Goal: Task Accomplishment & Management: Manage account settings

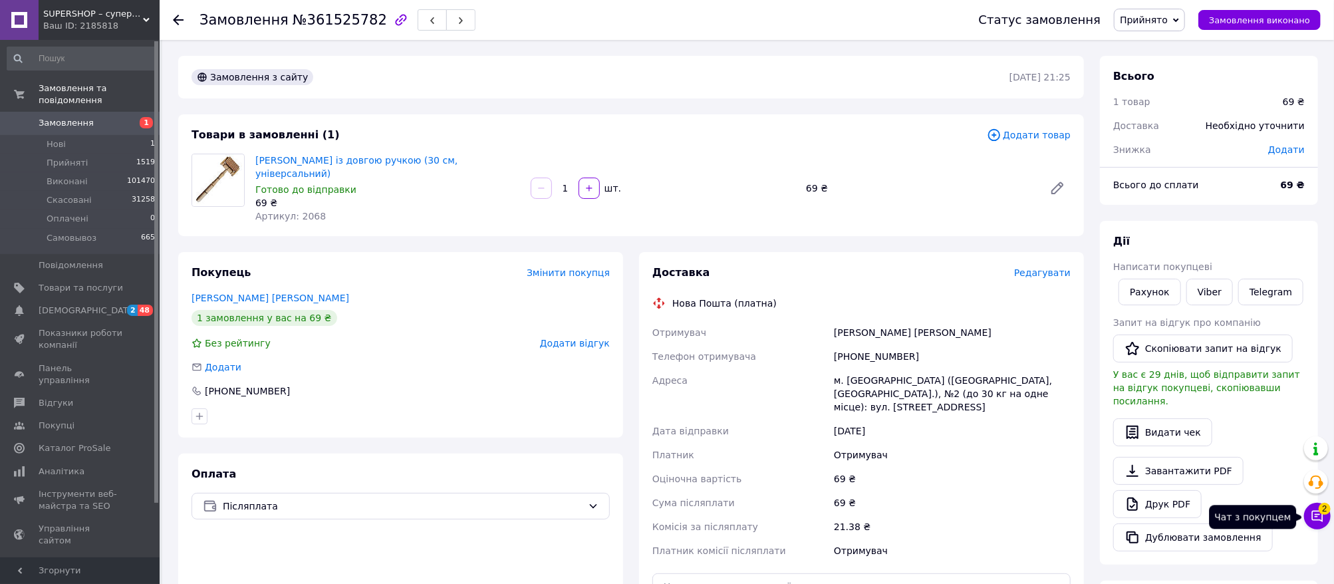
click at [1320, 521] on icon at bounding box center [1317, 515] width 13 height 13
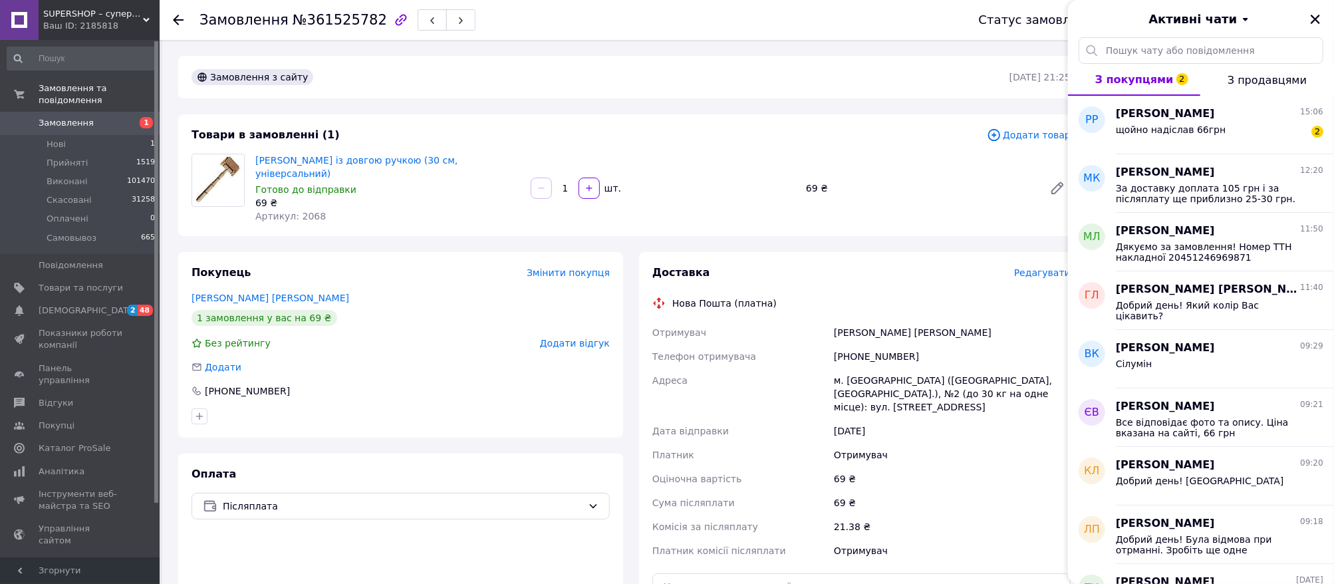
click at [1045, 267] on span "Редагувати" at bounding box center [1042, 272] width 57 height 11
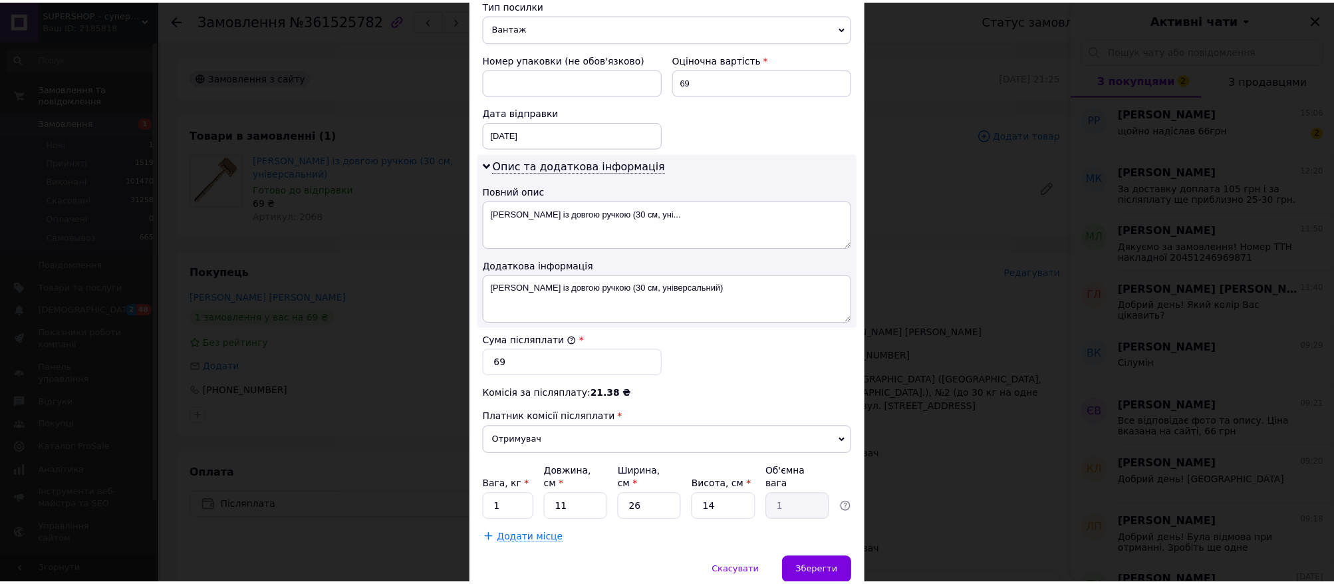
scroll to position [581, 0]
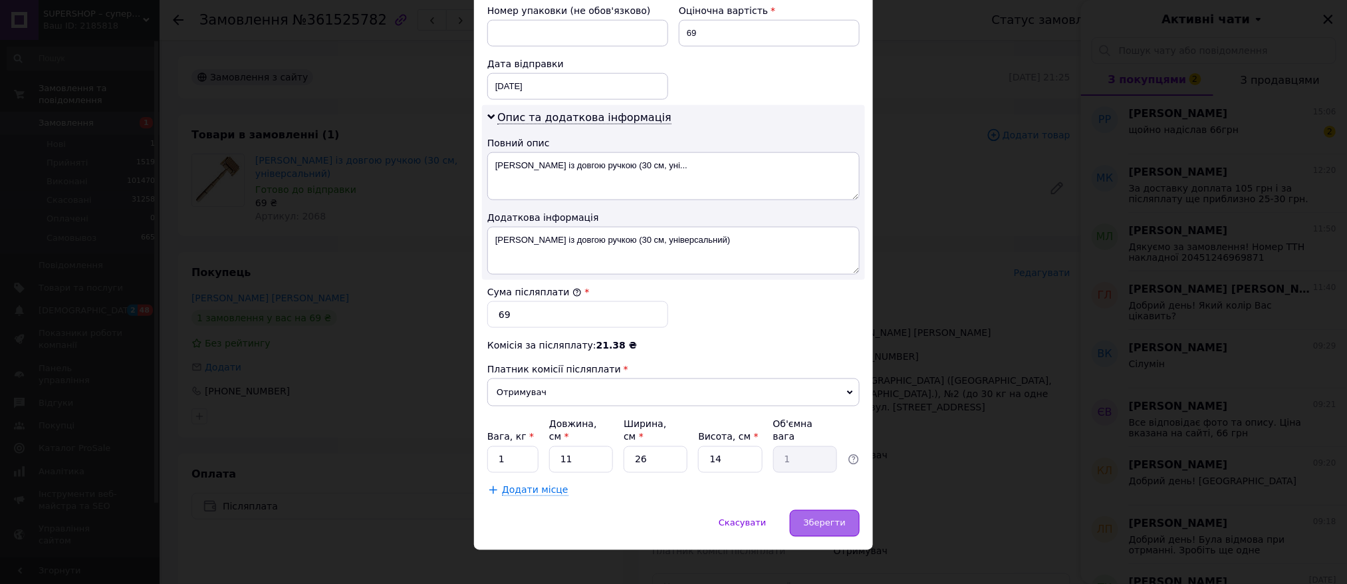
click at [816, 518] on span "Зберегти" at bounding box center [825, 523] width 42 height 10
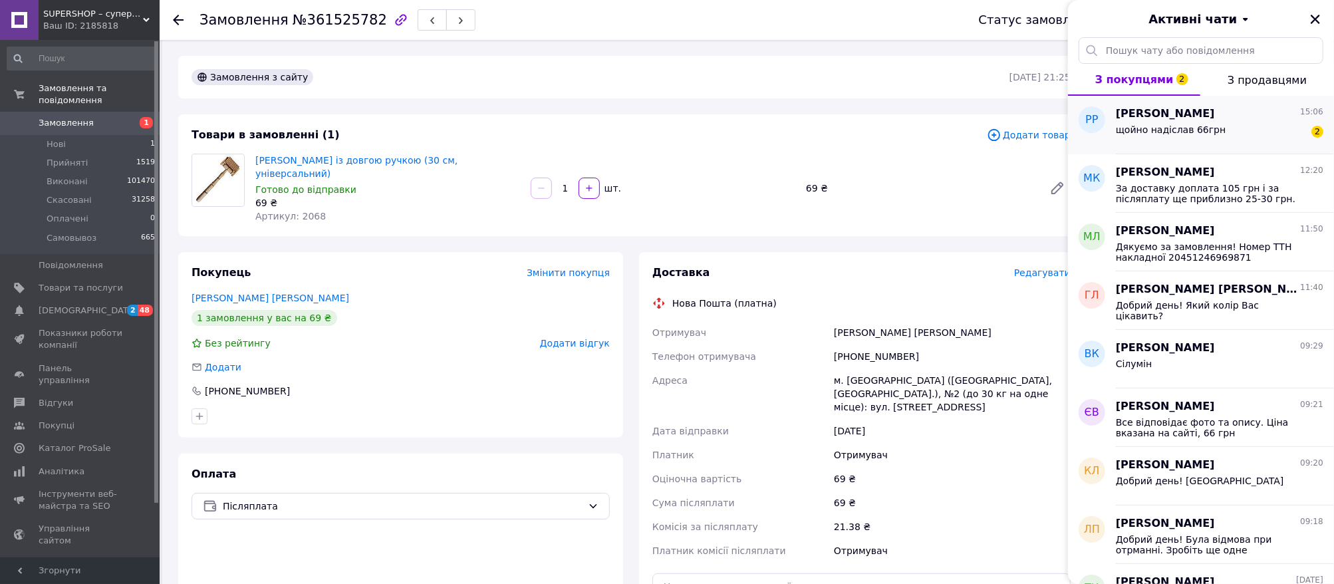
drag, startPoint x: 1186, startPoint y: 99, endPoint x: 1186, endPoint y: 120, distance: 20.6
click at [1186, 105] on div "З покупцями 2 З продавцями РР Роман Рябоконь 15:06 щойно надіслав 66грн 2 МК Ма…" at bounding box center [1201, 310] width 266 height 547
click at [1186, 120] on span "[PERSON_NAME]" at bounding box center [1165, 113] width 99 height 15
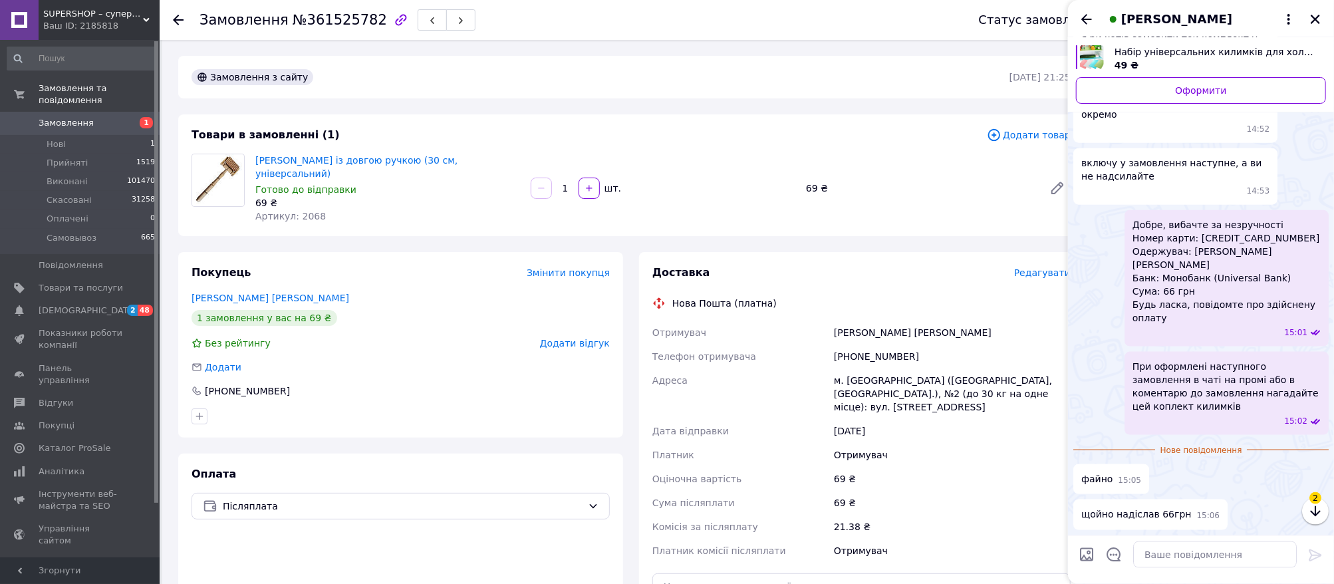
scroll to position [1172, 0]
click at [1213, 548] on textarea at bounding box center [1215, 554] width 164 height 27
click at [1220, 559] on textarea "Оплата пройшла, дякуэмо за" at bounding box center [1201, 554] width 190 height 27
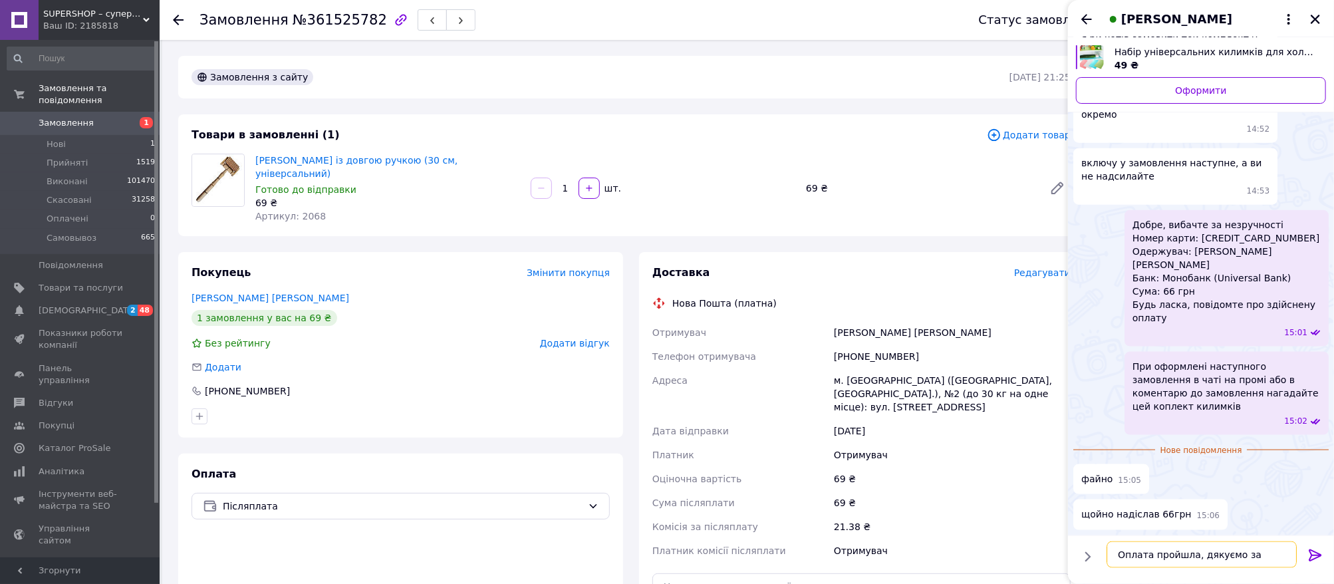
click at [1249, 548] on textarea "Оплата пройшла, дякуємо за" at bounding box center [1201, 554] width 190 height 27
type textarea "Оплата пройшла, дякуємо за розуміння"
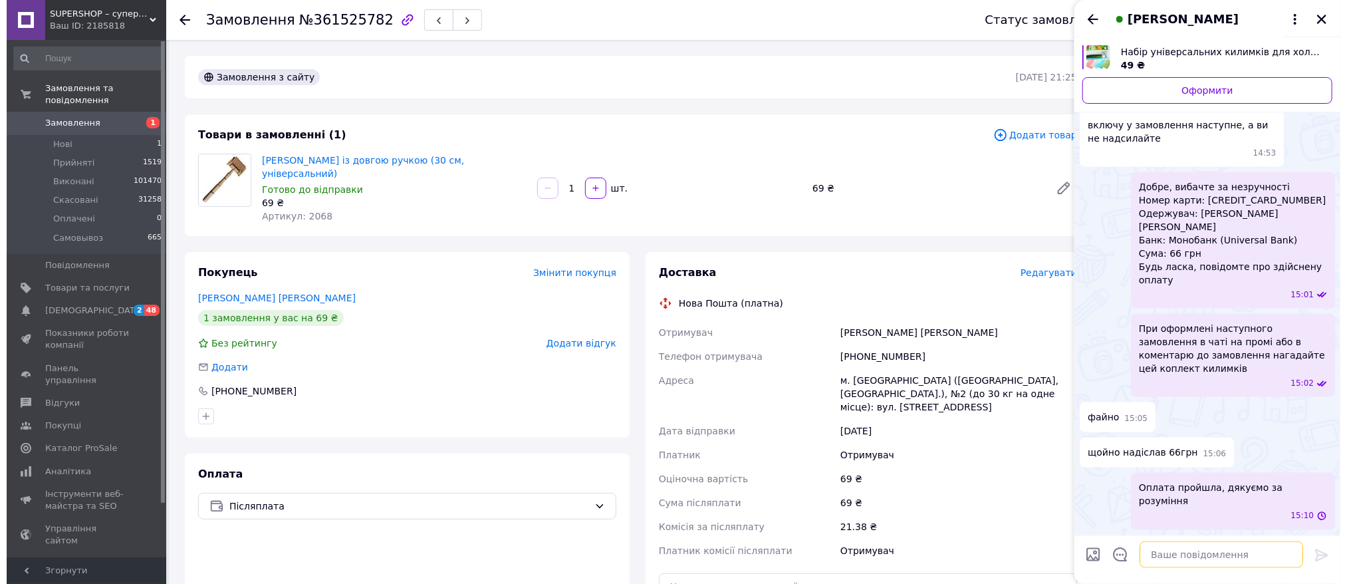
scroll to position [1196, 0]
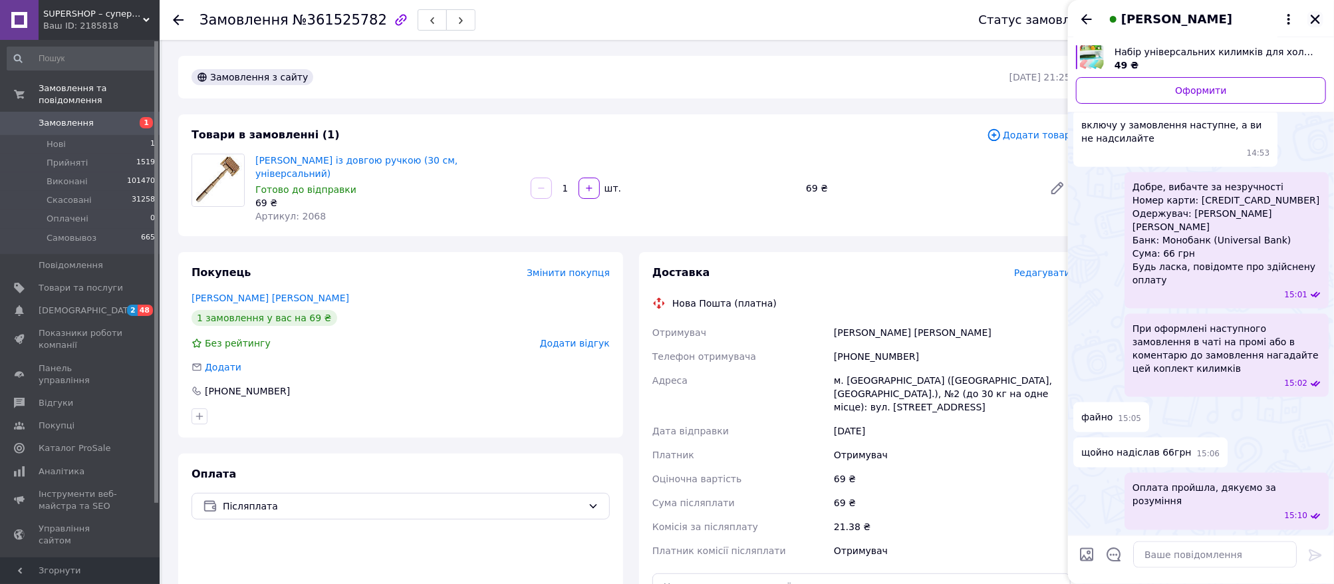
click at [1313, 17] on icon "Закрити" at bounding box center [1315, 19] width 9 height 9
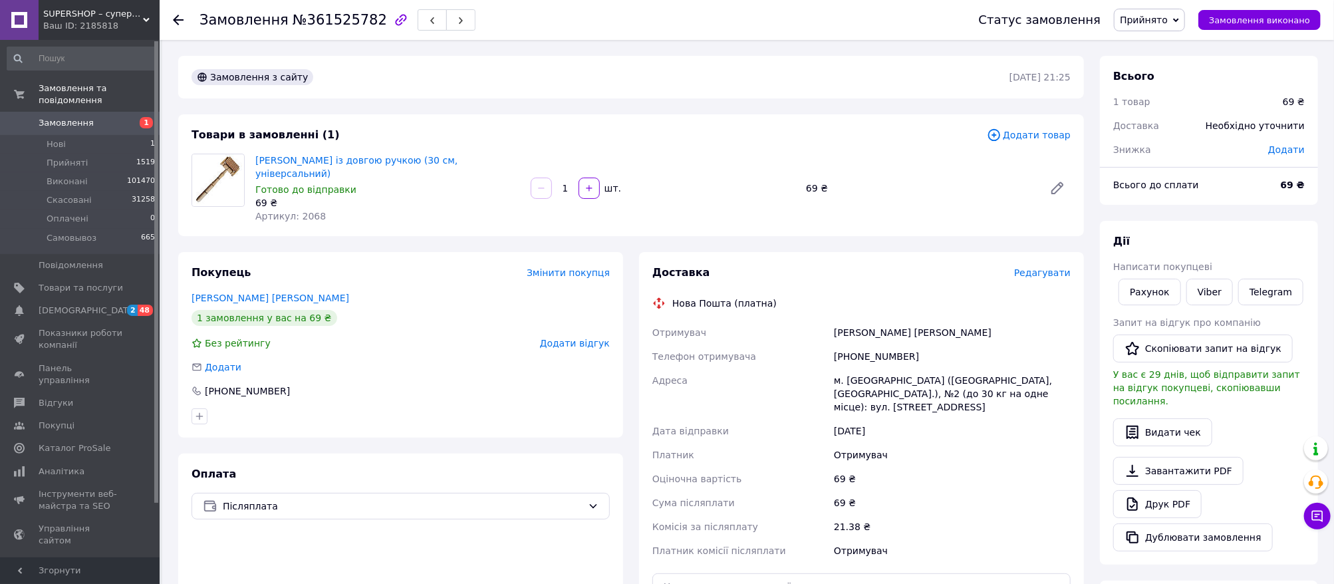
click at [1048, 271] on span "Редагувати" at bounding box center [1042, 272] width 57 height 11
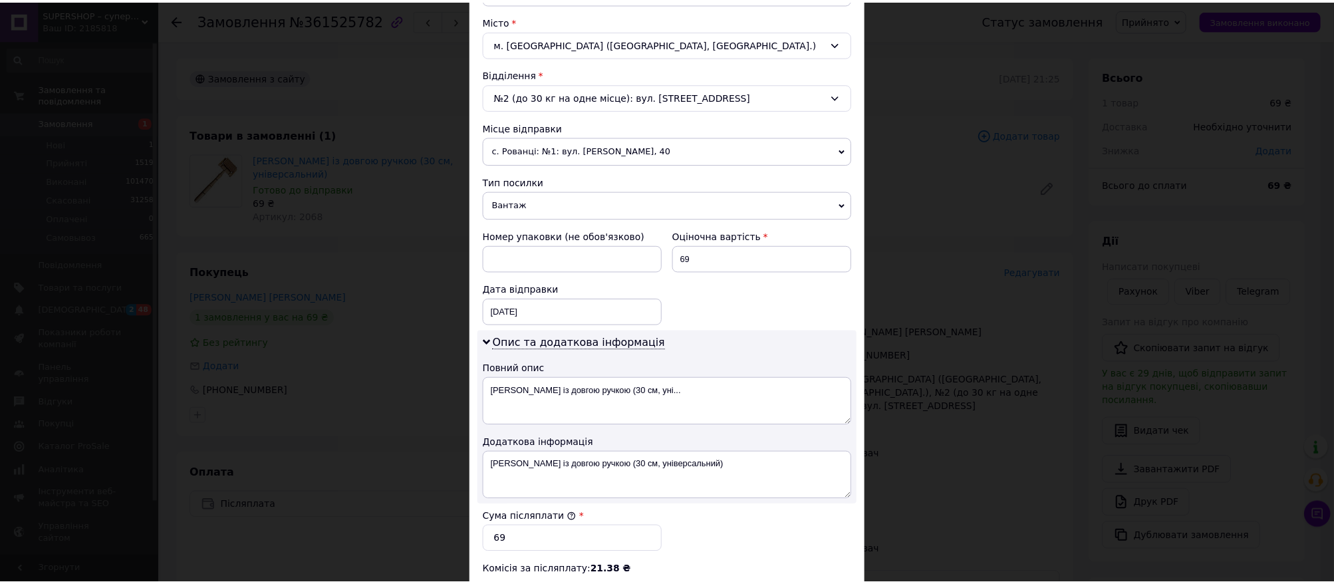
scroll to position [581, 0]
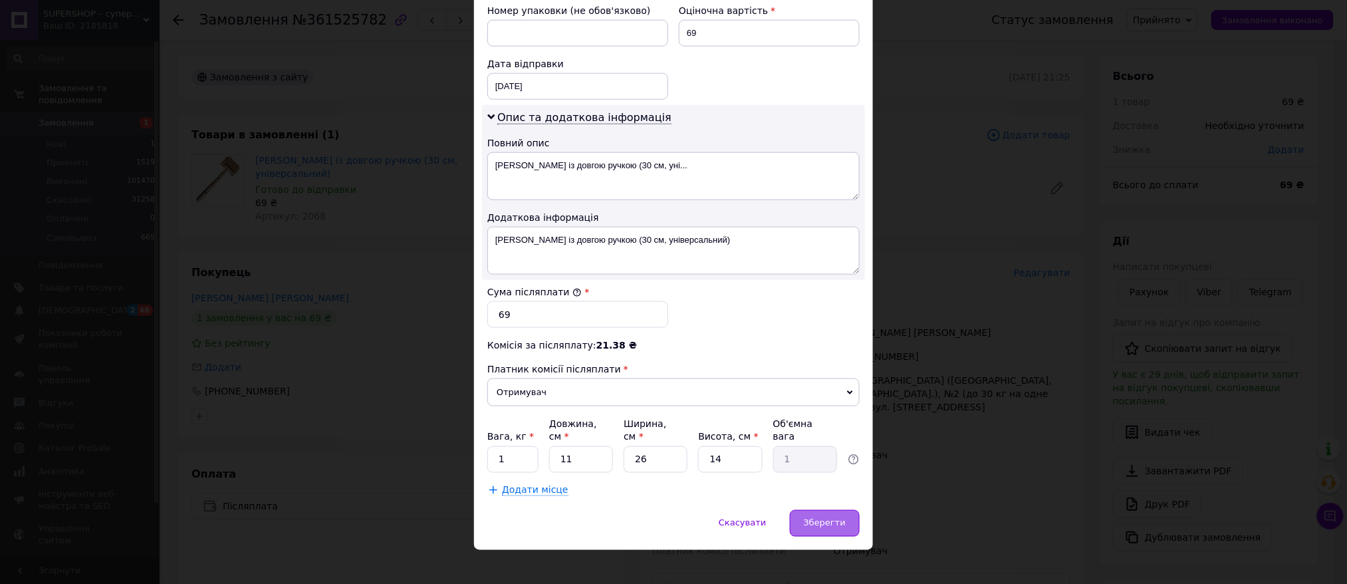
click at [803, 517] on div "Зберегти" at bounding box center [825, 523] width 70 height 27
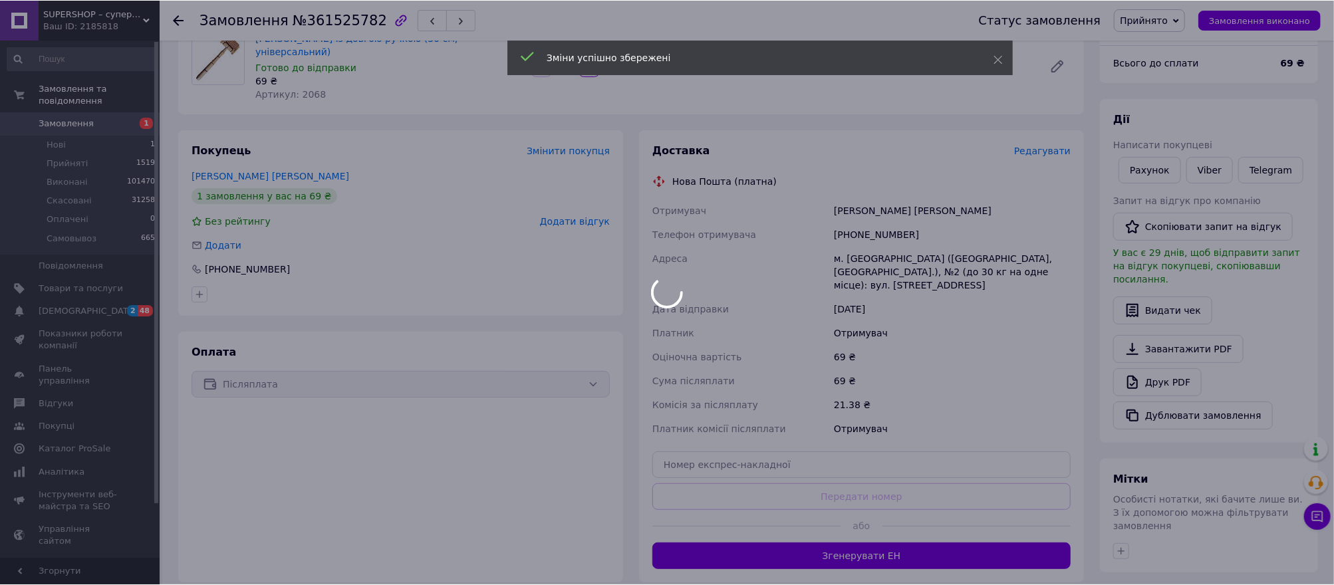
scroll to position [266, 0]
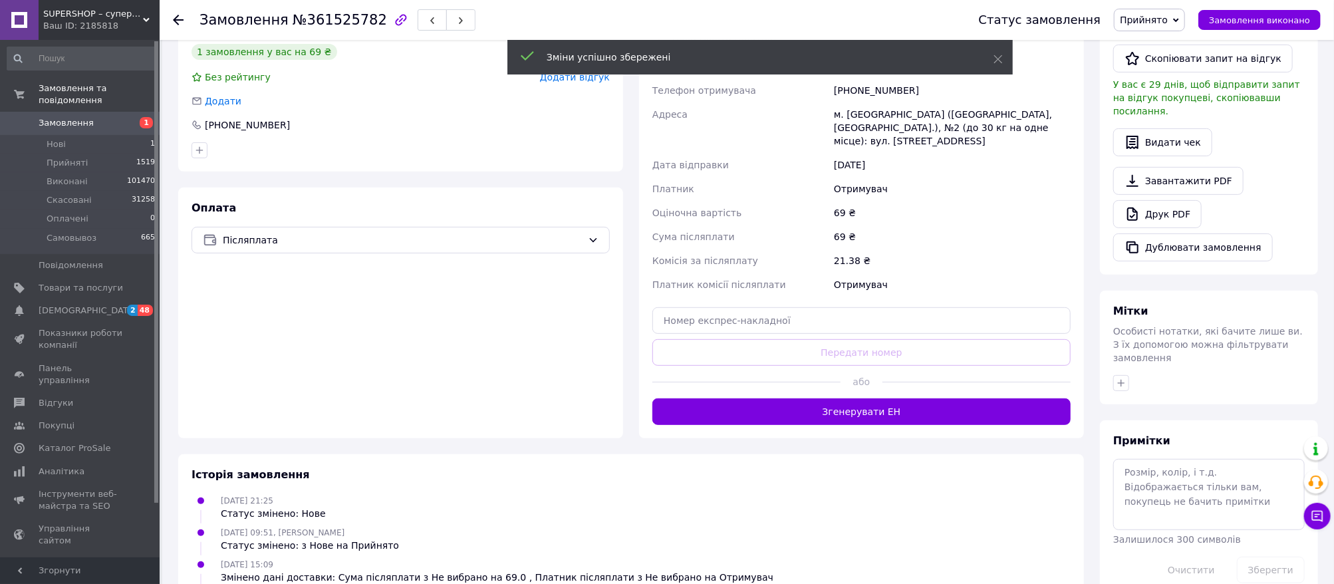
click at [870, 398] on button "Згенерувати ЕН" at bounding box center [861, 411] width 418 height 27
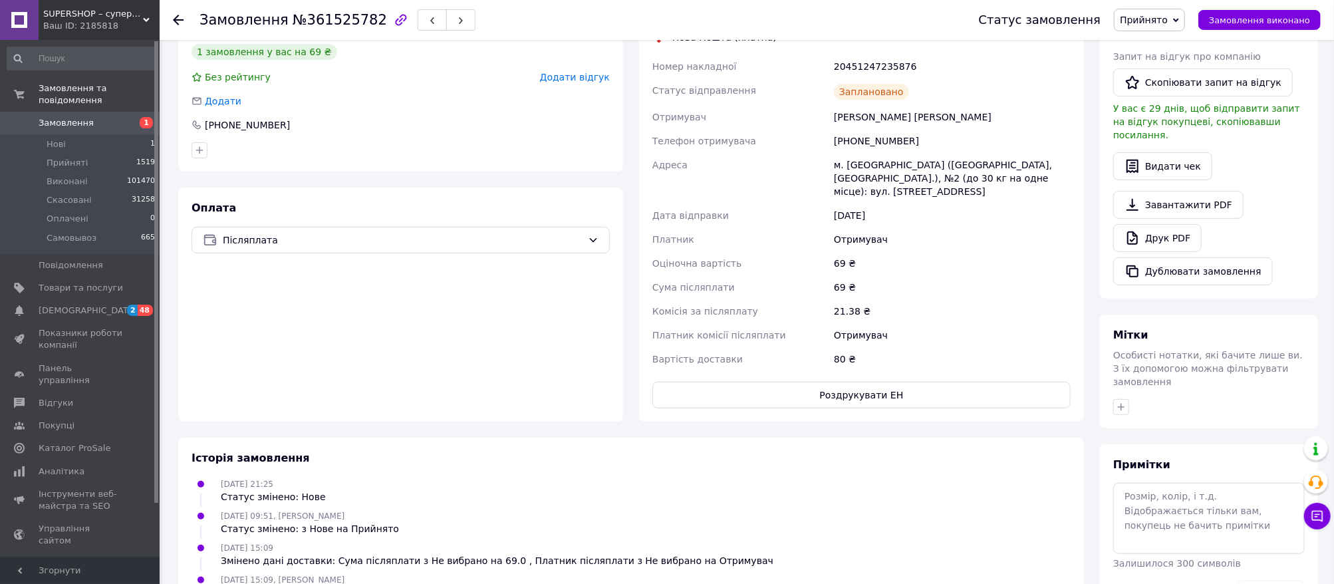
click at [864, 64] on div "20451247235876" at bounding box center [952, 67] width 242 height 24
copy div "20451247235876"
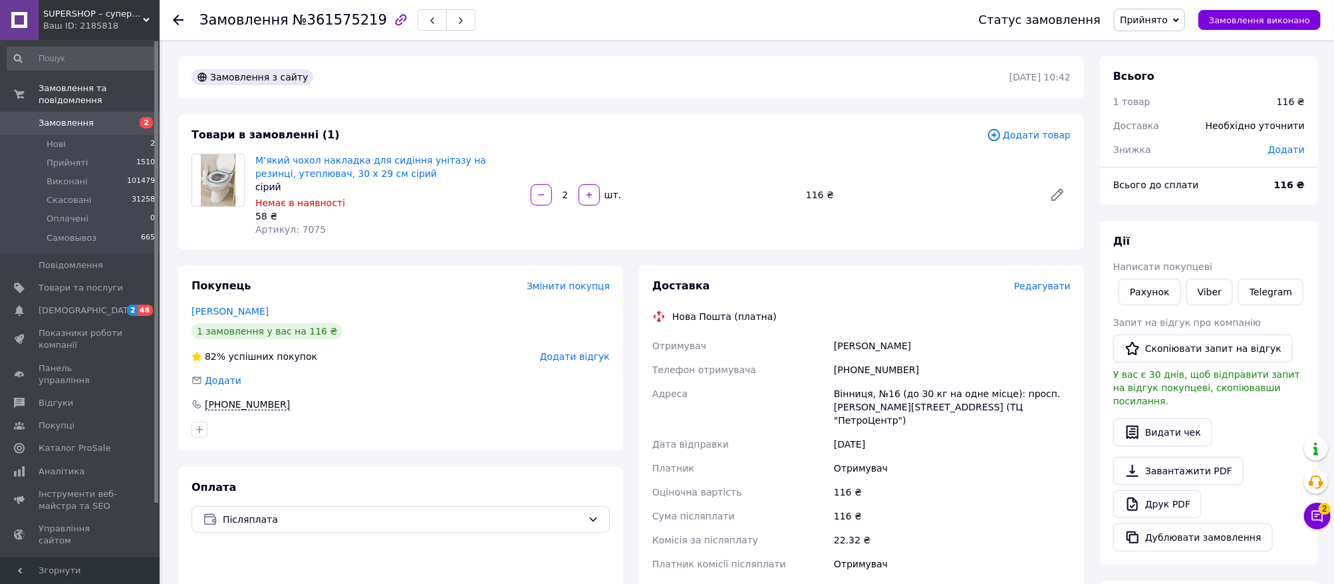
click at [430, 237] on div "М’який чохол накладка для сидіння унітазу на резинці, утеплювач, 30 х 29 см сір…" at bounding box center [387, 195] width 275 height 88
click at [1183, 15] on span "Прийнято" at bounding box center [1149, 20] width 71 height 23
click at [1168, 66] on li "Скасовано" at bounding box center [1149, 67] width 70 height 20
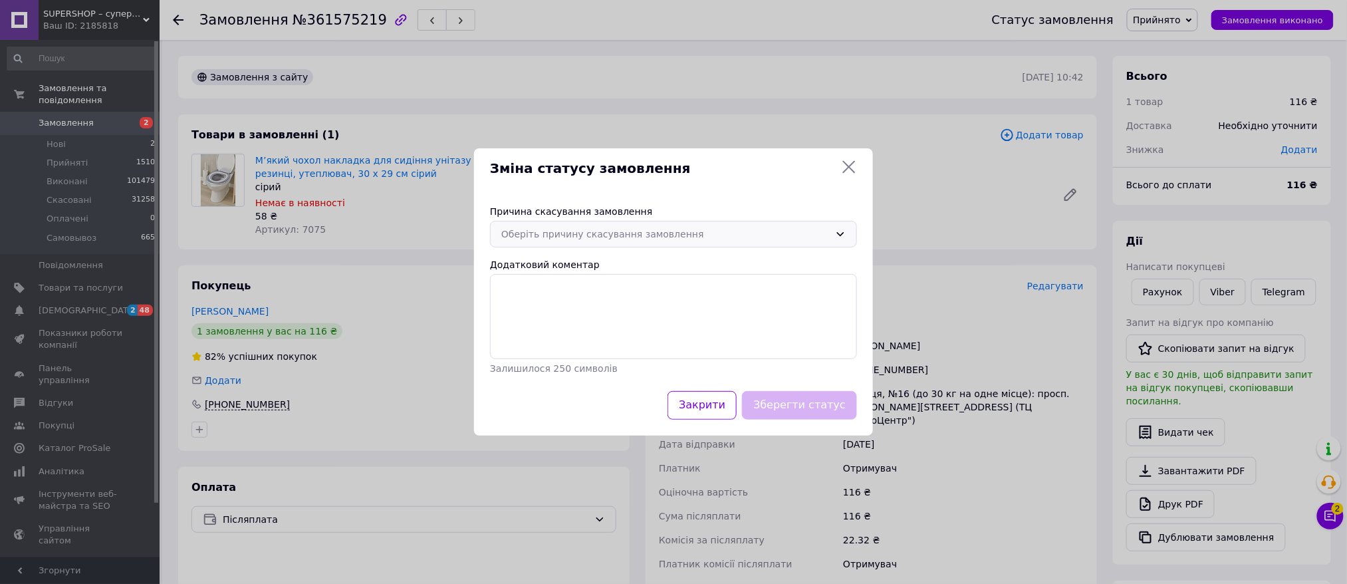
click at [581, 230] on div "Оберіть причину скасування замовлення" at bounding box center [665, 234] width 328 height 15
click at [615, 334] on li "На прохання покупця" at bounding box center [674, 338] width 366 height 25
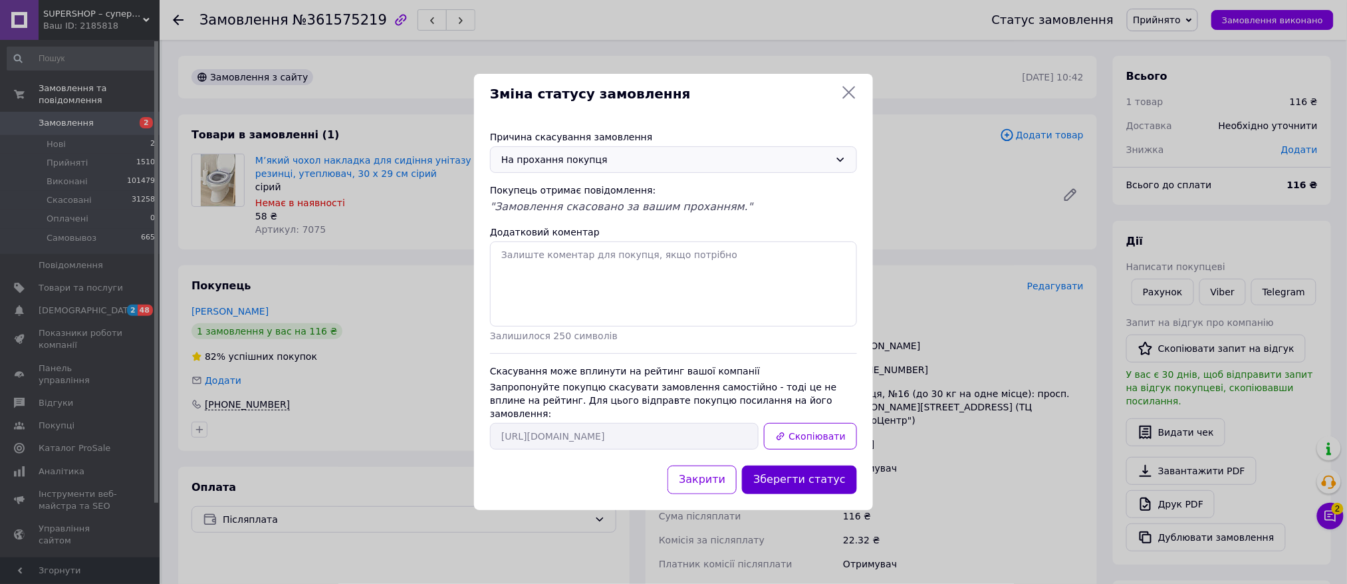
click at [775, 477] on button "Зберегти статус" at bounding box center [799, 479] width 115 height 29
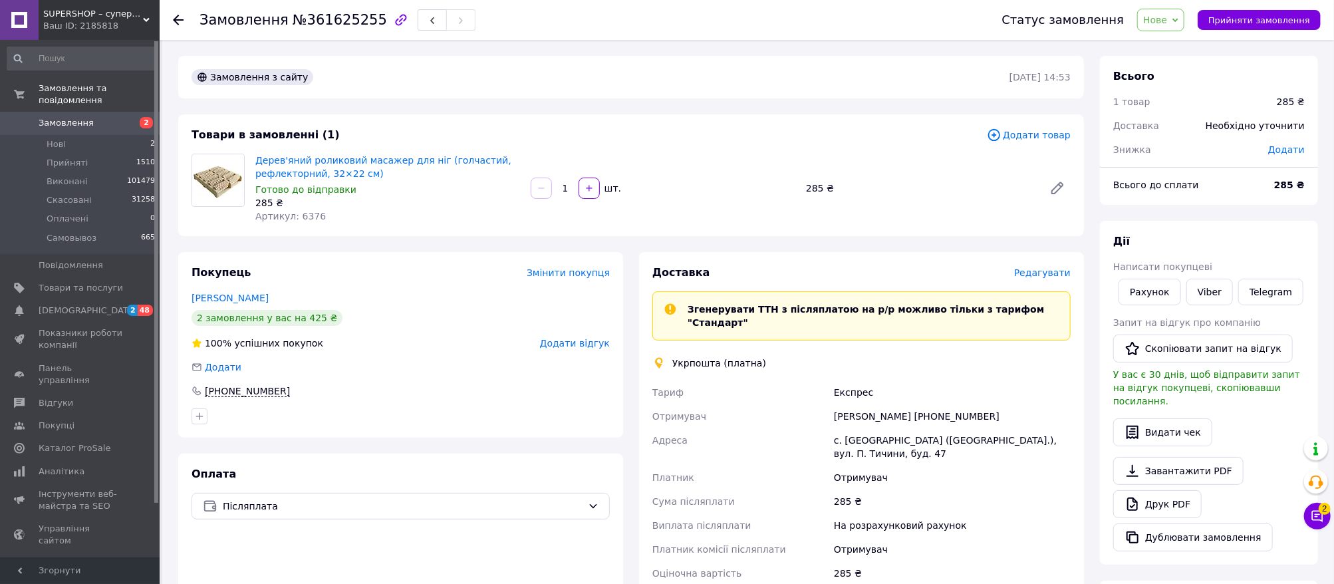
click at [849, 436] on div "с. [GEOGRAPHIC_DATA] ([GEOGRAPHIC_DATA].), вул. П. Тичини, буд. 47" at bounding box center [952, 446] width 242 height 37
click at [850, 436] on div "с. Заріччя (Закарпатська обл.), вул. П. Тичини, буд. 47" at bounding box center [952, 446] width 242 height 37
copy div "с. Заріччя (Закарпатська обл.), вул. П. Тичини, буд. 47"
click at [1037, 244] on div "Замовлення з сайту 12.09.2025 | 14:53 Товари в замовленні (1) Додати товар Дере…" at bounding box center [631, 471] width 922 height 831
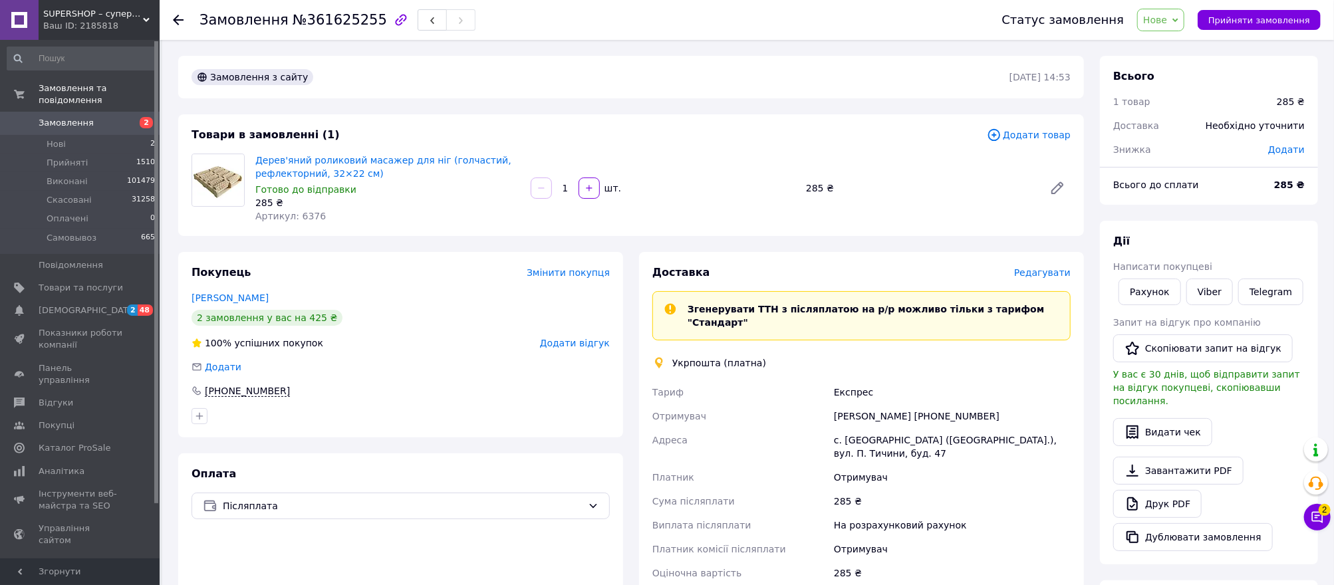
click at [1045, 227] on div "Товари в замовленні (1) Додати товар Дерев'яний роликовий масажер для ніг (голч…" at bounding box center [631, 175] width 906 height 122
click at [1052, 384] on div "Експрес" at bounding box center [952, 392] width 242 height 24
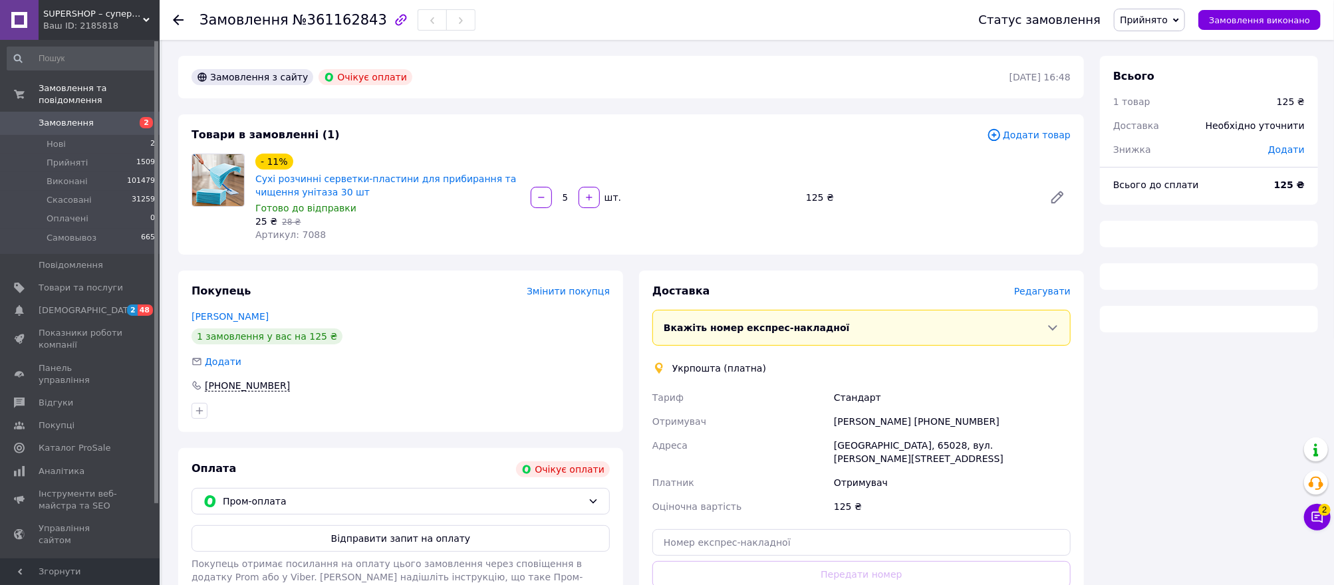
click at [1166, 19] on span "Прийнято" at bounding box center [1144, 20] width 48 height 11
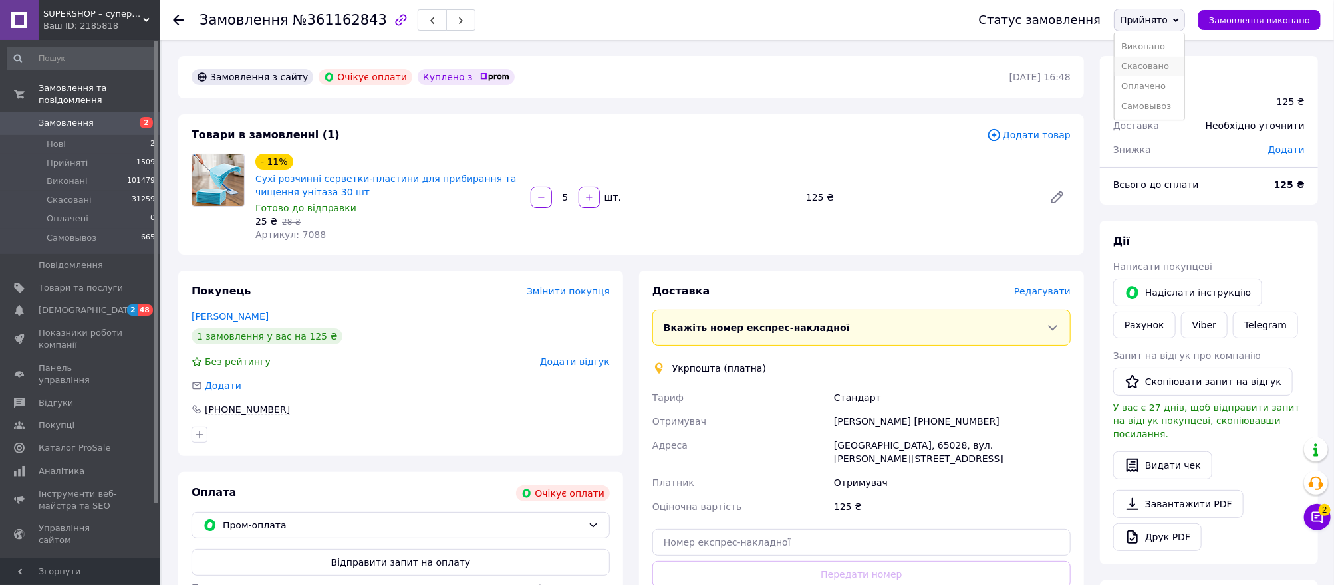
click at [1160, 61] on li "Скасовано" at bounding box center [1149, 67] width 70 height 20
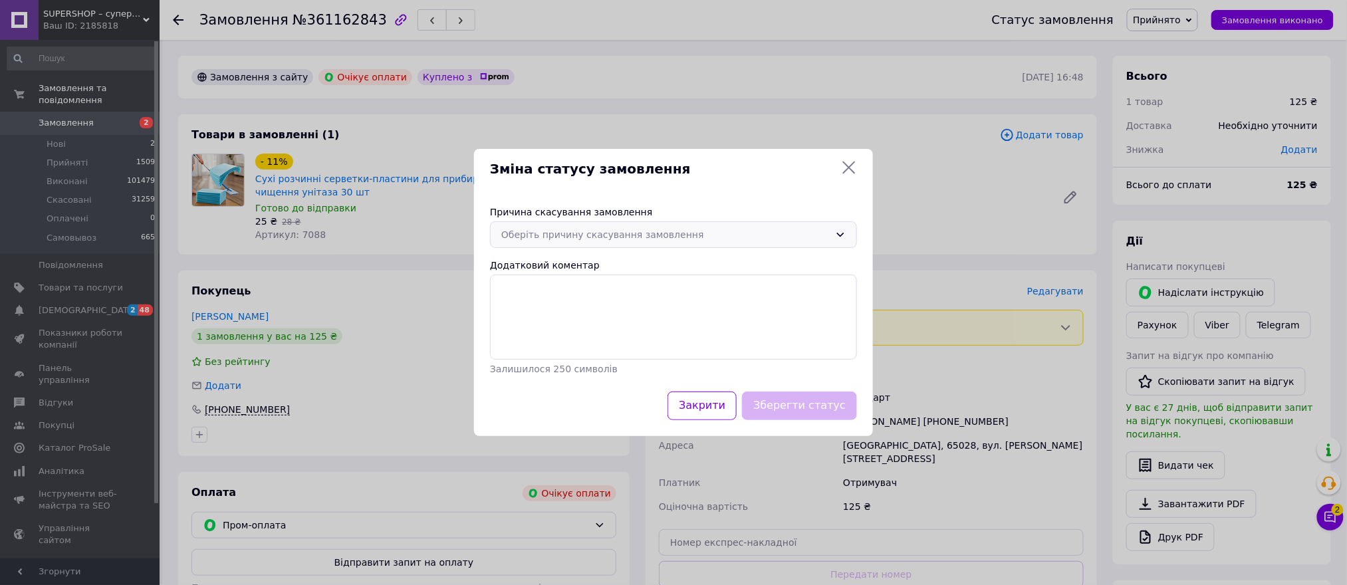
click at [620, 243] on div "Оберіть причину скасування замовлення" at bounding box center [673, 234] width 367 height 27
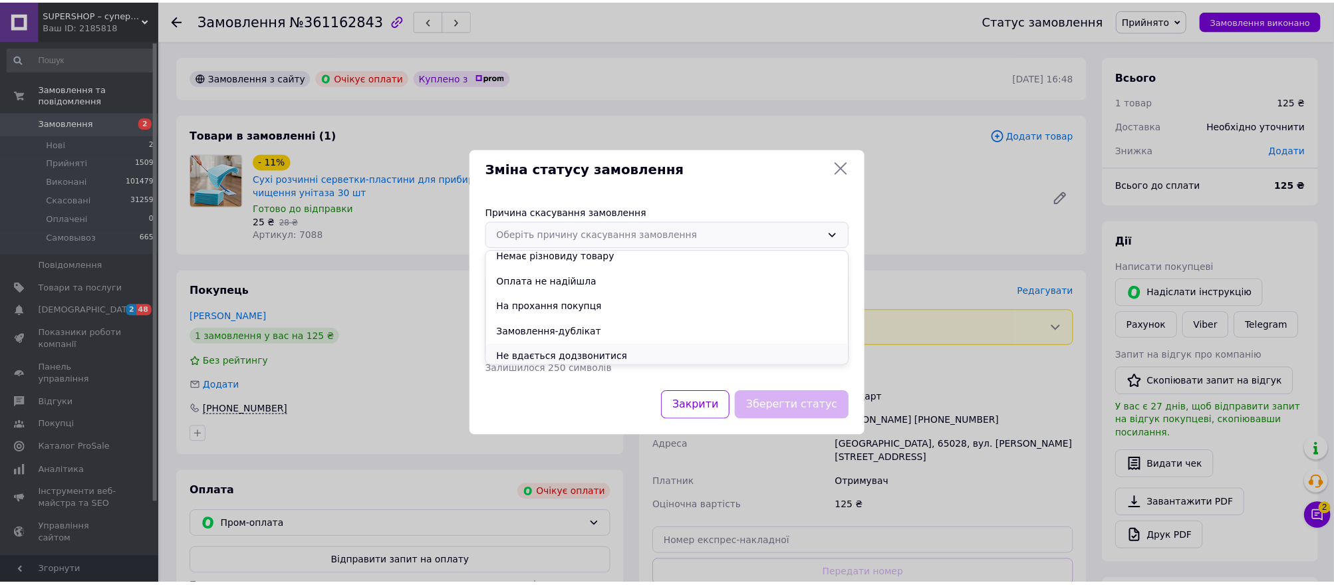
scroll to position [62, 0]
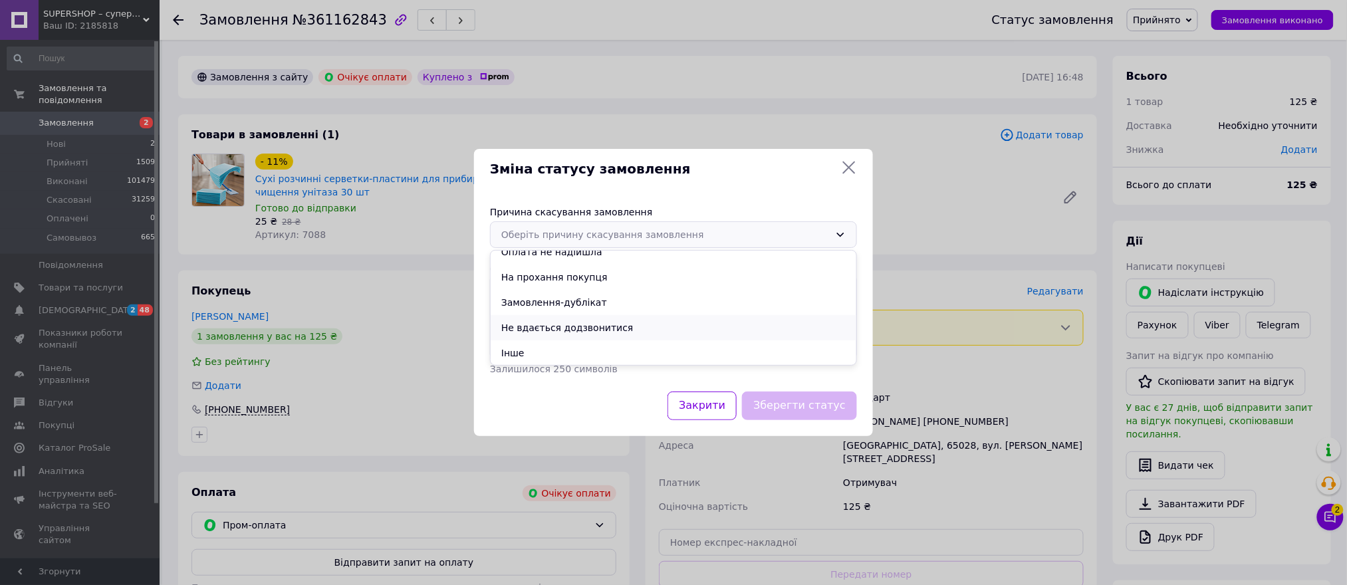
click at [610, 326] on li "Не вдається додзвонитися" at bounding box center [674, 327] width 366 height 25
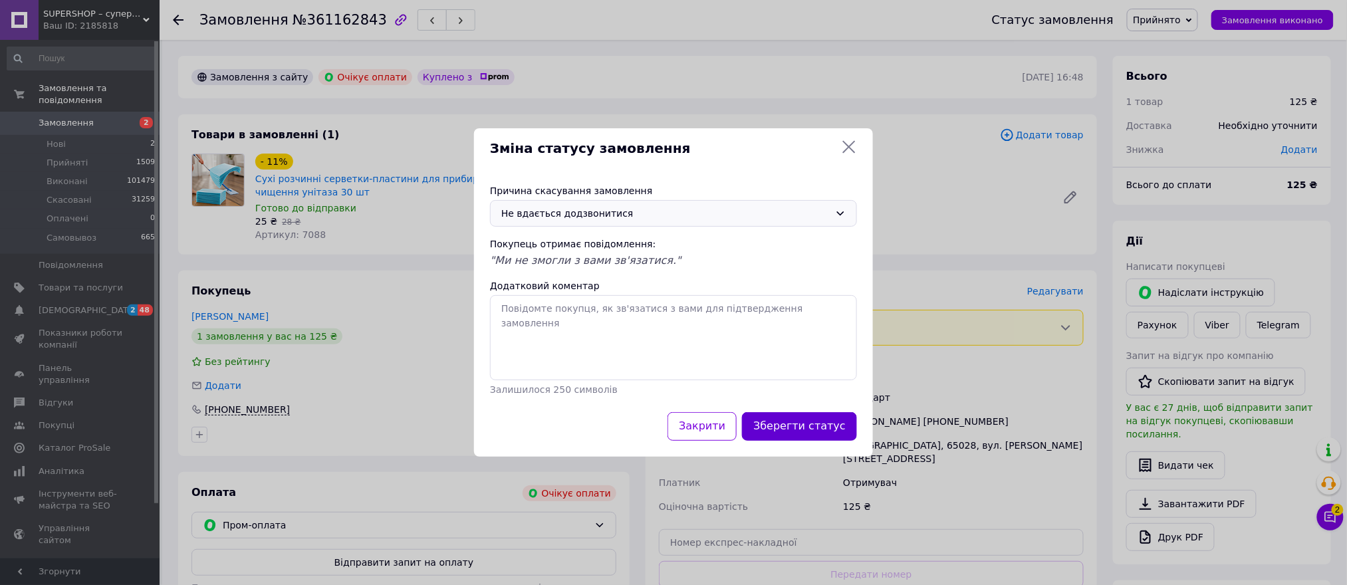
click at [827, 430] on button "Зберегти статус" at bounding box center [799, 426] width 115 height 29
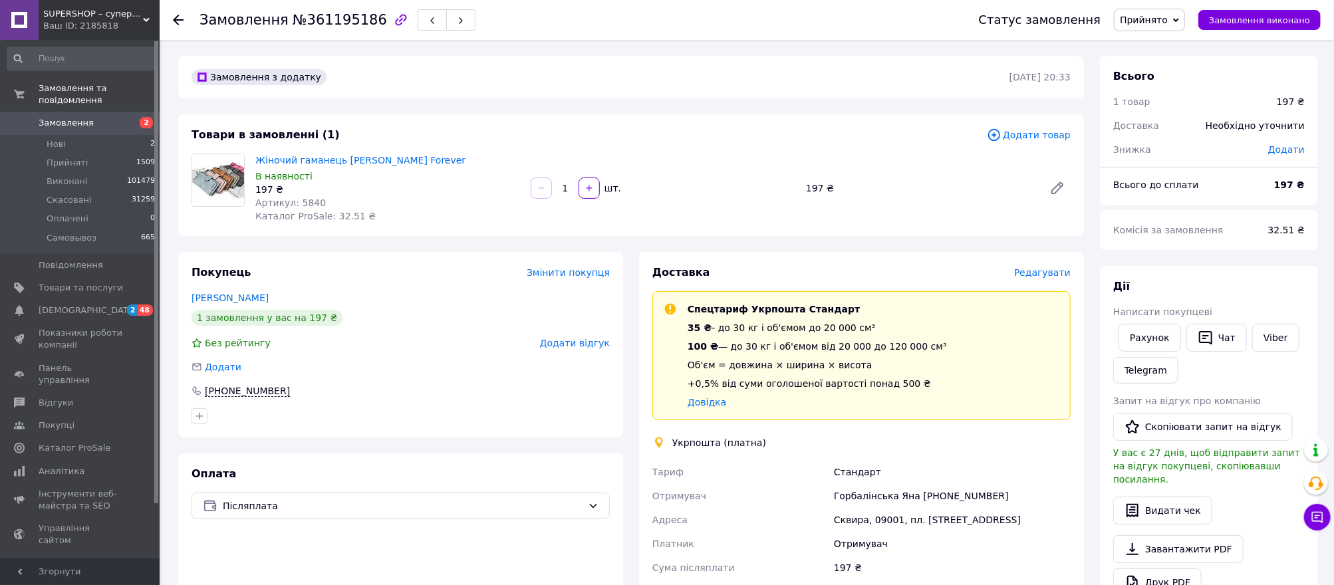
click at [1111, 15] on span "Прийнято" at bounding box center [1144, 20] width 48 height 11
click at [1111, 66] on li "Скасовано" at bounding box center [1149, 67] width 70 height 20
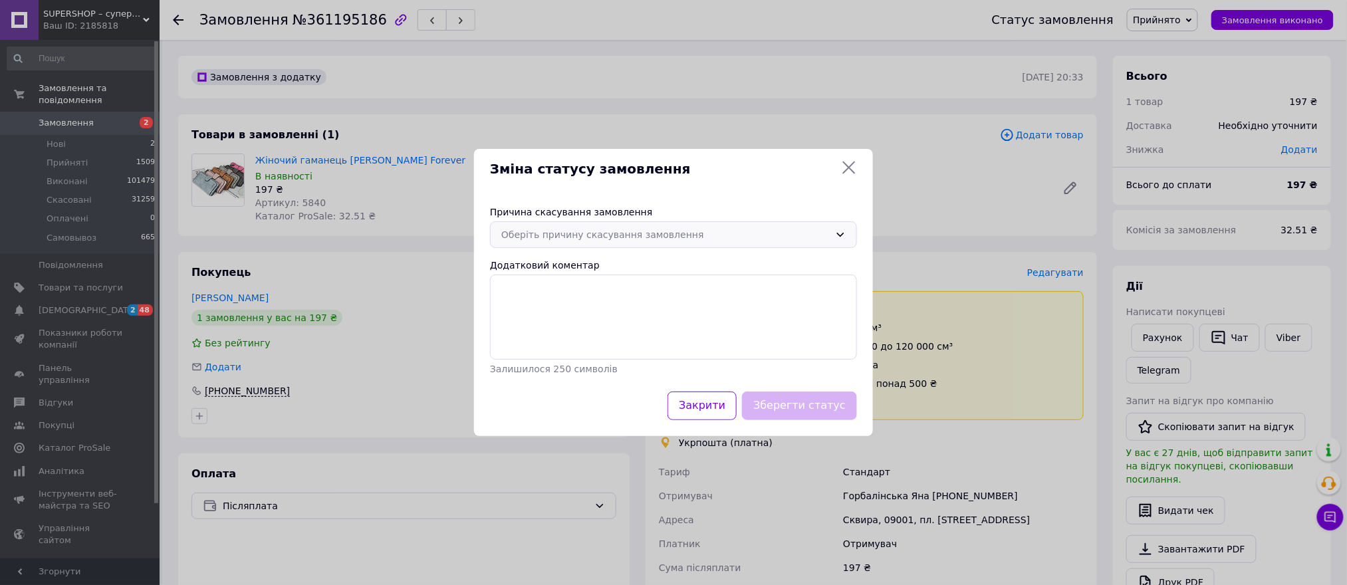
click at [671, 224] on div "Причина скасування замовлення Оберіть причину скасування замовлення Додатковий …" at bounding box center [673, 291] width 399 height 202
click at [668, 232] on div "Оберіть причину скасування замовлення" at bounding box center [665, 234] width 328 height 15
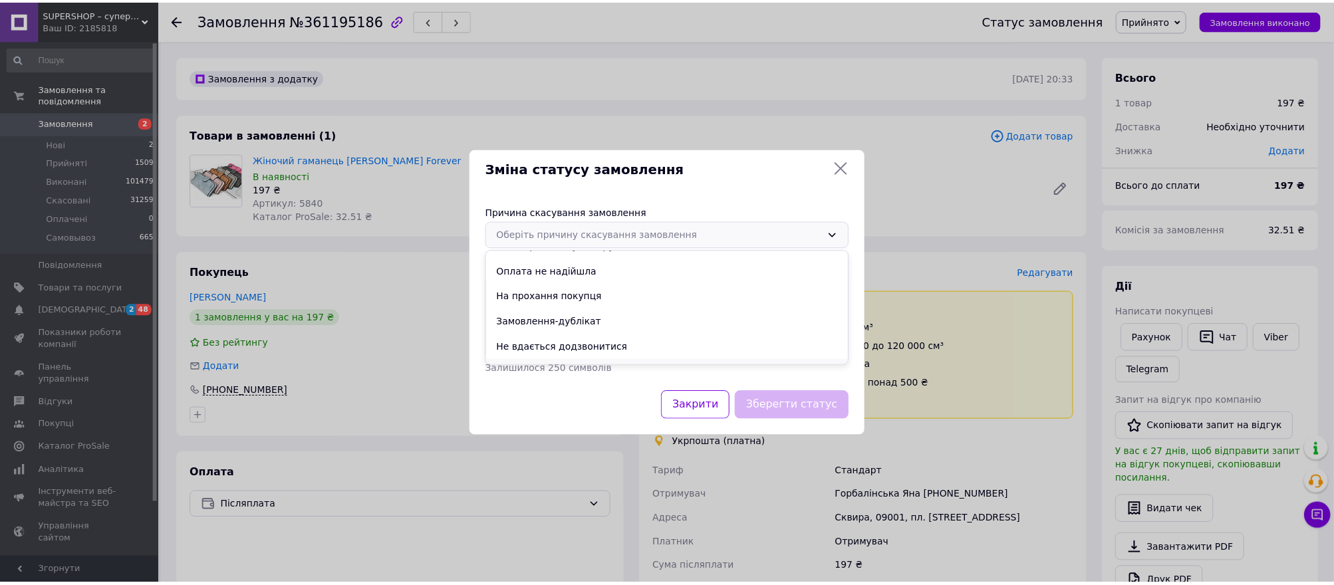
scroll to position [62, 0]
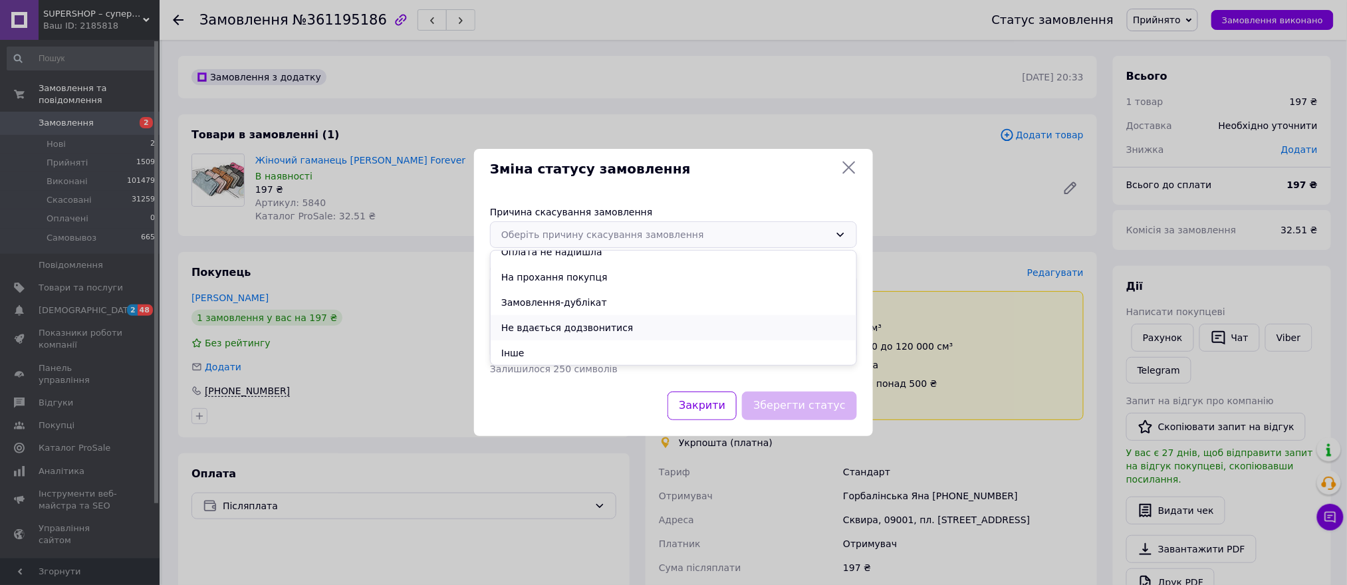
click at [600, 328] on li "Не вдається додзвонитися" at bounding box center [674, 327] width 366 height 25
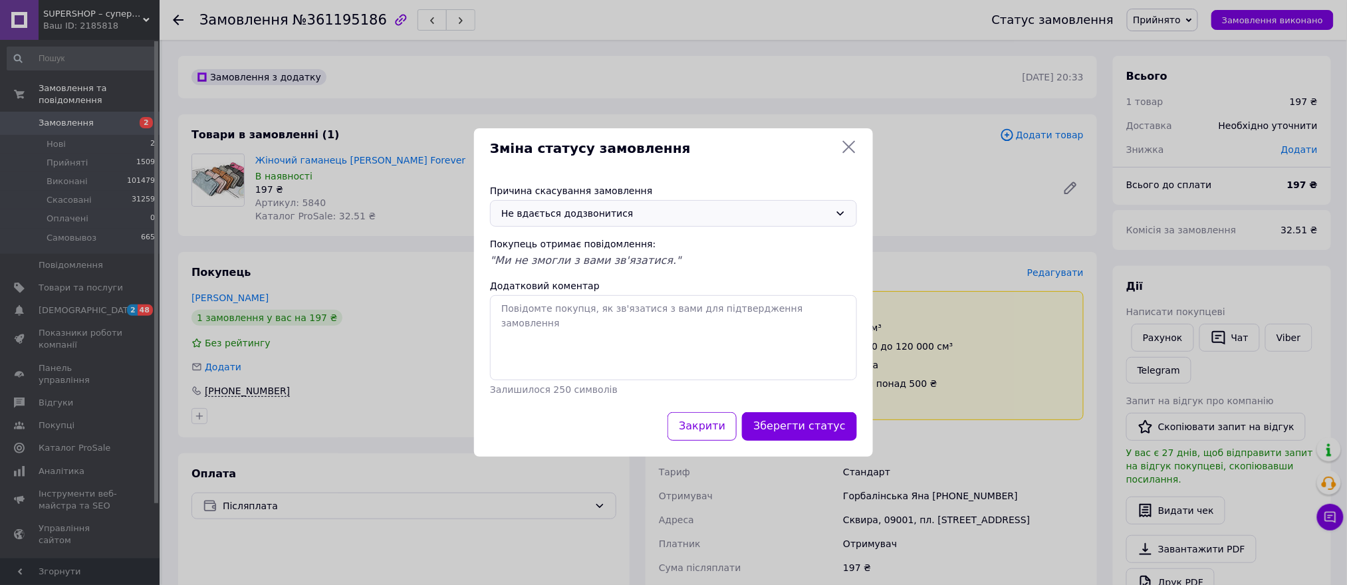
click at [796, 430] on button "Зберегти статус" at bounding box center [799, 426] width 115 height 29
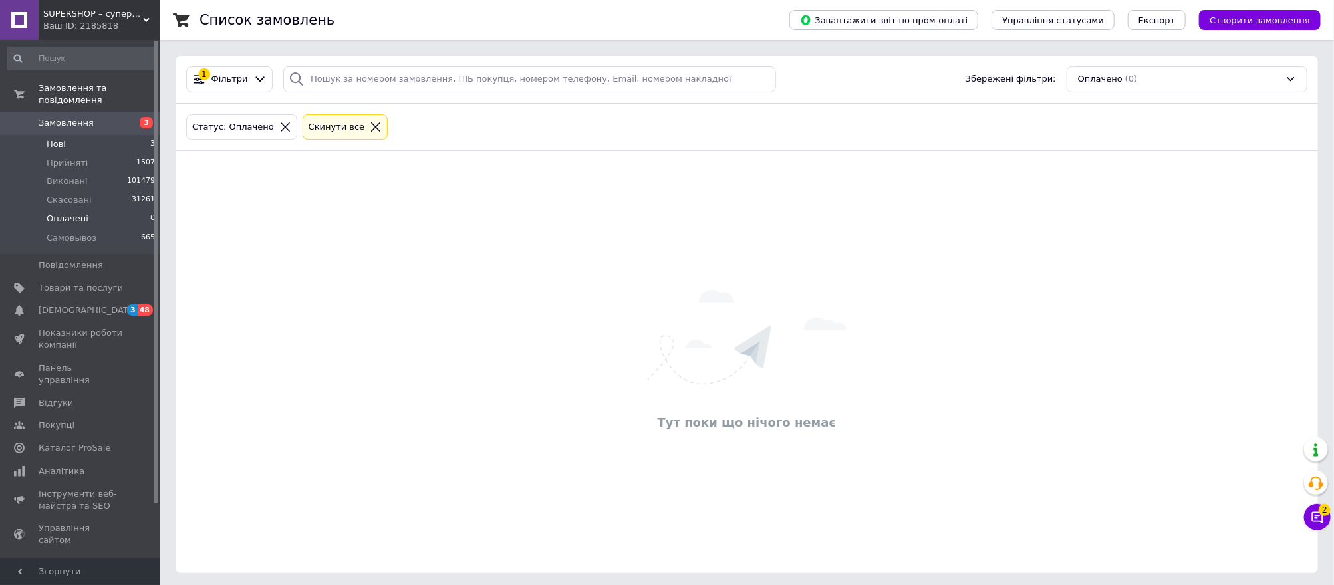
click at [94, 135] on li "Нові 3" at bounding box center [81, 144] width 163 height 19
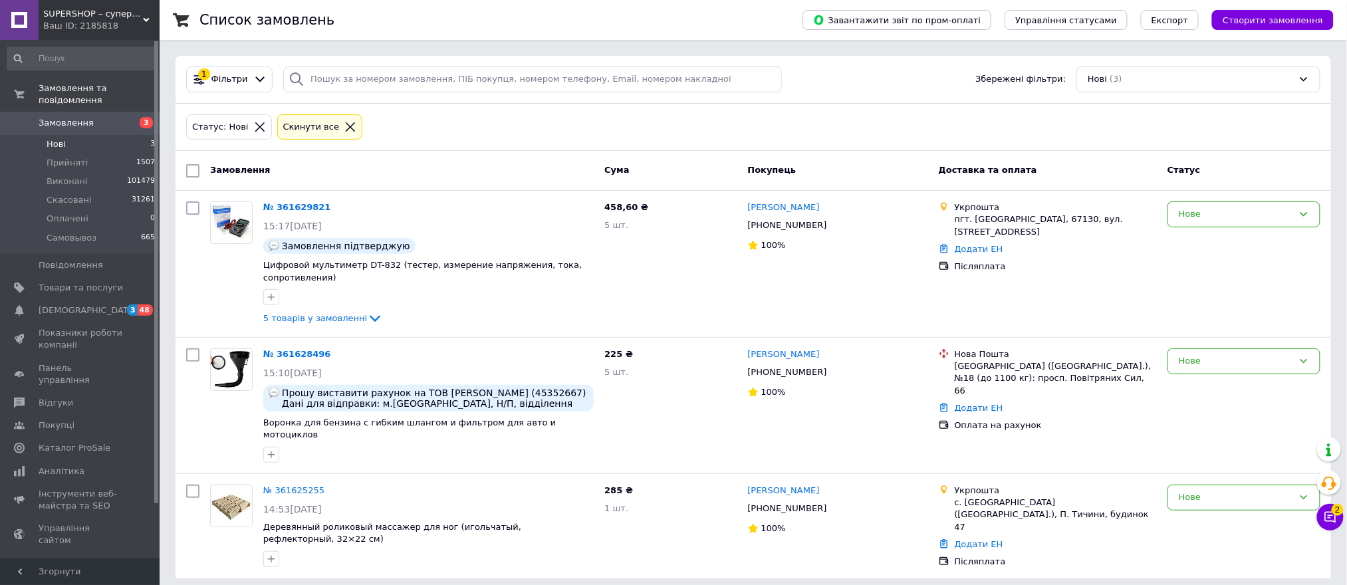
click at [110, 117] on span "Замовлення" at bounding box center [81, 123] width 84 height 12
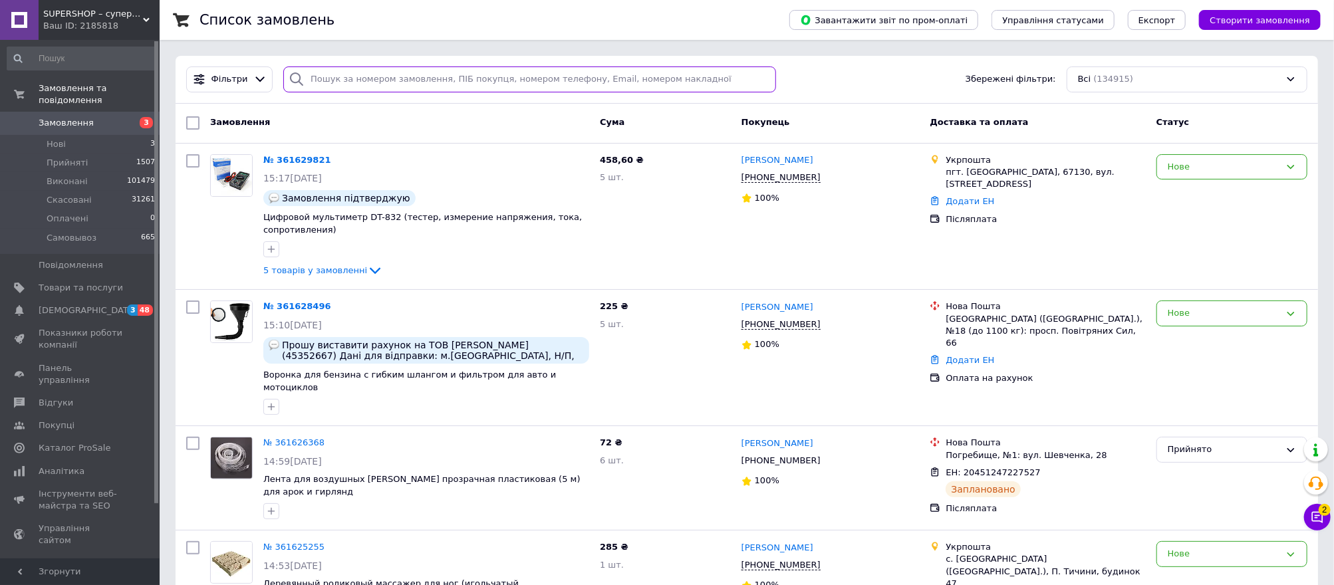
click at [363, 82] on input "search" at bounding box center [529, 79] width 492 height 26
paste input "361629821"
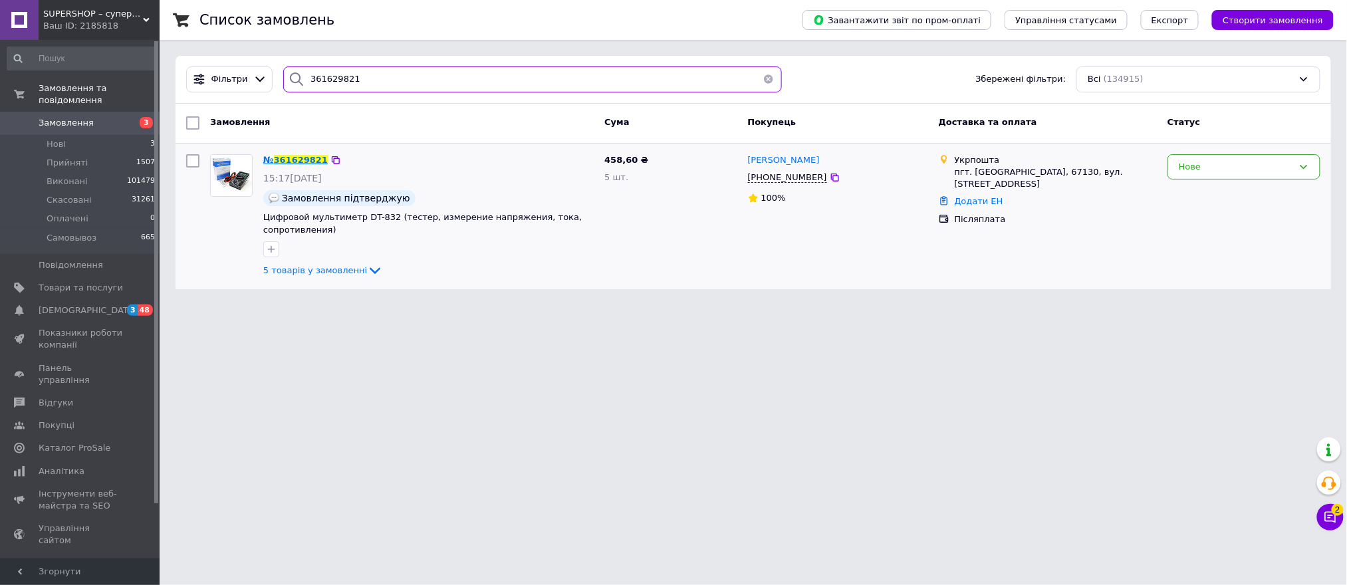
type input "361629821"
click at [295, 159] on span "361629821" at bounding box center [301, 160] width 54 height 10
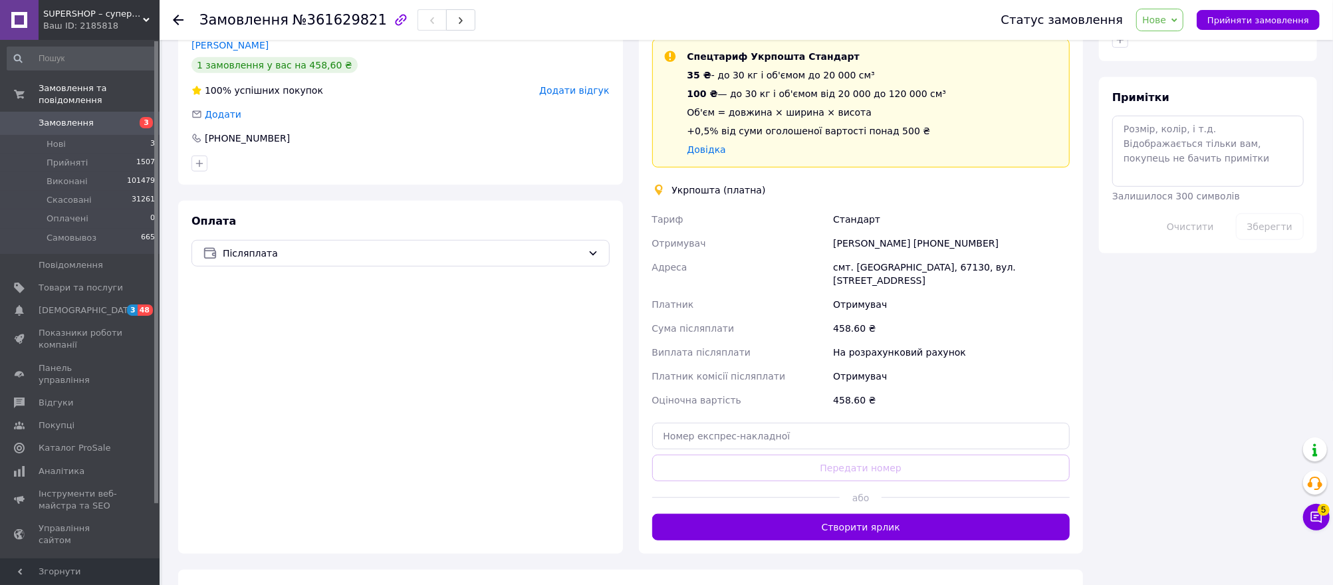
scroll to position [699, 0]
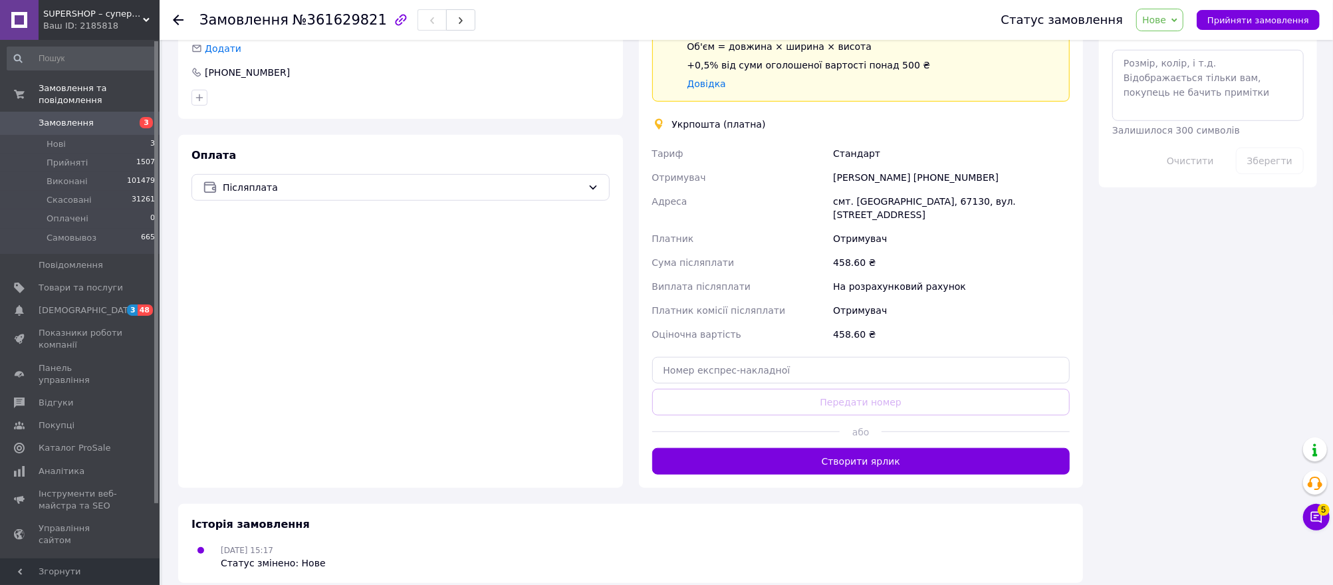
drag, startPoint x: 1007, startPoint y: 176, endPoint x: 948, endPoint y: 174, distance: 58.5
click at [948, 174] on div "[PERSON_NAME] [PHONE_NUMBER]" at bounding box center [952, 178] width 242 height 24
copy div "0979994205"
click at [121, 209] on li "Оплачені 0" at bounding box center [81, 218] width 163 height 19
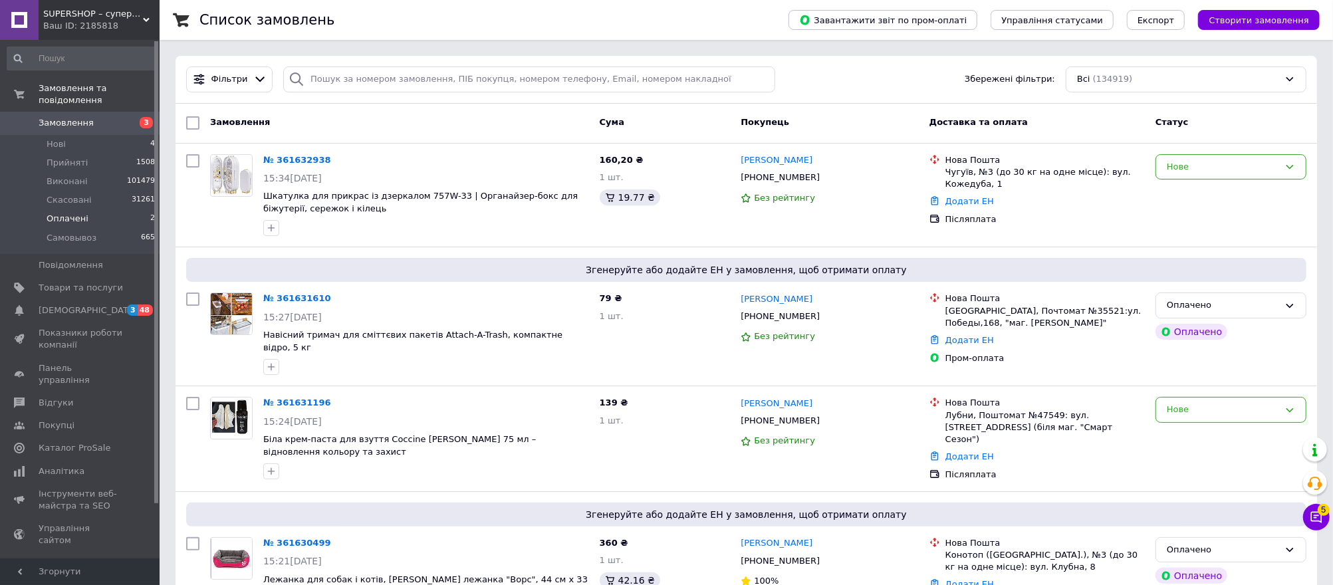
click at [105, 209] on li "Оплачені 2" at bounding box center [81, 218] width 163 height 19
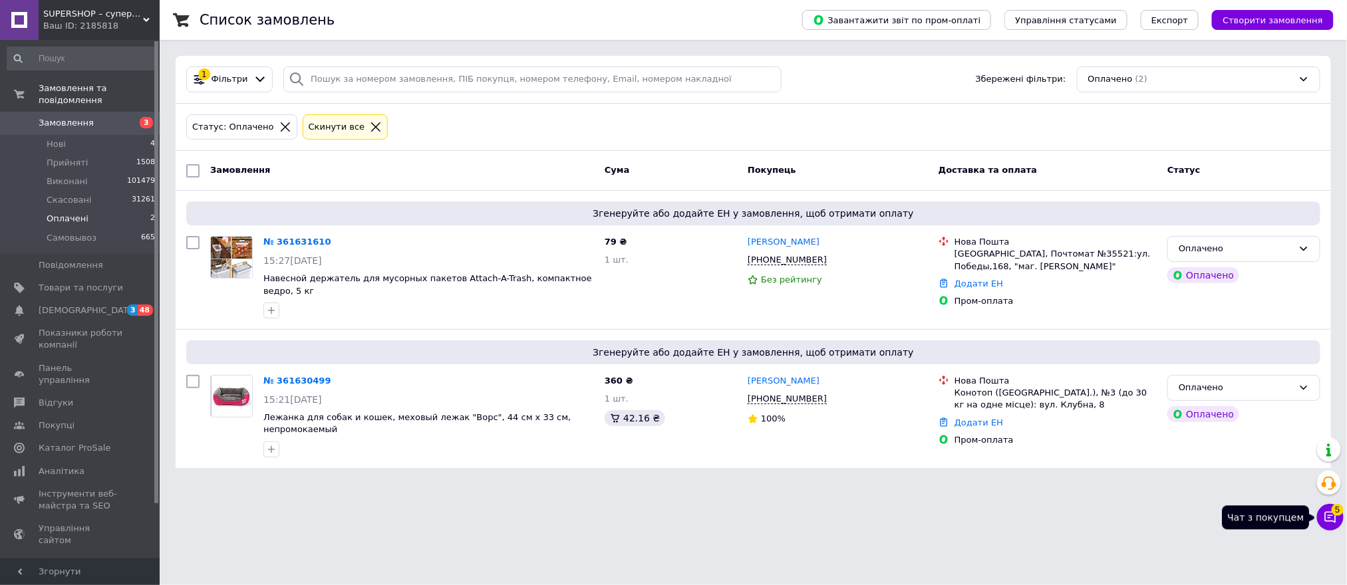
click at [1326, 512] on icon at bounding box center [1330, 517] width 11 height 11
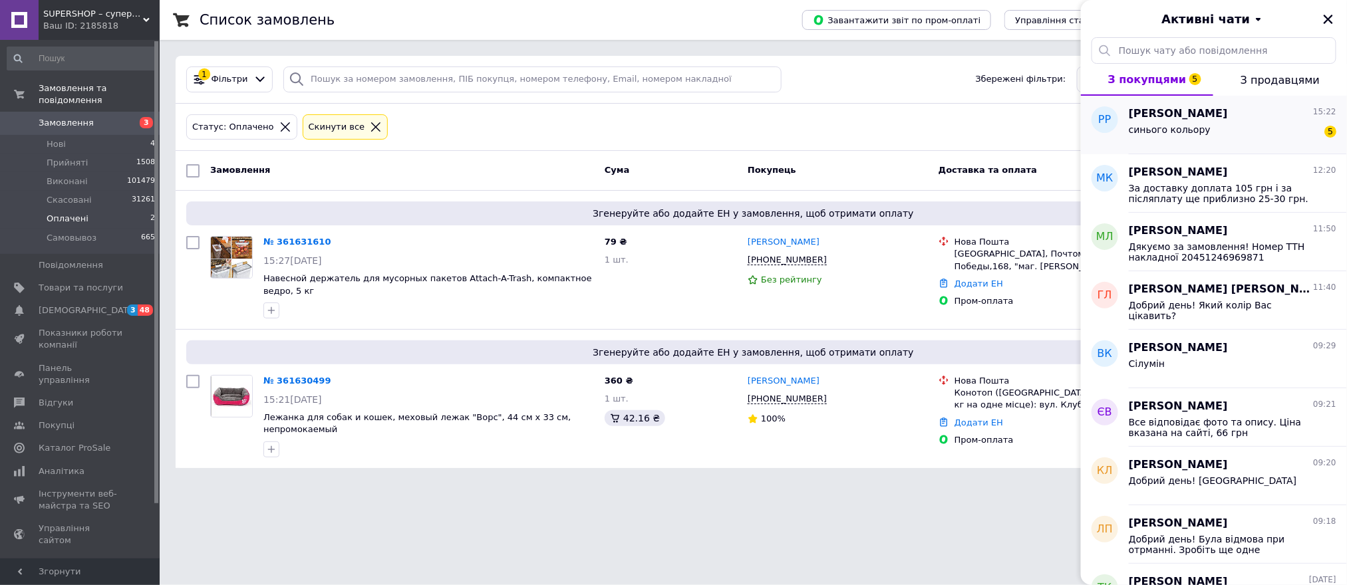
click at [1184, 136] on div "синього кольору" at bounding box center [1169, 133] width 82 height 19
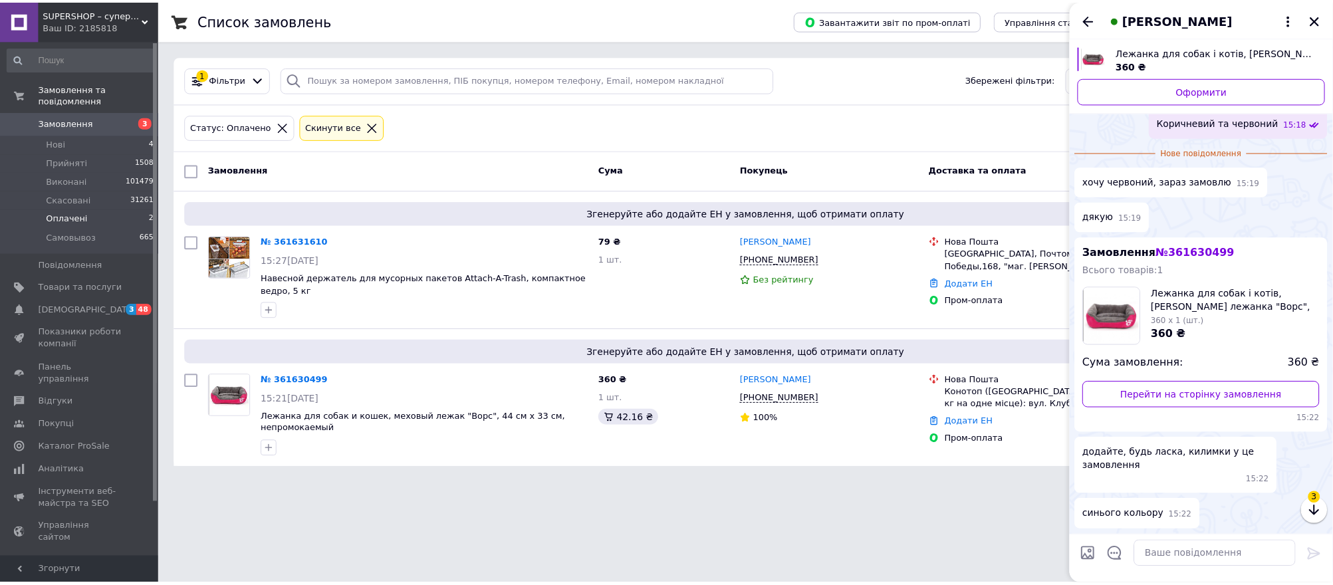
scroll to position [1740, 0]
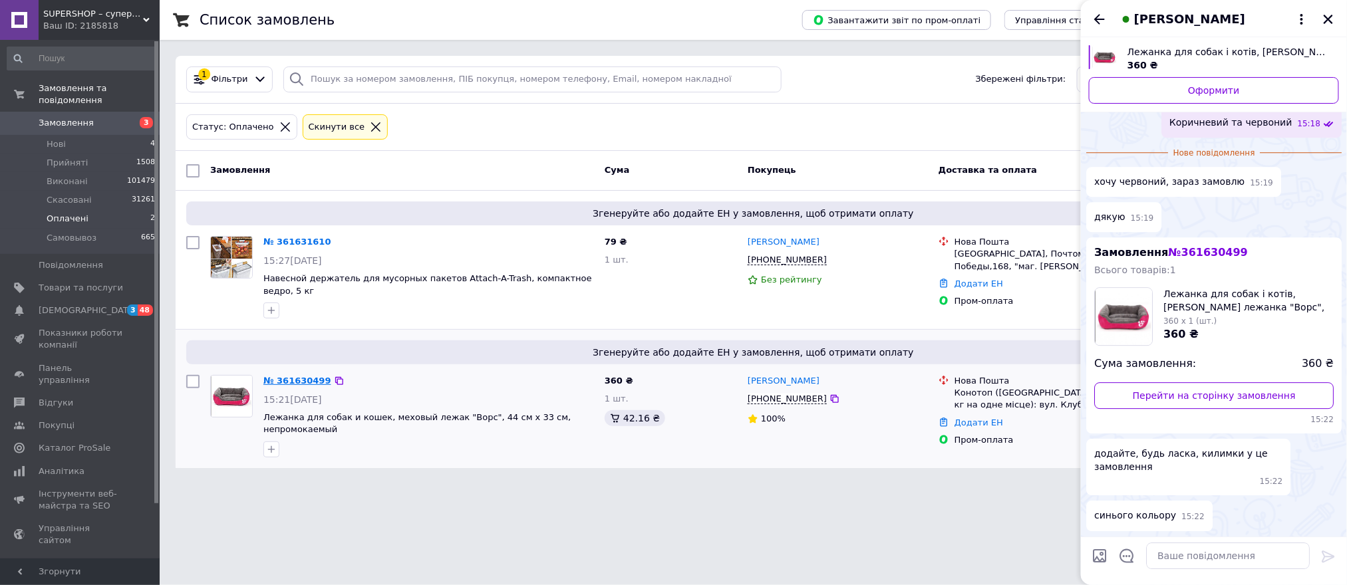
click at [290, 376] on link "№ 361630499" at bounding box center [297, 381] width 68 height 10
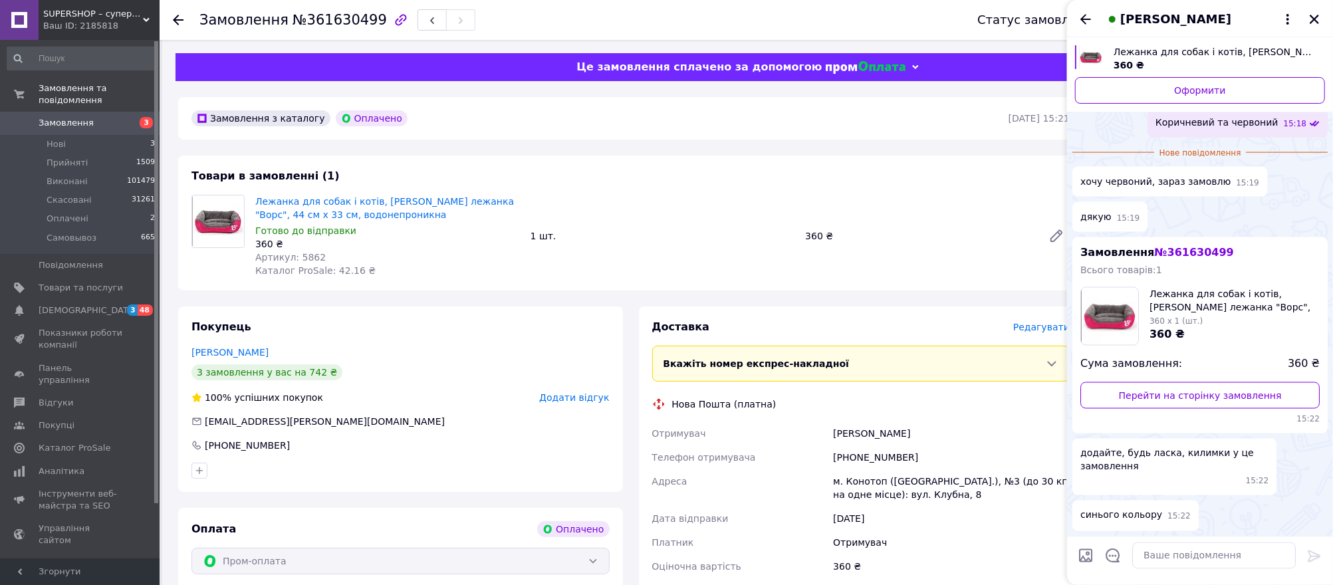
click at [302, 257] on span "Артикул: 5862" at bounding box center [290, 257] width 70 height 11
copy span "5862"
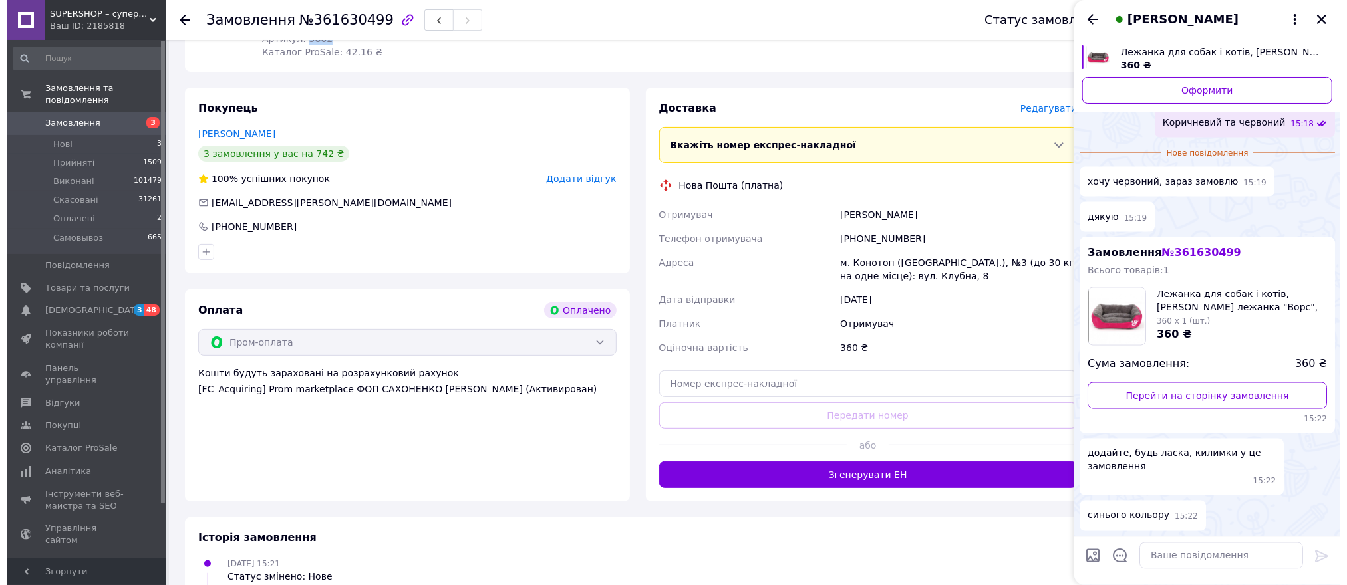
scroll to position [177, 0]
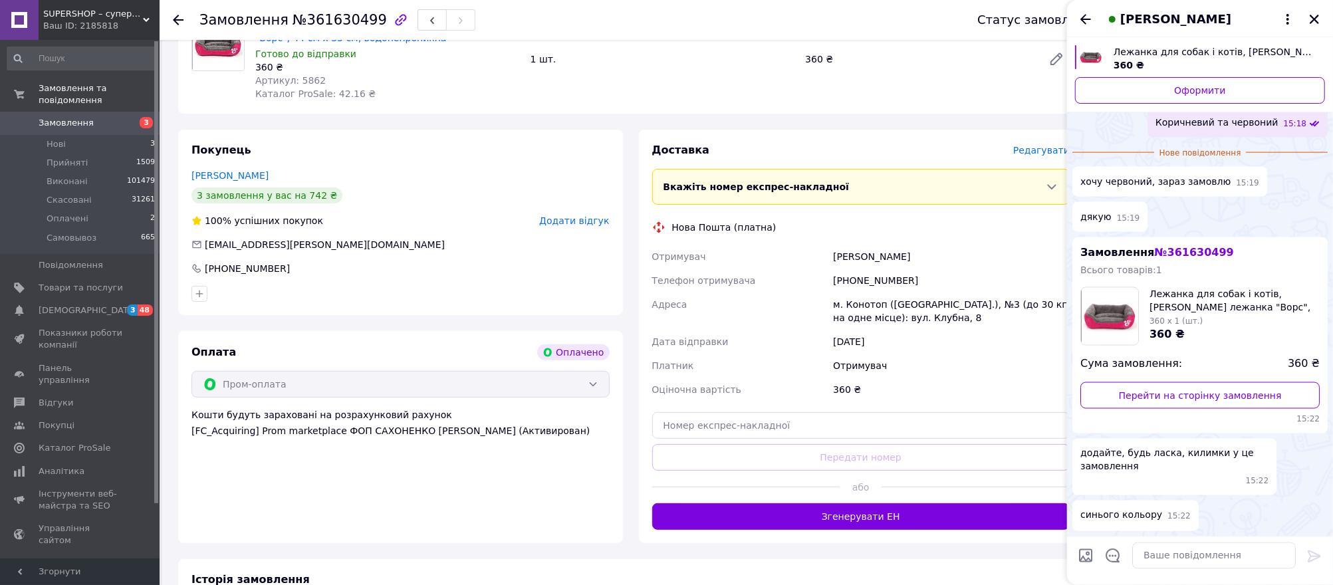
click at [1039, 147] on span "Редагувати" at bounding box center [1041, 150] width 57 height 11
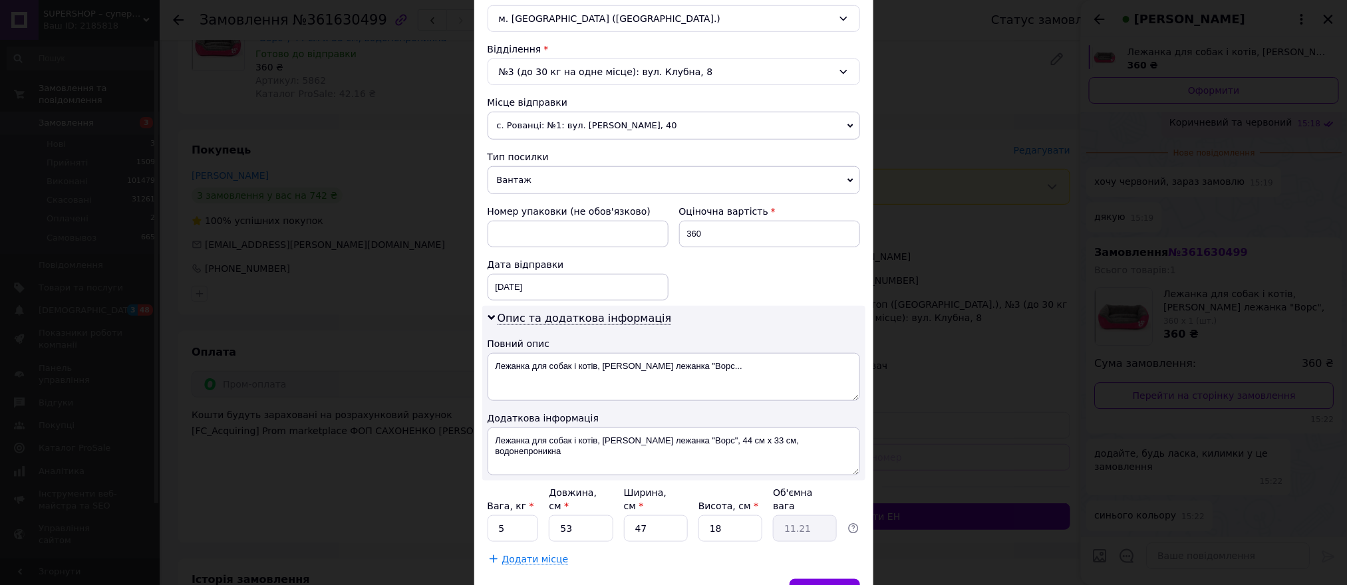
scroll to position [448, 0]
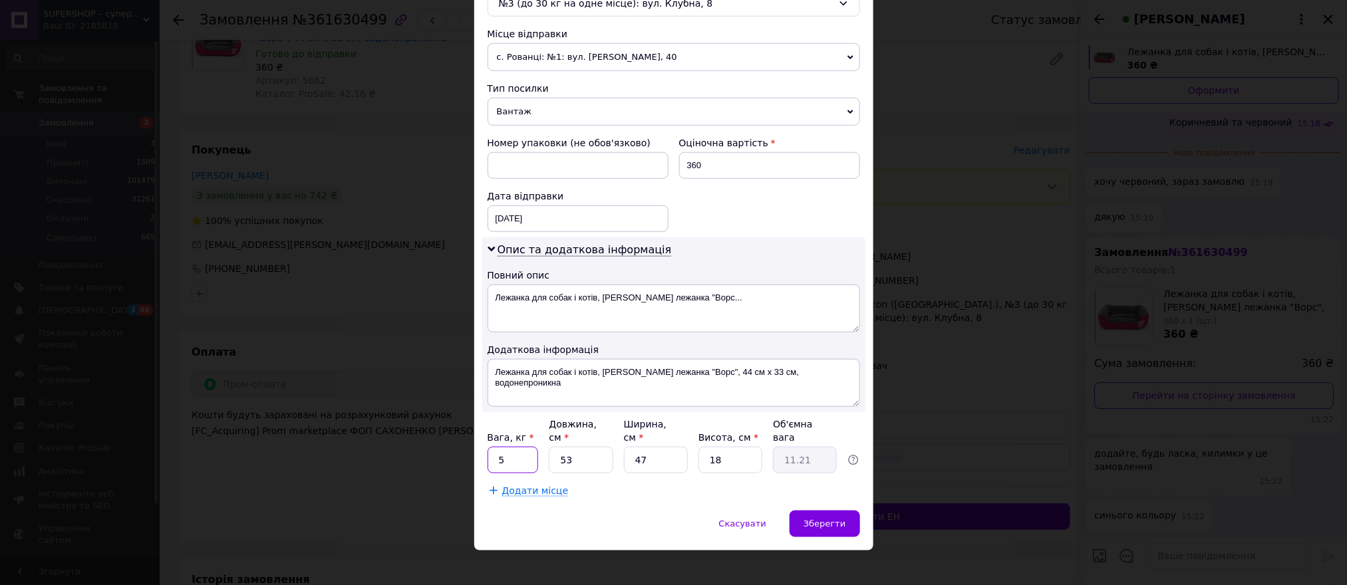
click at [524, 457] on input "5" at bounding box center [512, 460] width 51 height 27
type input "1"
type input "2"
type input "0.42"
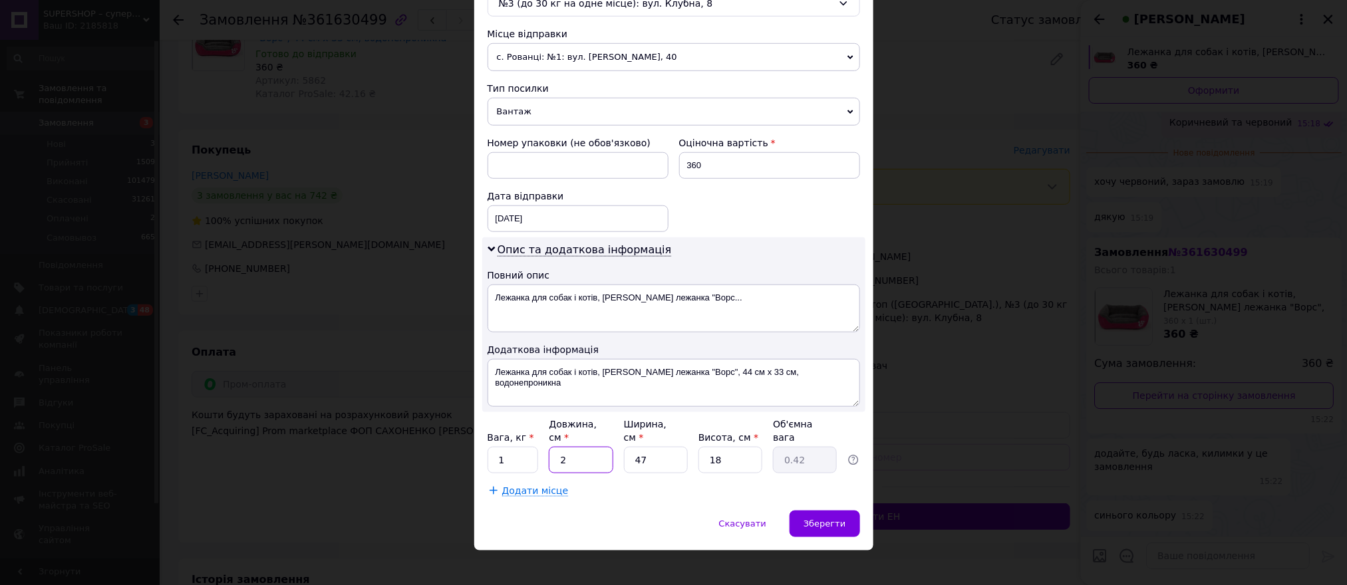
type input "20"
type input "4.23"
type input "20"
type input "2"
type input "0.18"
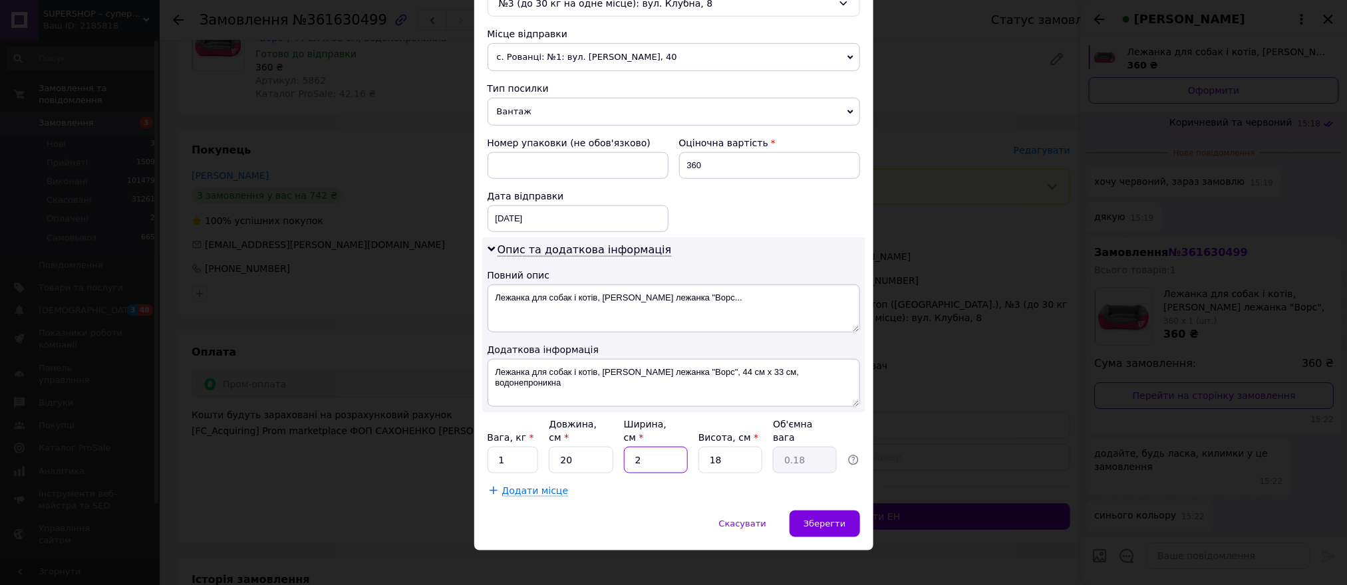
type input "20"
type input "1.8"
type input "20"
type input "2"
type input "0.2"
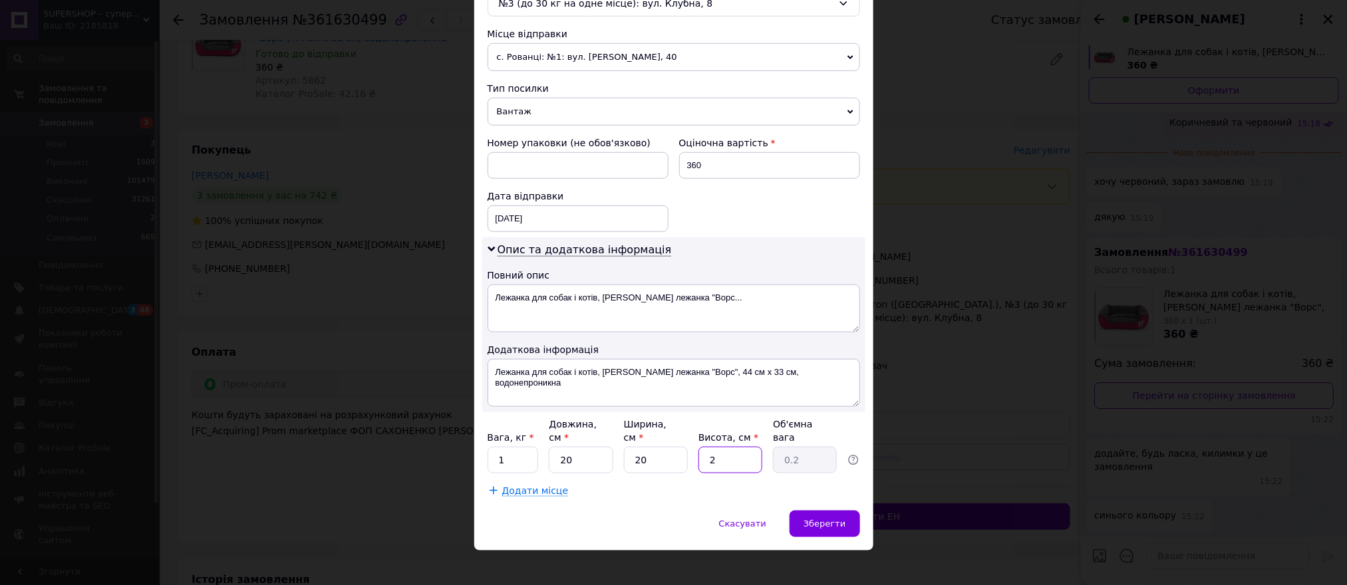
type input "20"
type input "2"
type input "20"
click at [852, 516] on div "Зберегти" at bounding box center [824, 524] width 70 height 27
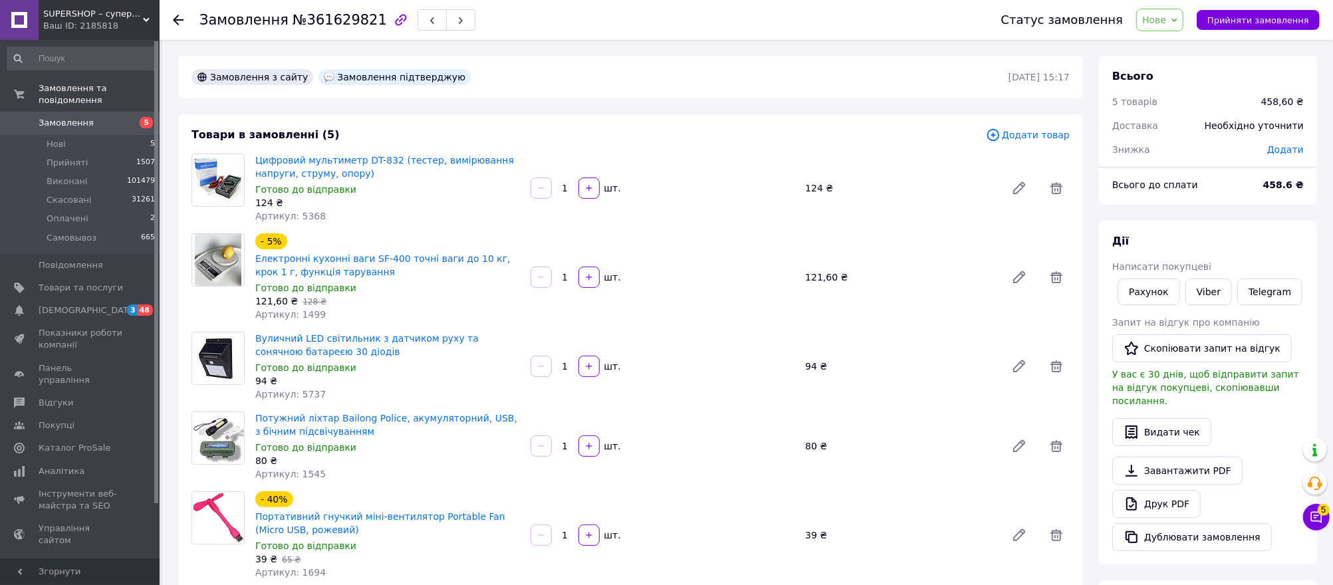
click at [303, 214] on span "Артикул: 5368" at bounding box center [290, 216] width 70 height 11
copy span "5368"
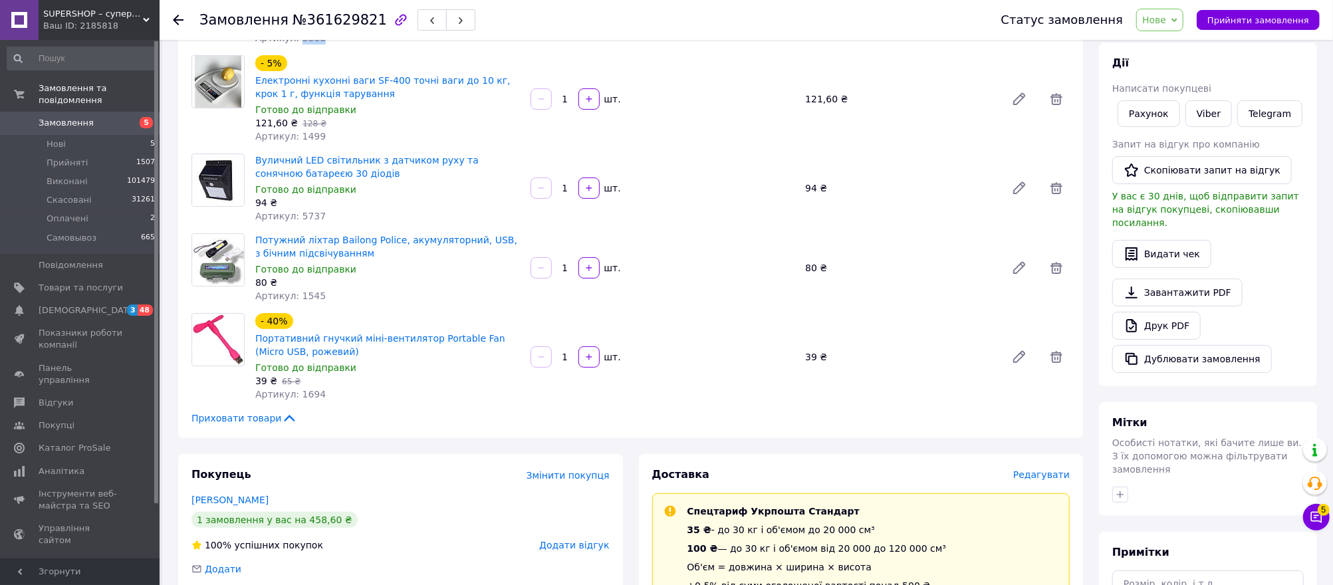
scroll to position [266, 0]
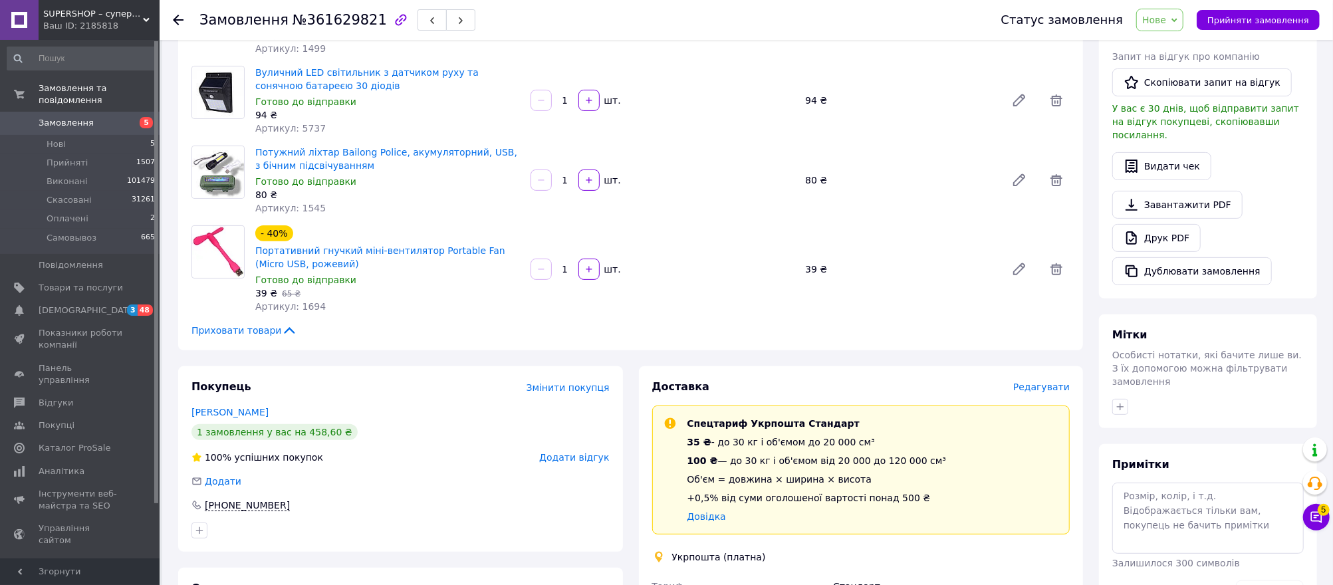
click at [302, 308] on span "Артикул: 1694" at bounding box center [290, 306] width 70 height 11
copy span "1694"
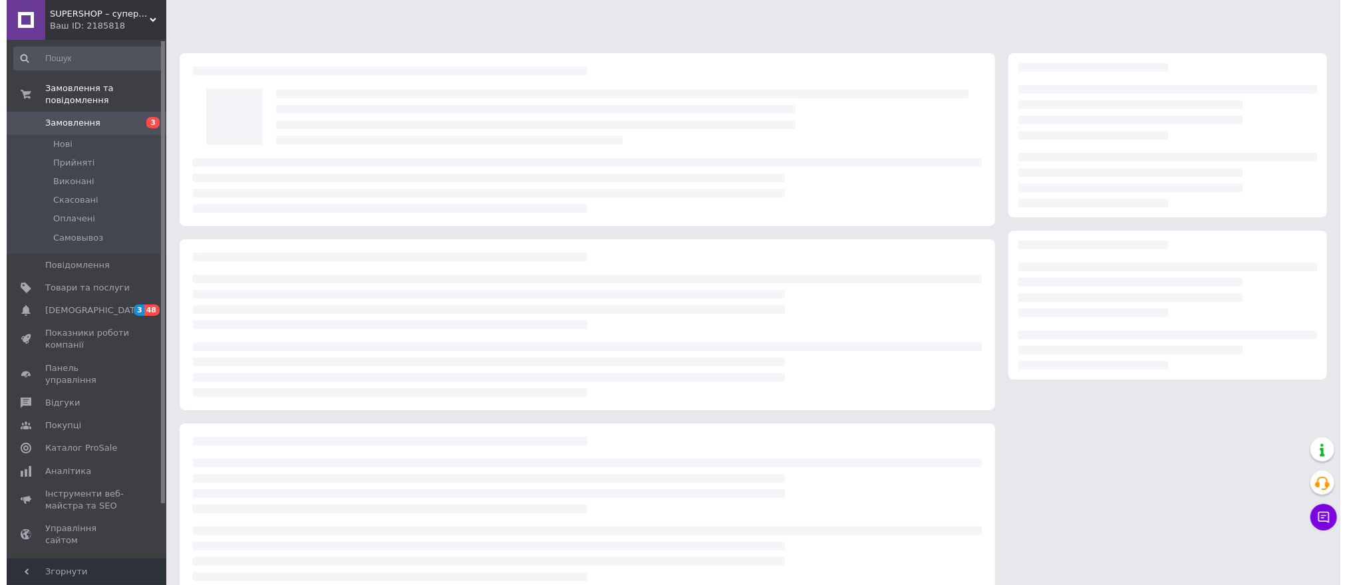
scroll to position [23, 0]
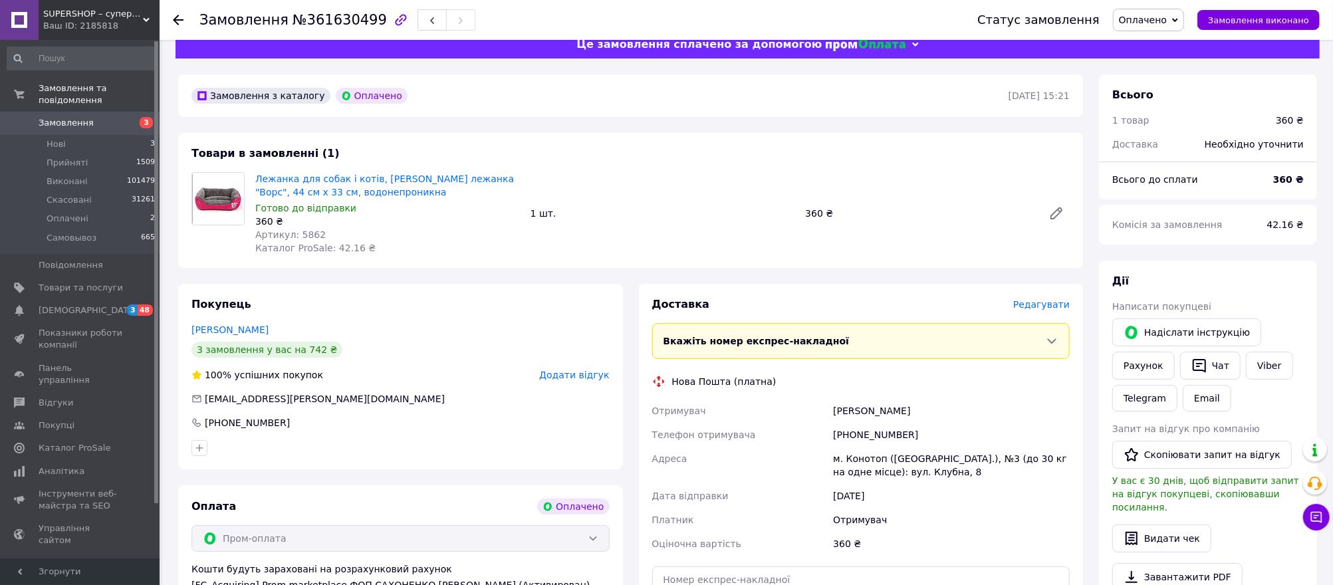
click at [1049, 307] on span "Редагувати" at bounding box center [1041, 304] width 57 height 11
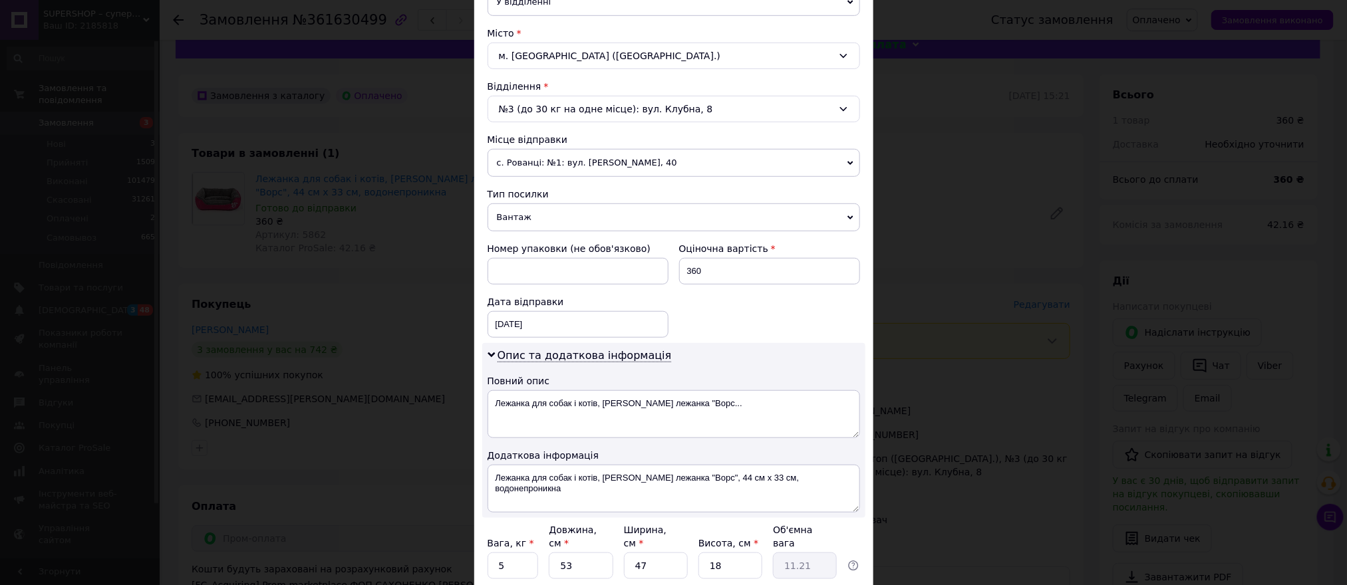
scroll to position [354, 0]
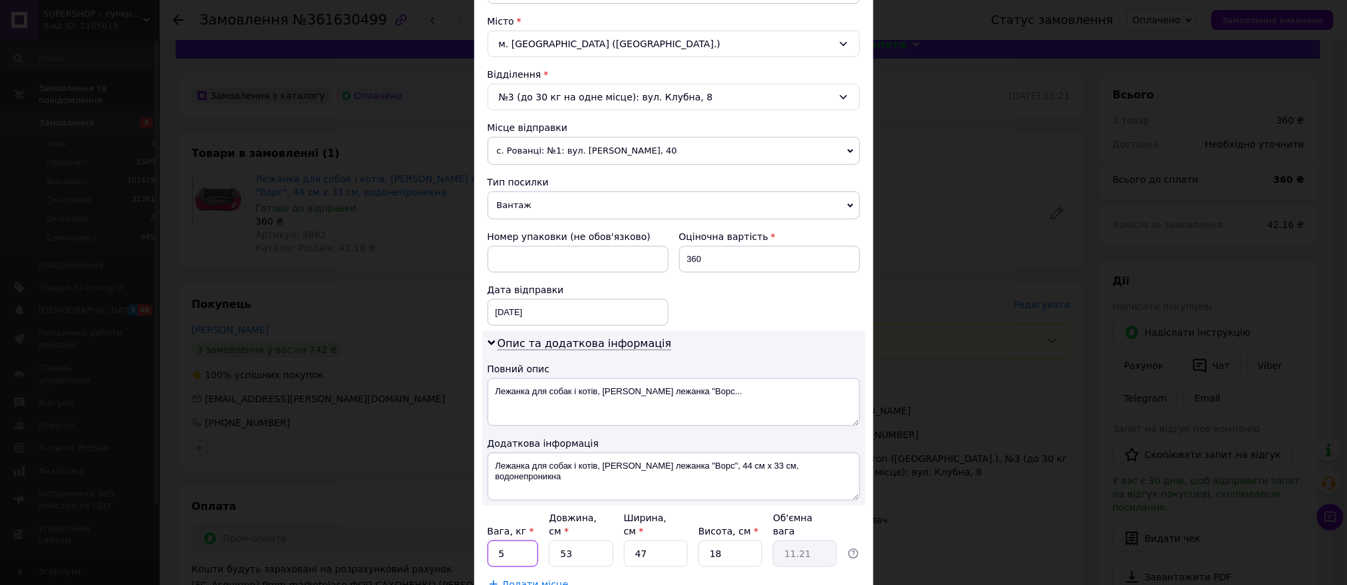
click at [515, 547] on input "5" at bounding box center [512, 554] width 51 height 27
type input "1"
type input "2"
type input "0.42"
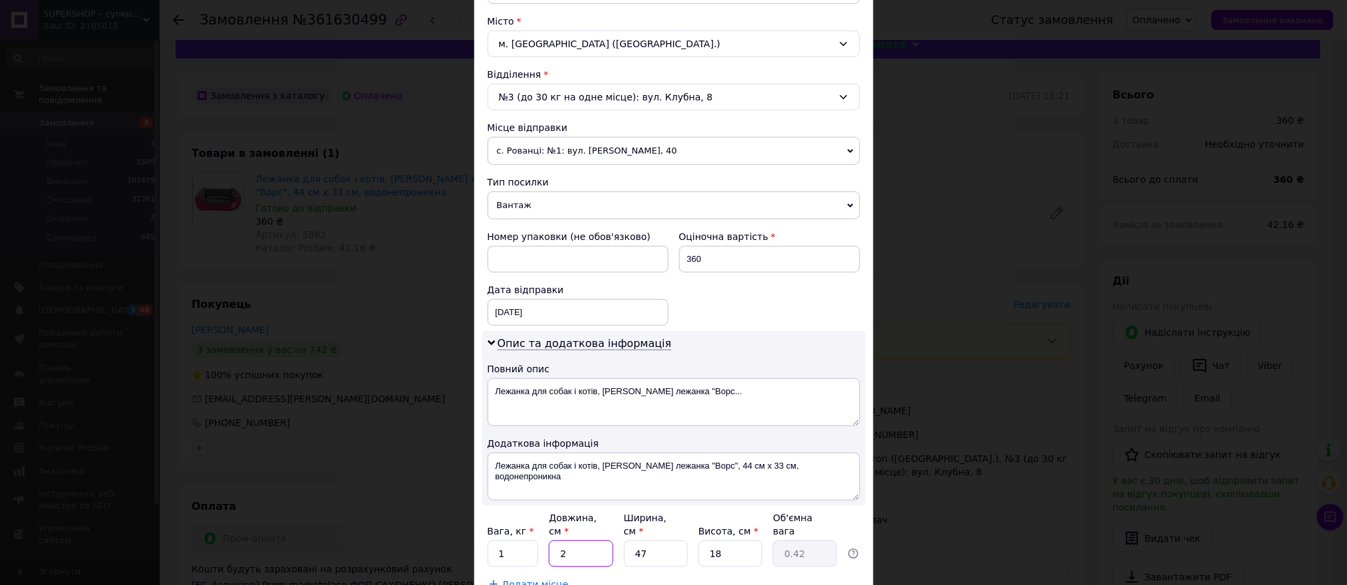
type input "20"
type input "4.23"
type input "20"
type input "2"
type input "0.18"
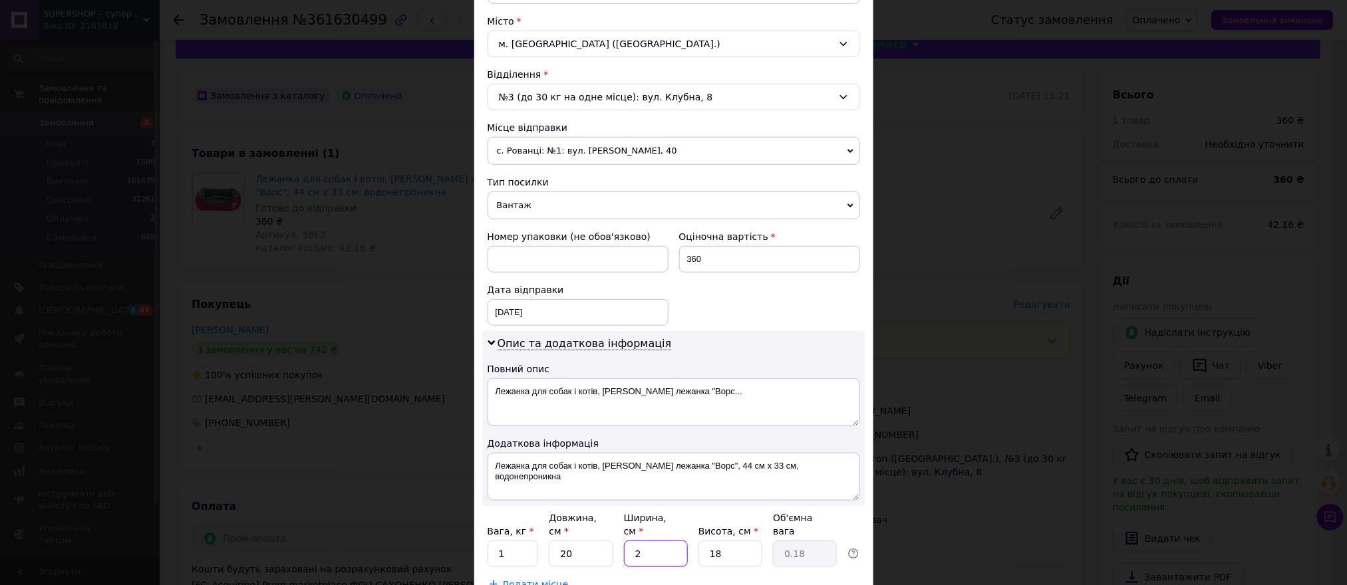
type input "20"
type input "1.8"
type input "20"
type input "2"
type input "0.2"
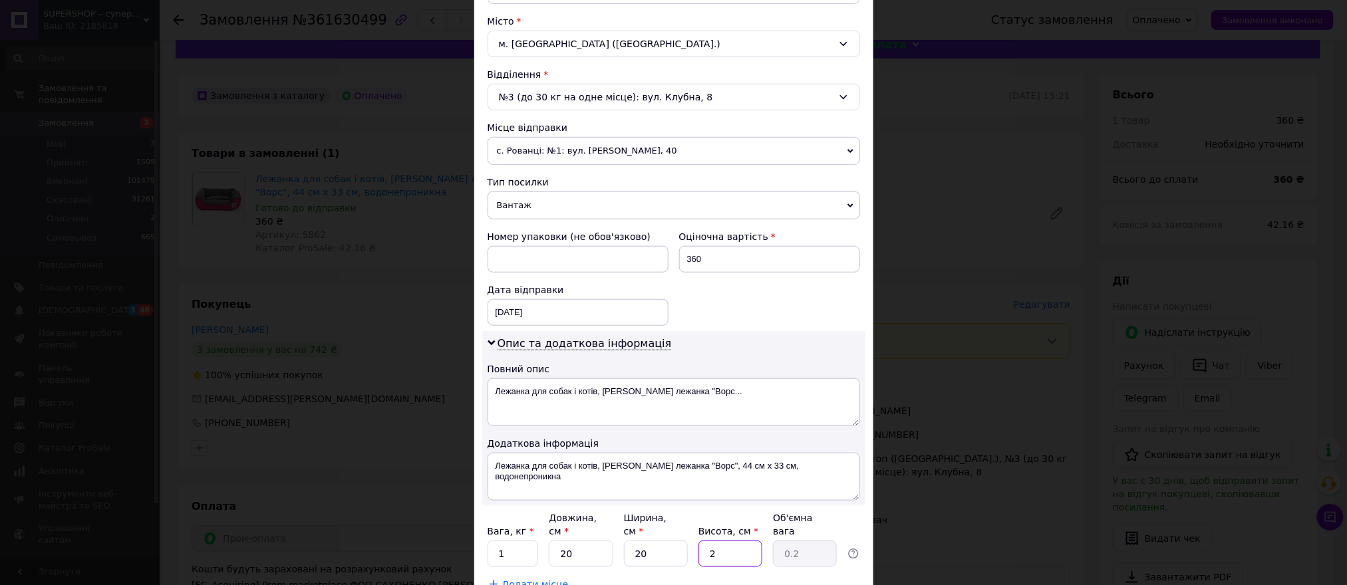
type input "20"
type input "2"
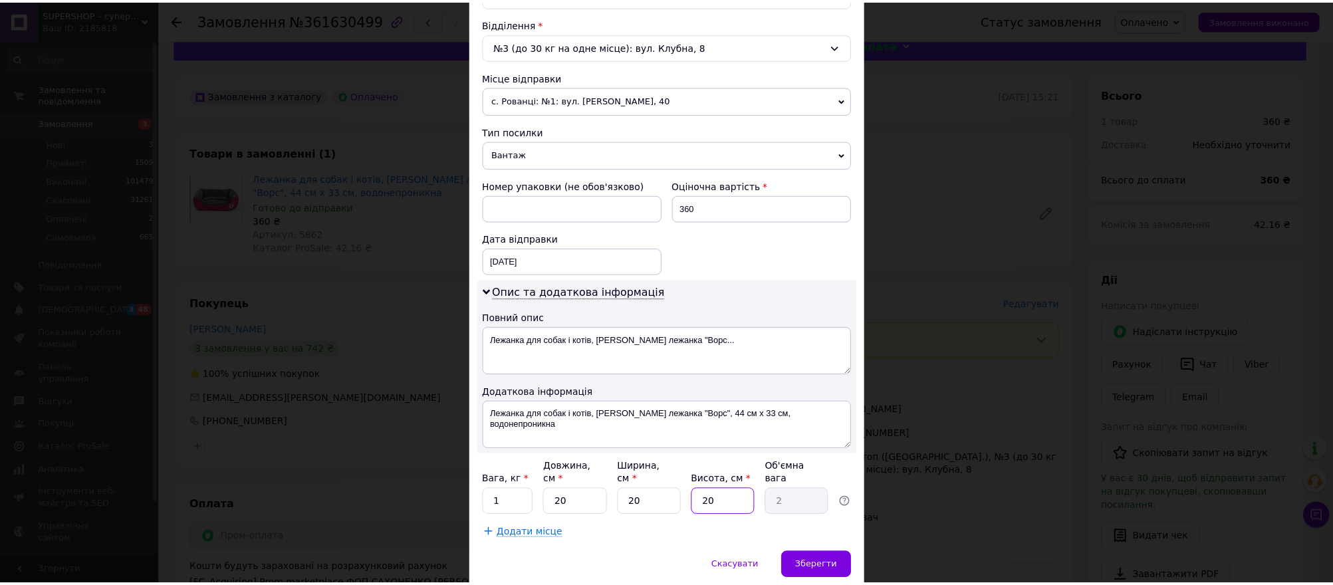
scroll to position [448, 0]
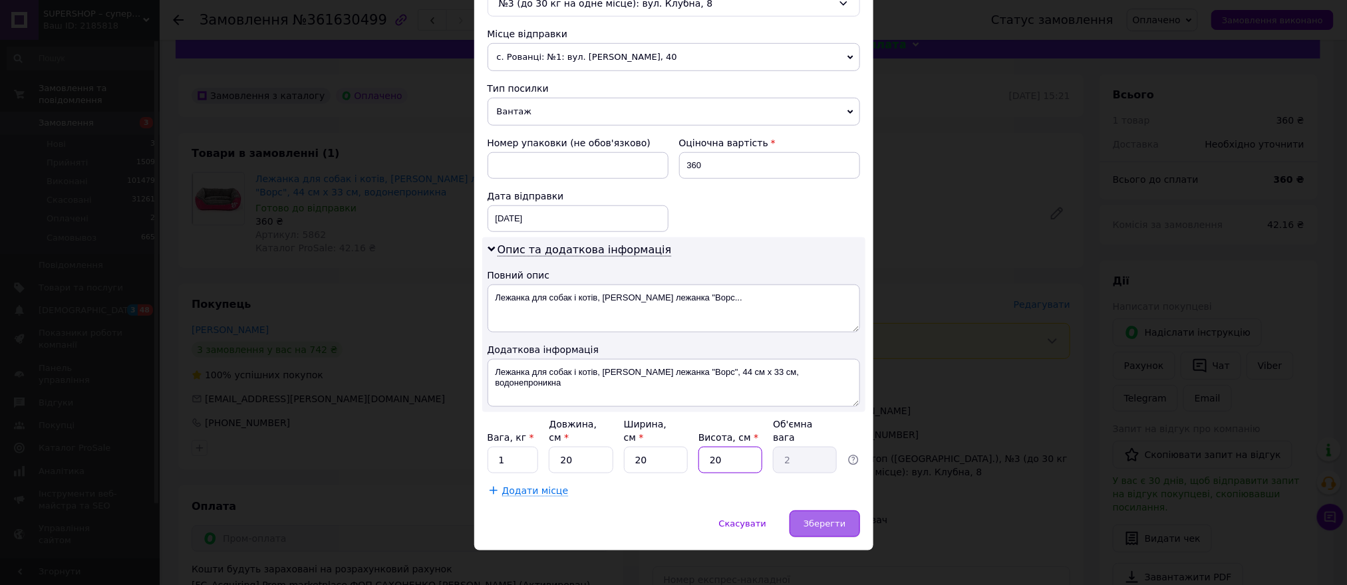
type input "20"
click at [829, 519] on span "Зберегти" at bounding box center [824, 524] width 42 height 10
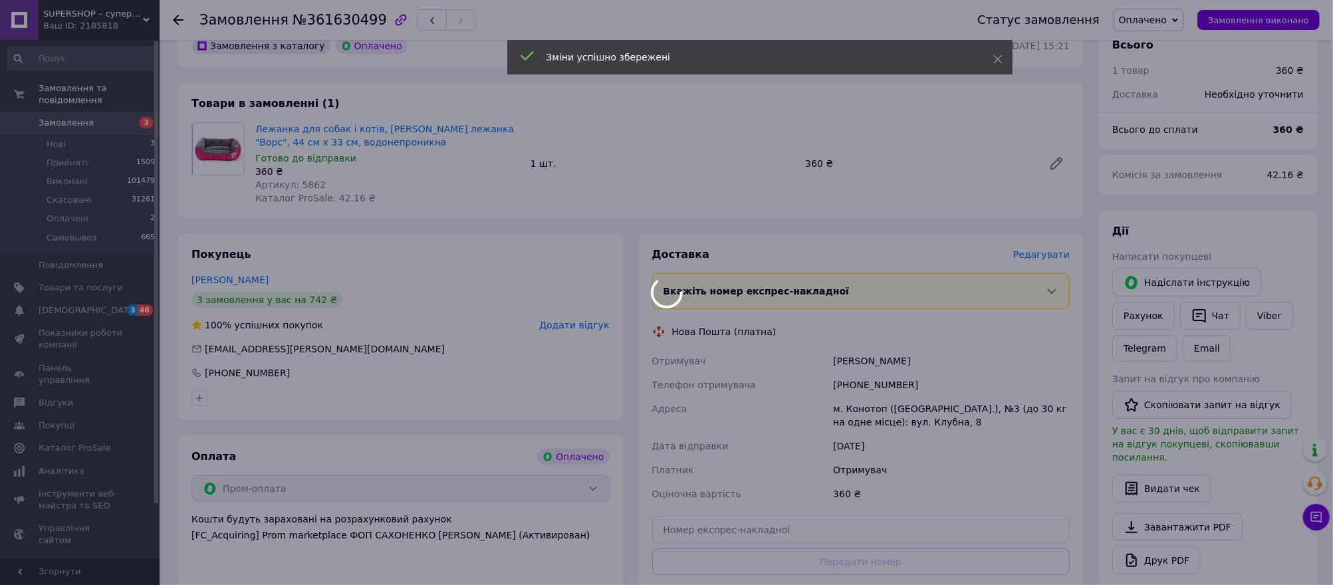
scroll to position [377, 0]
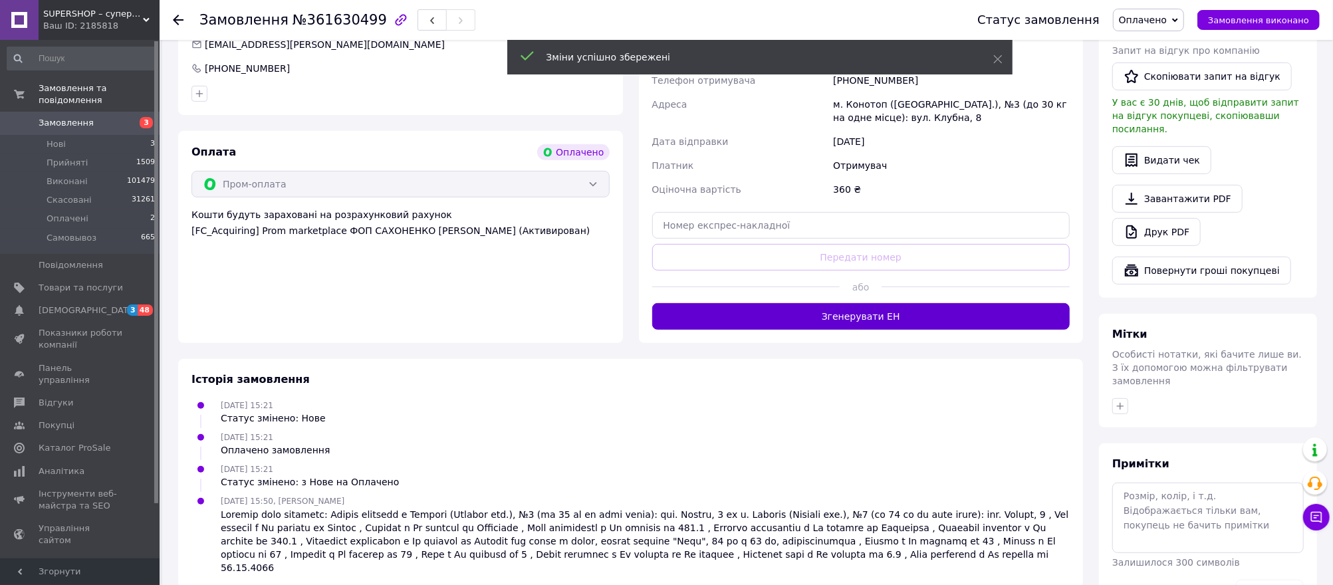
click at [843, 315] on button "Згенерувати ЕН" at bounding box center [861, 316] width 418 height 27
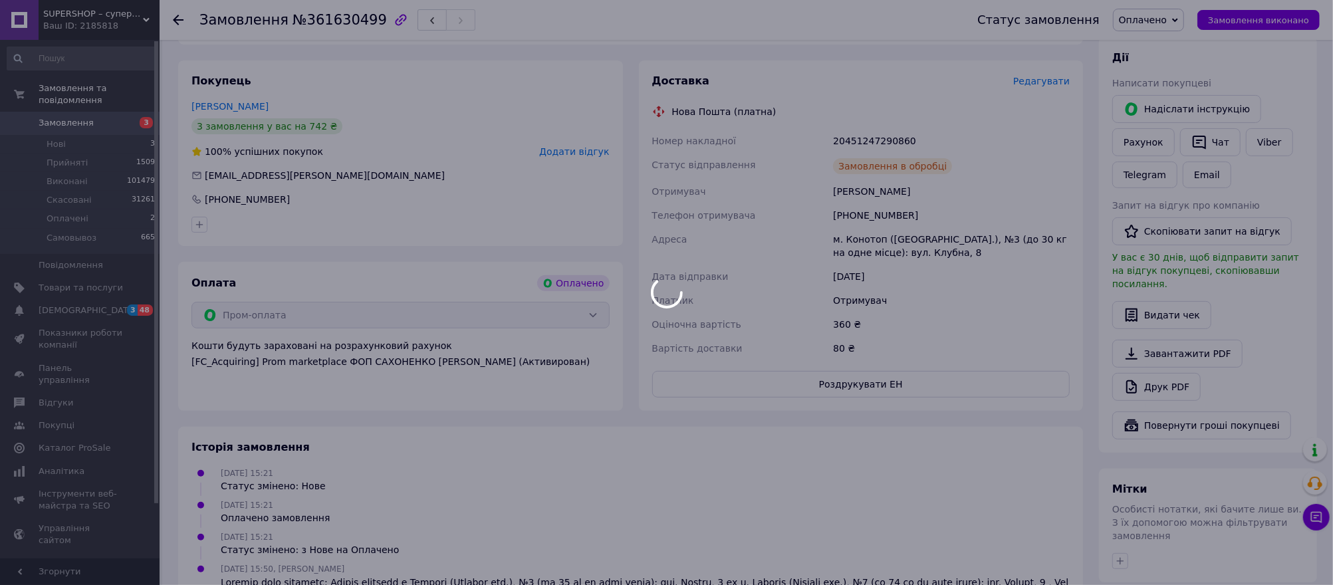
scroll to position [199, 0]
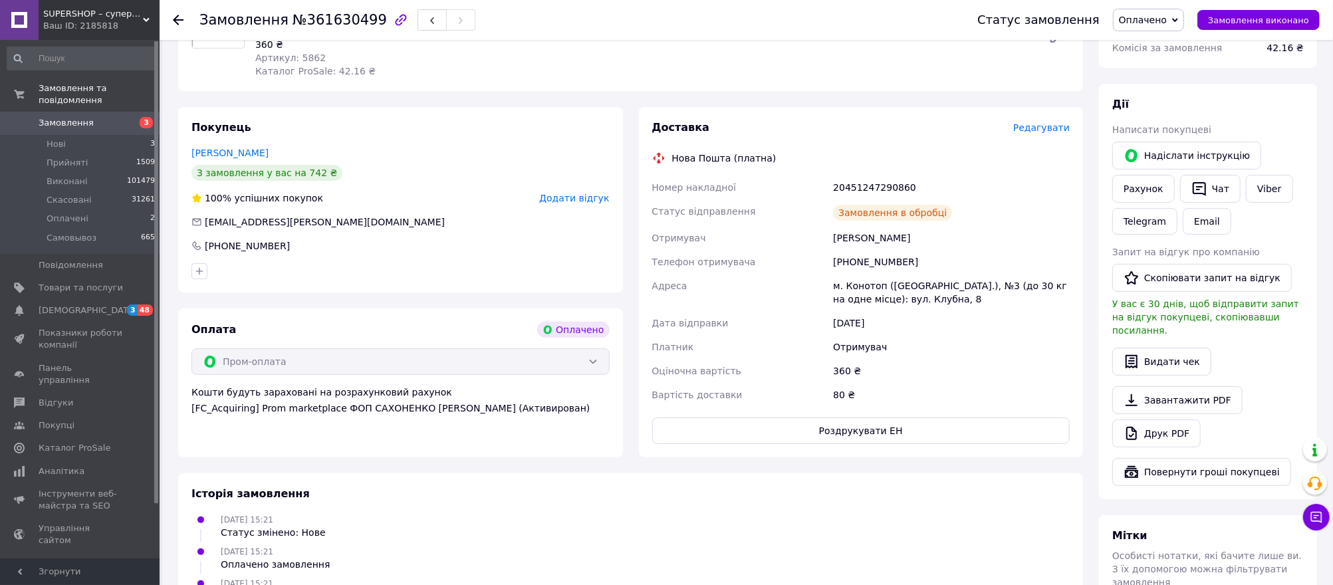
click at [869, 188] on div "20451247290860" at bounding box center [952, 188] width 242 height 24
copy div "20451247290860"
click at [1184, 182] on button "Чат" at bounding box center [1210, 189] width 61 height 28
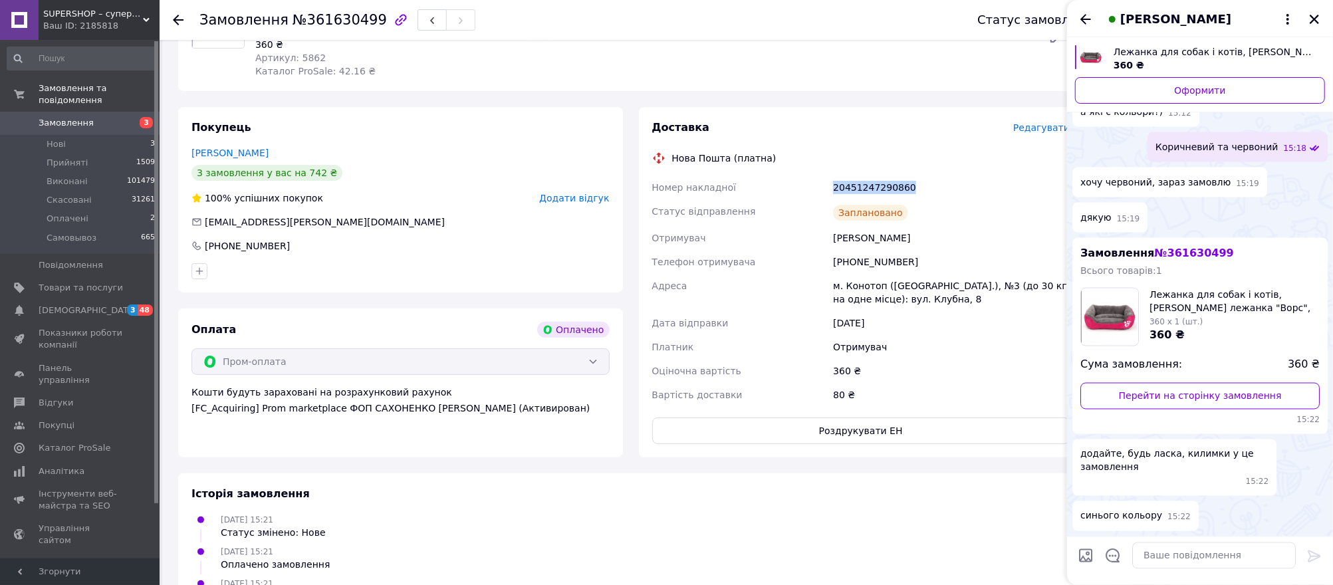
scroll to position [1716, 0]
click at [1172, 563] on textarea at bounding box center [1214, 556] width 164 height 27
paste textarea "20451247290860"
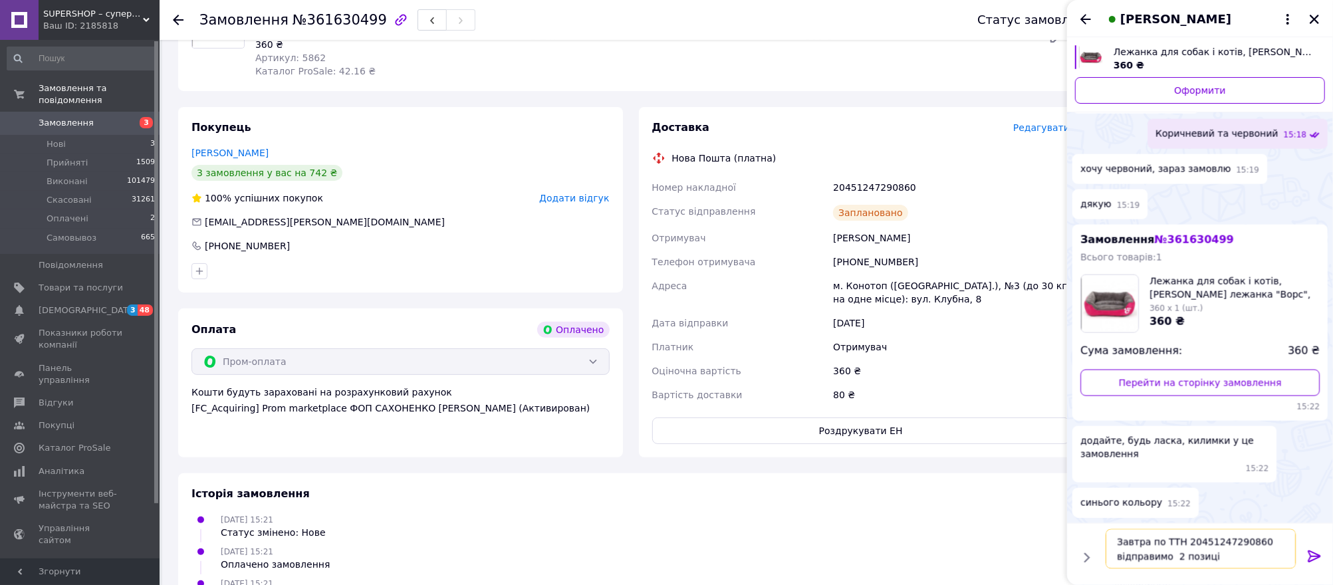
type textarea "Завтра по ТТН 20451247290860 відправимо 2 позиції"
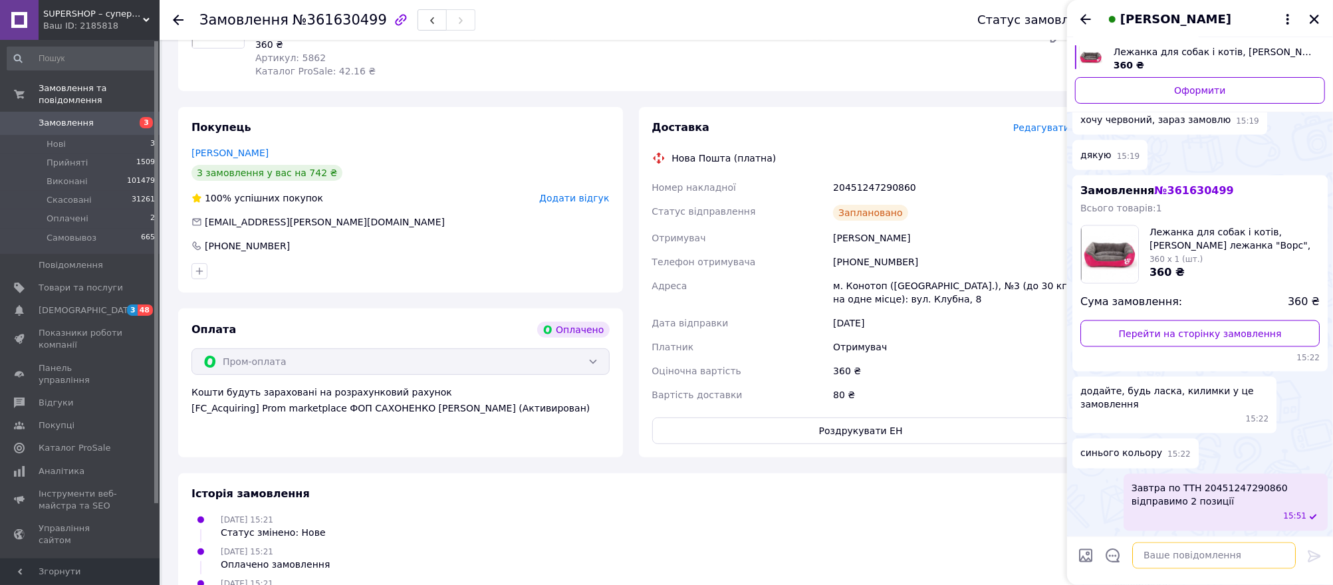
scroll to position [1779, 0]
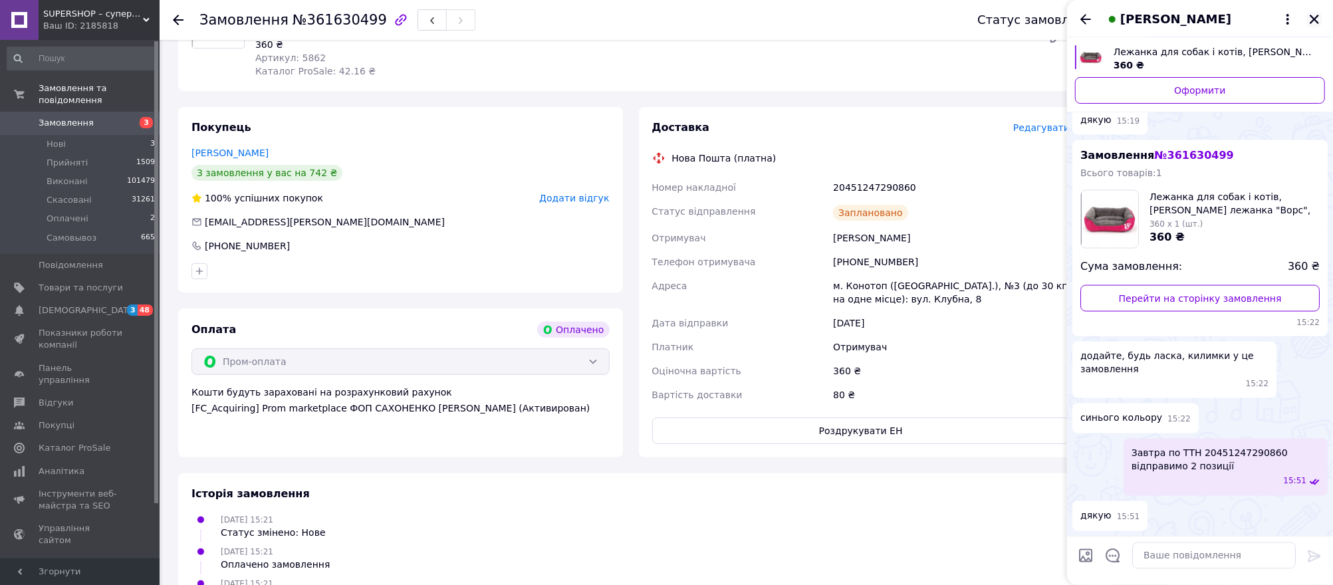
click at [1311, 19] on icon "Закрити" at bounding box center [1315, 19] width 12 height 12
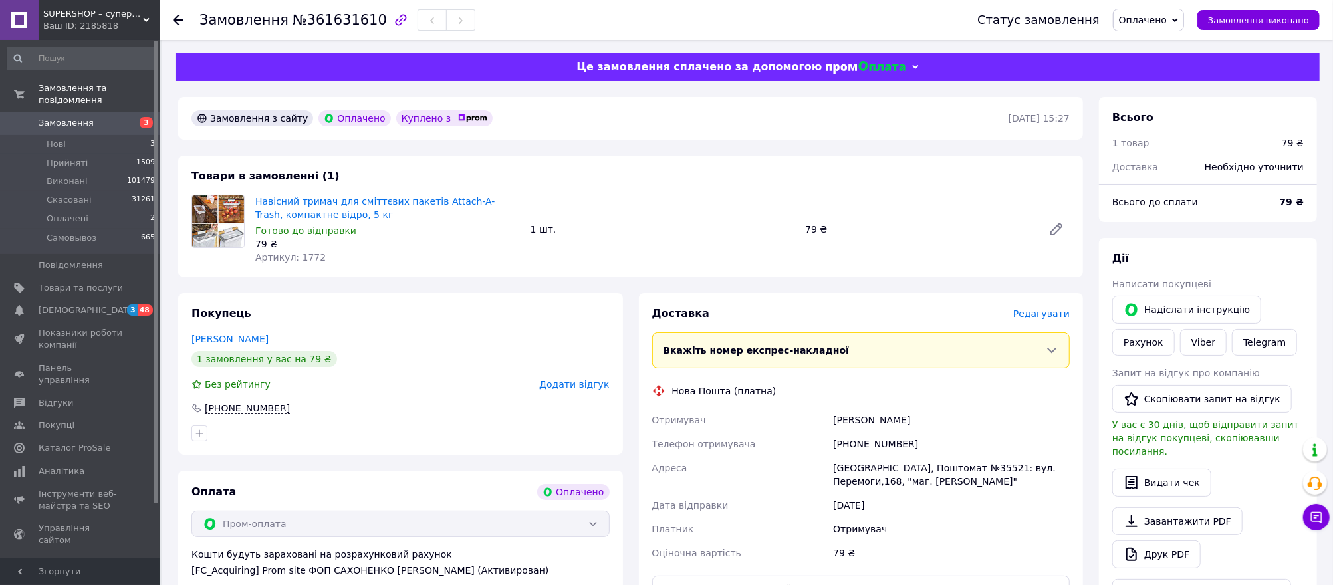
click at [1043, 315] on span "Редагувати" at bounding box center [1041, 314] width 57 height 11
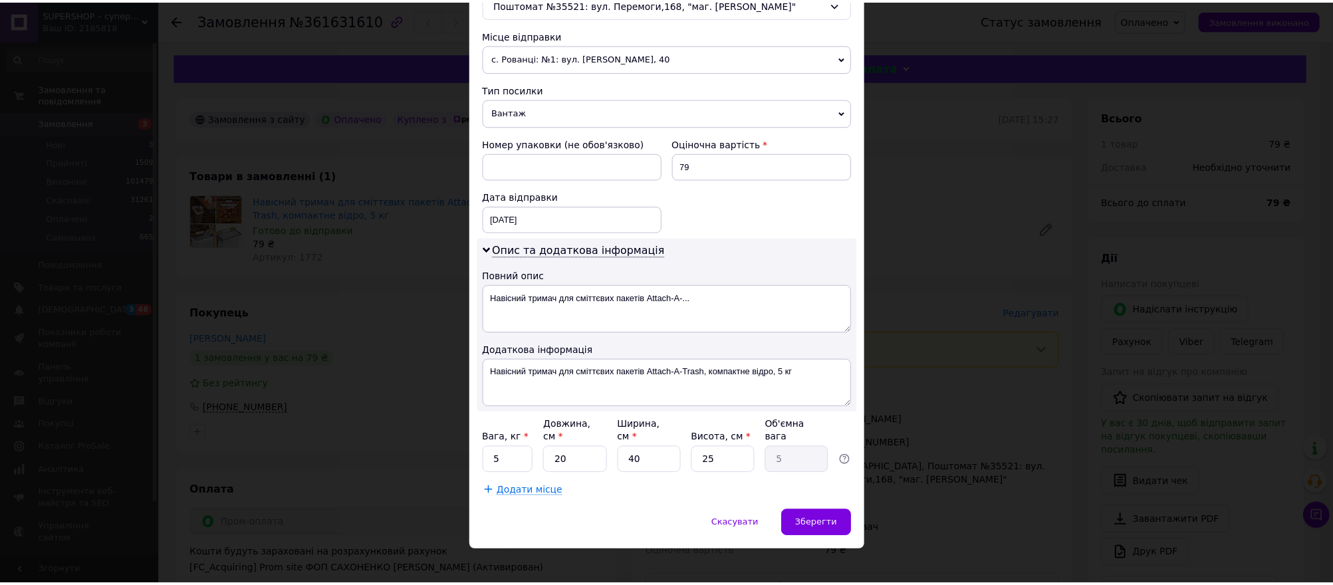
scroll to position [448, 0]
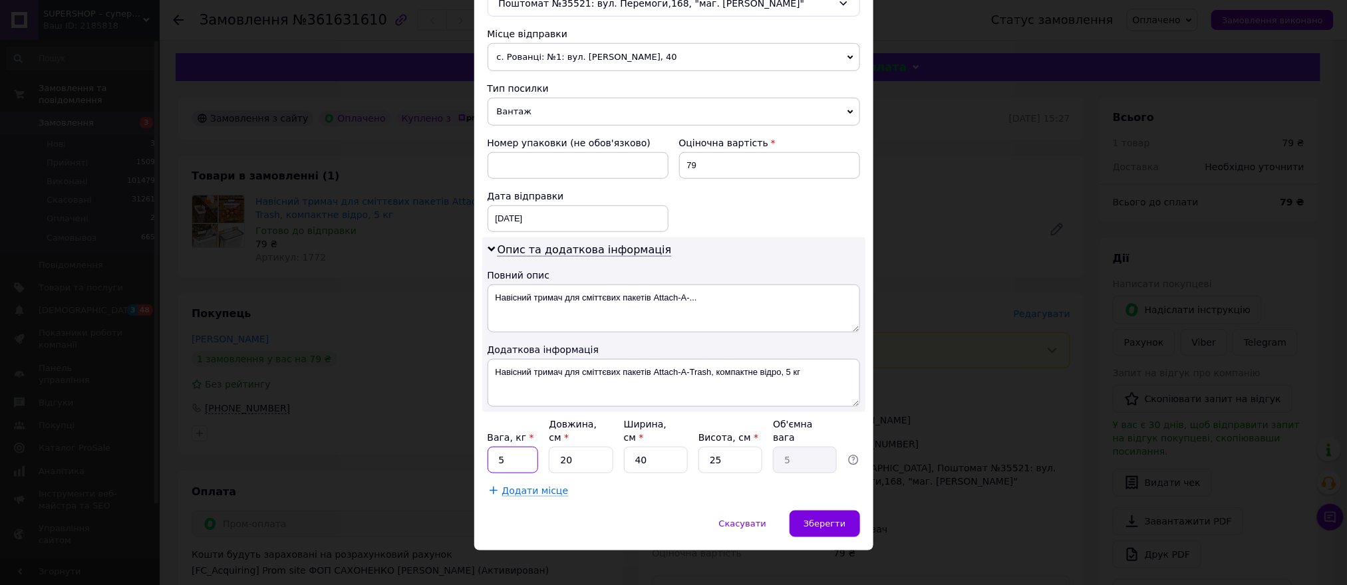
click at [505, 452] on input "5" at bounding box center [512, 460] width 51 height 27
type input "1"
type input "2"
type input "0.5"
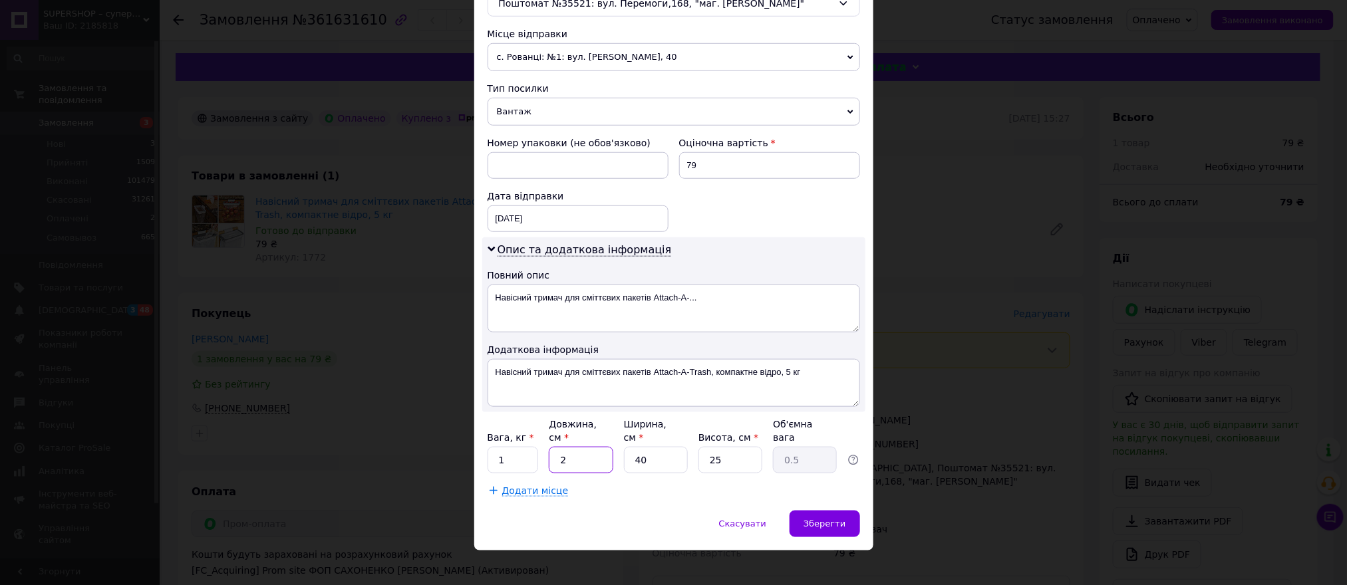
type input "20"
type input "5"
type input "2"
type input "0.25"
type input "20"
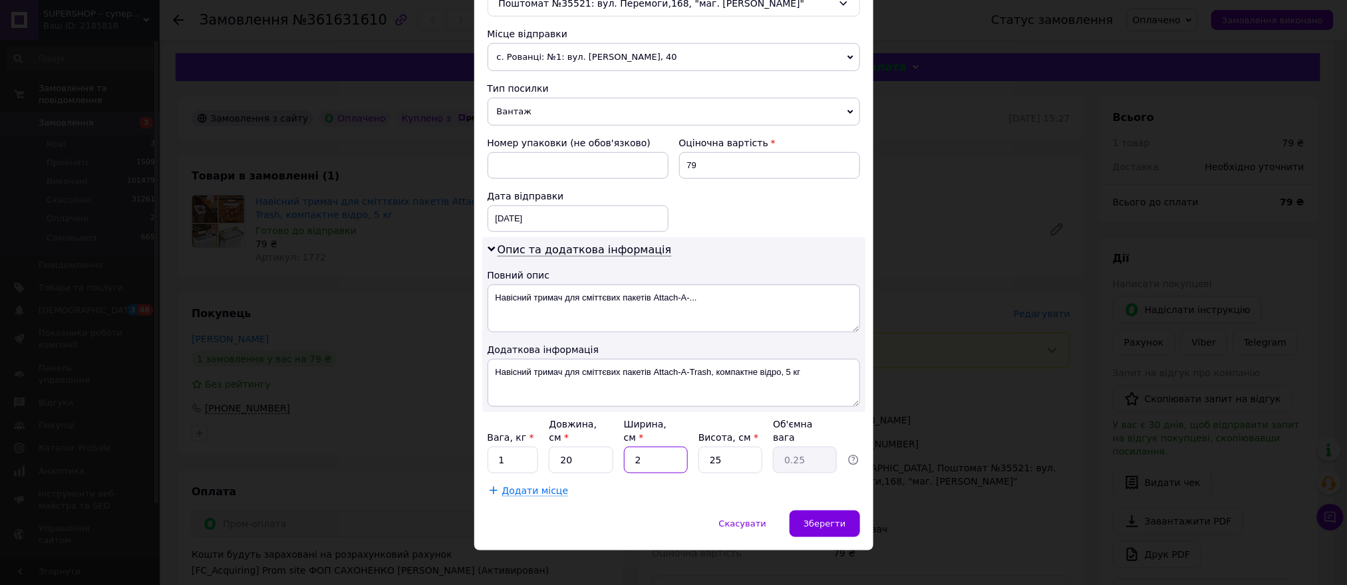
type input "2.5"
type input "20"
type input "2"
type input "0.2"
type input "20"
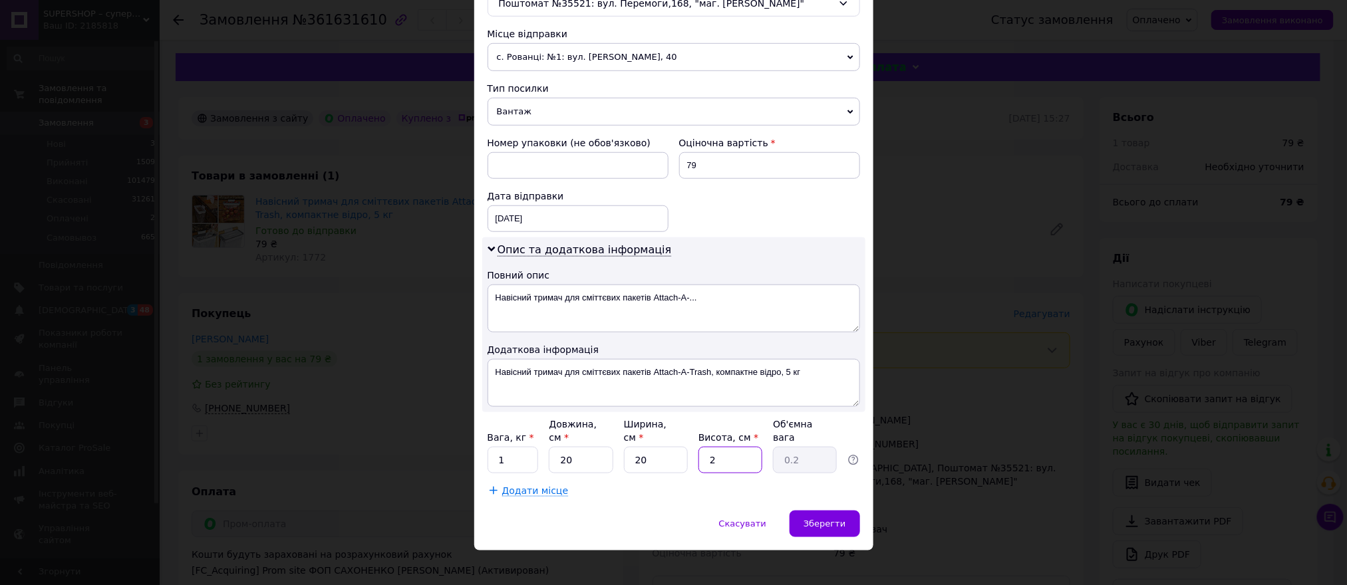
type input "2"
type input "20"
click at [814, 519] on span "Зберегти" at bounding box center [824, 524] width 42 height 10
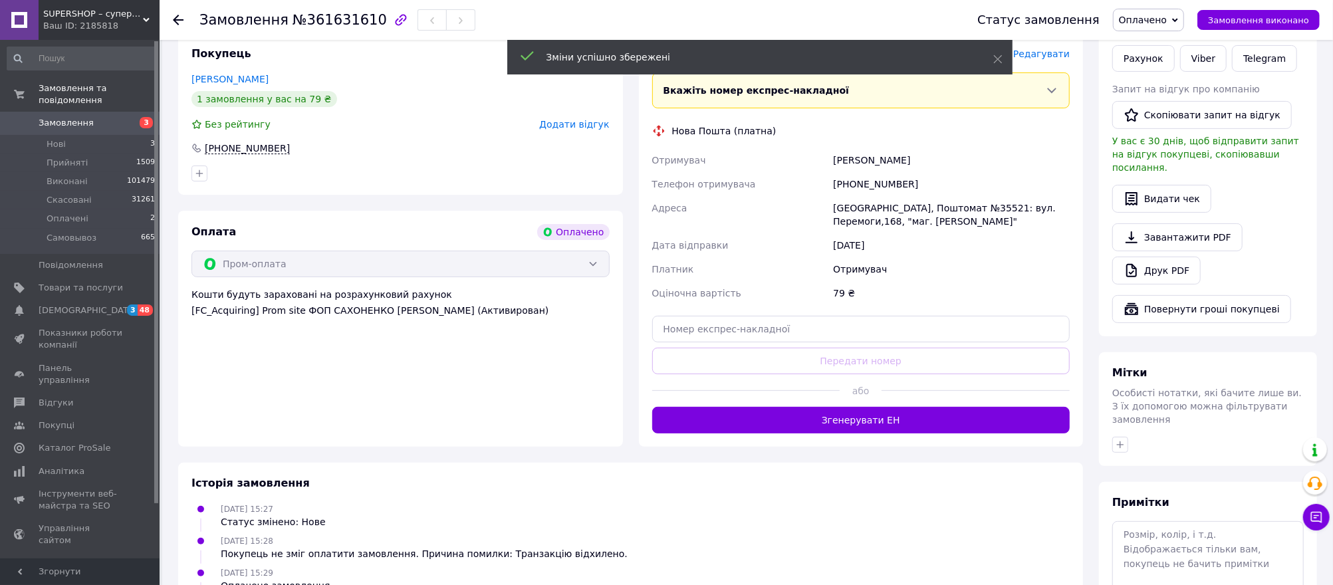
scroll to position [266, 0]
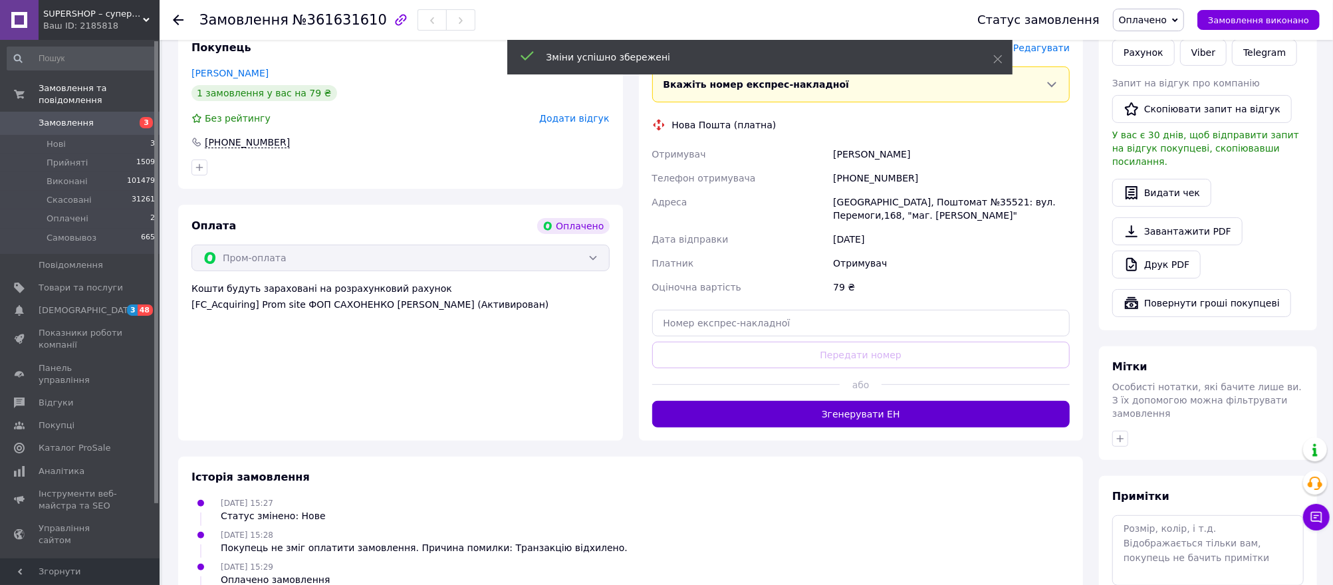
click at [856, 422] on button "Згенерувати ЕН" at bounding box center [861, 414] width 418 height 27
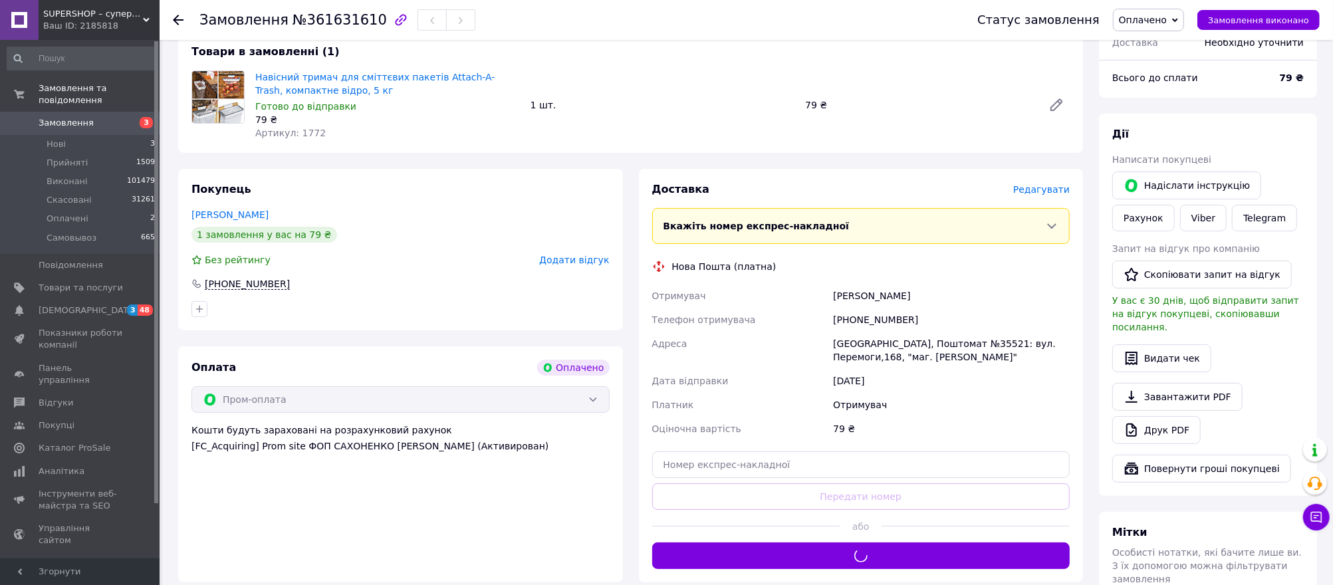
scroll to position [88, 0]
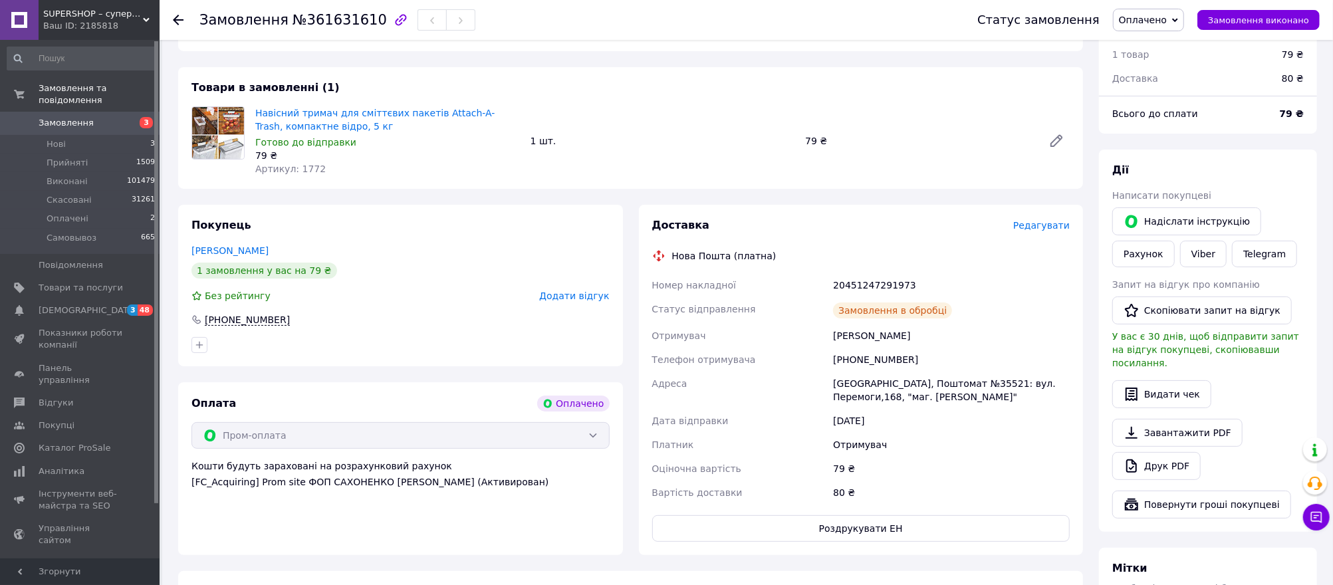
click at [868, 285] on div "20451247291973" at bounding box center [952, 285] width 242 height 24
copy div "20451247291973"
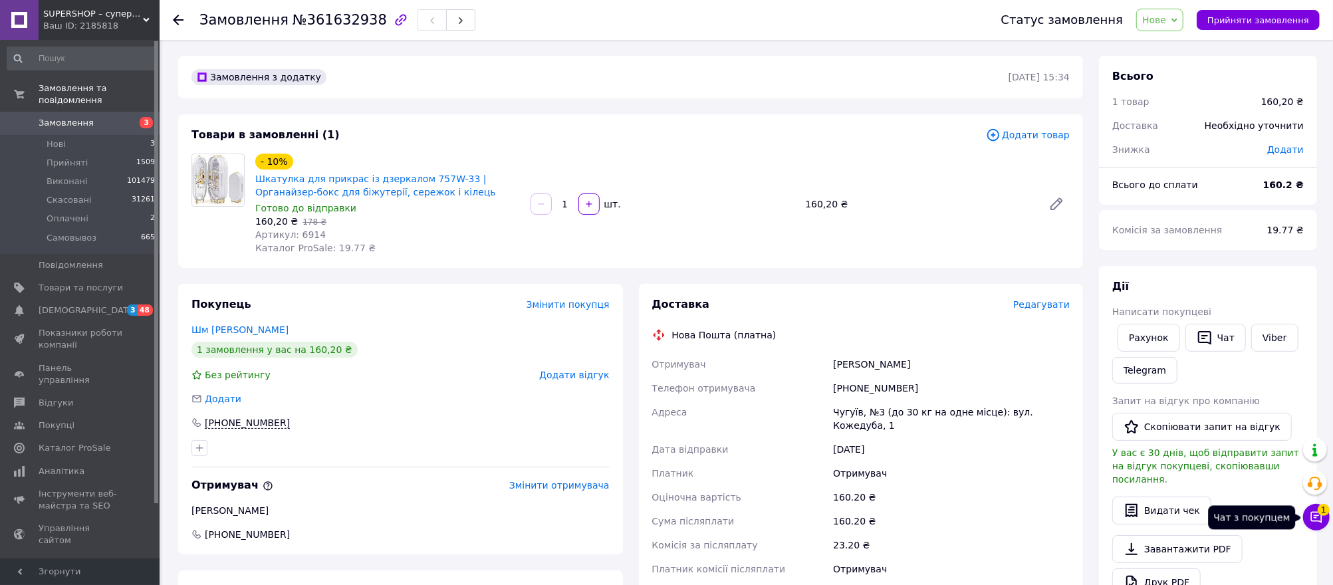
click at [1110, 487] on span "1" at bounding box center [1324, 510] width 12 height 12
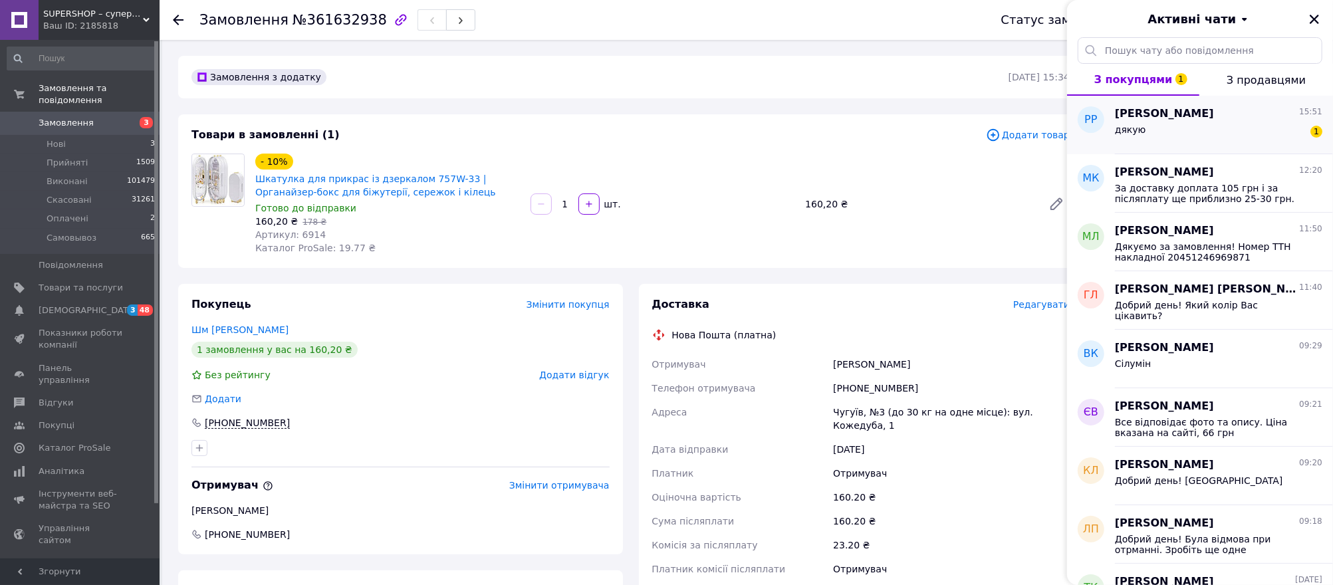
click at [1110, 112] on span "[PERSON_NAME]" at bounding box center [1164, 113] width 99 height 15
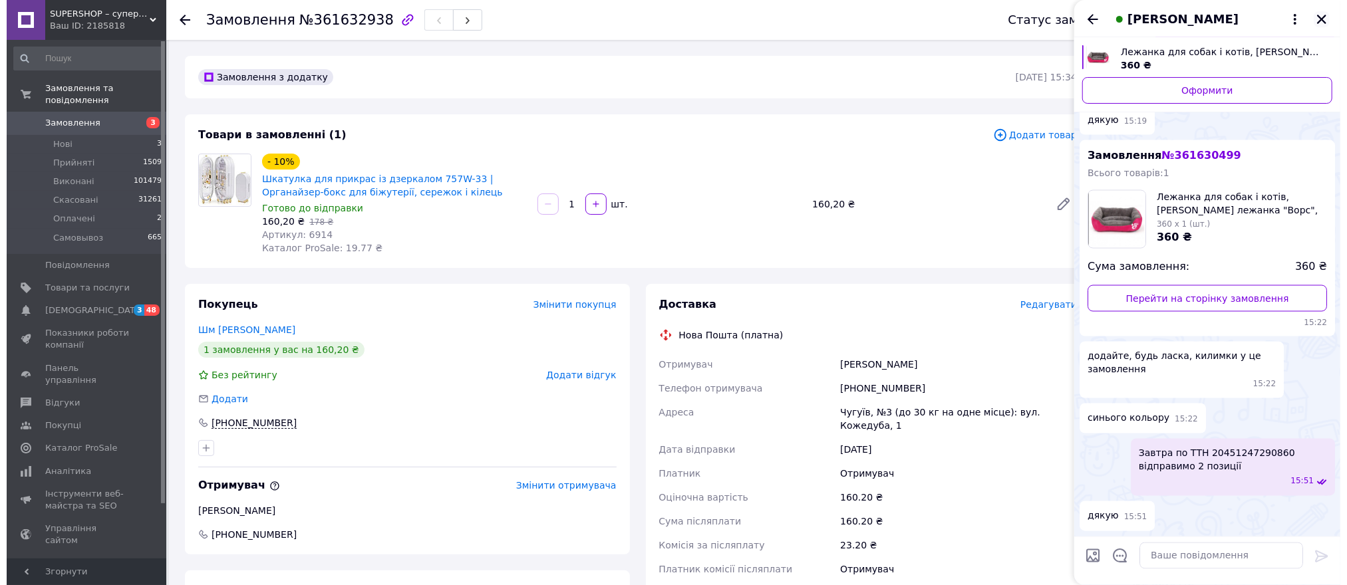
scroll to position [1813, 0]
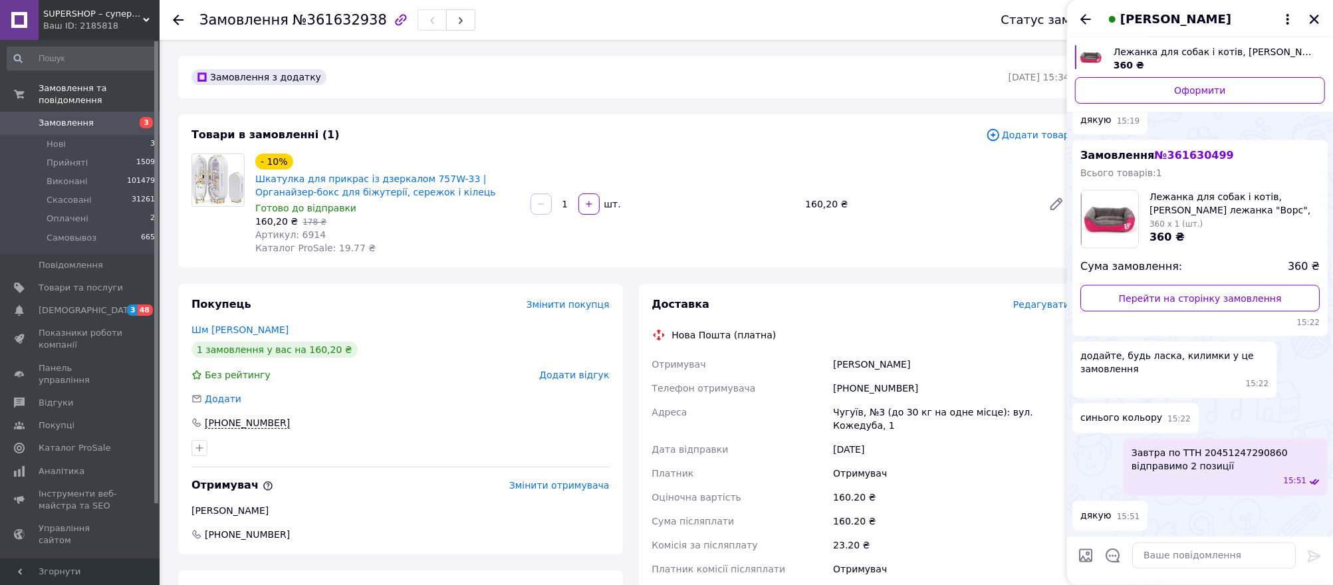
click at [1110, 19] on icon "Закрити" at bounding box center [1315, 19] width 12 height 12
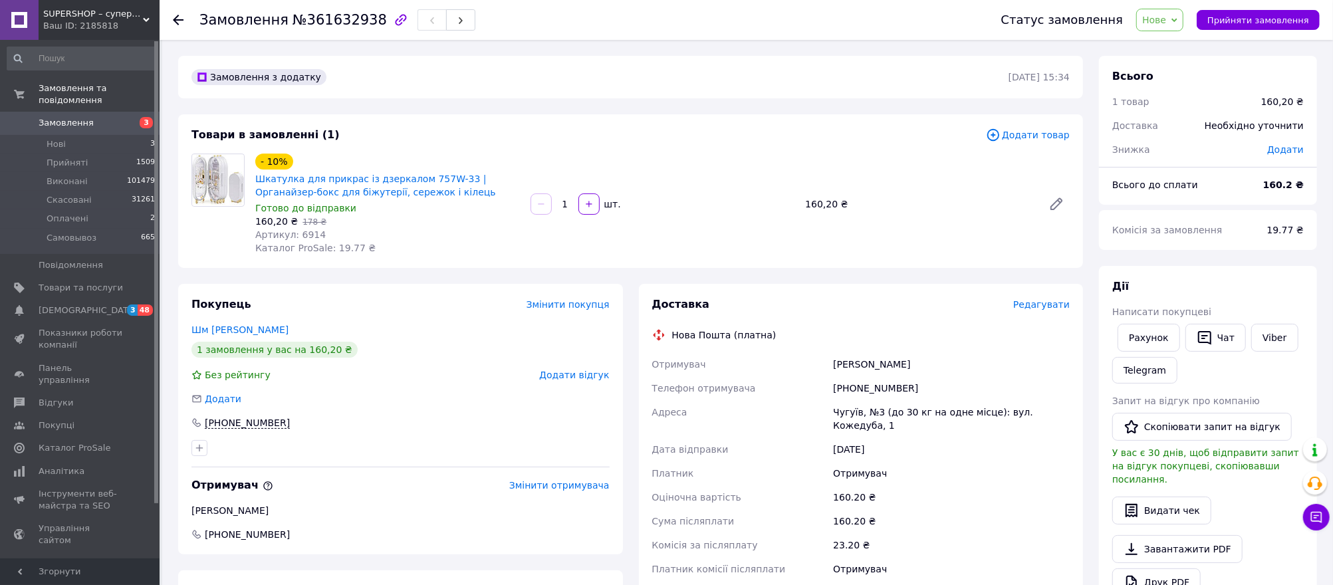
click at [1062, 299] on span "Редагувати" at bounding box center [1041, 304] width 57 height 11
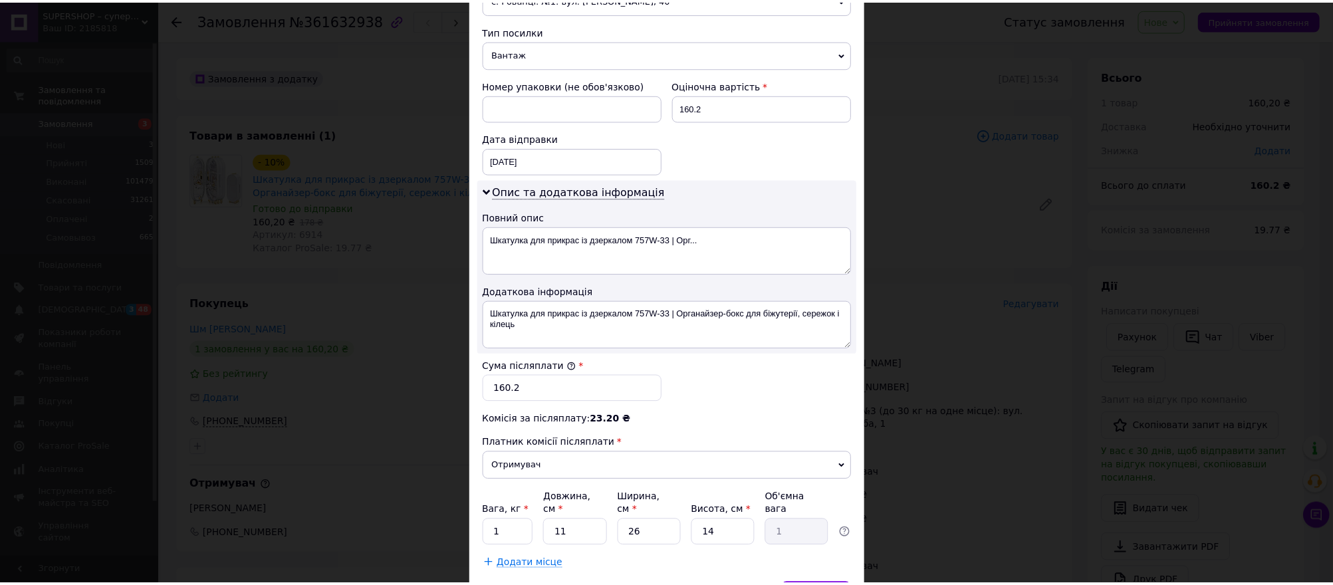
scroll to position [580, 0]
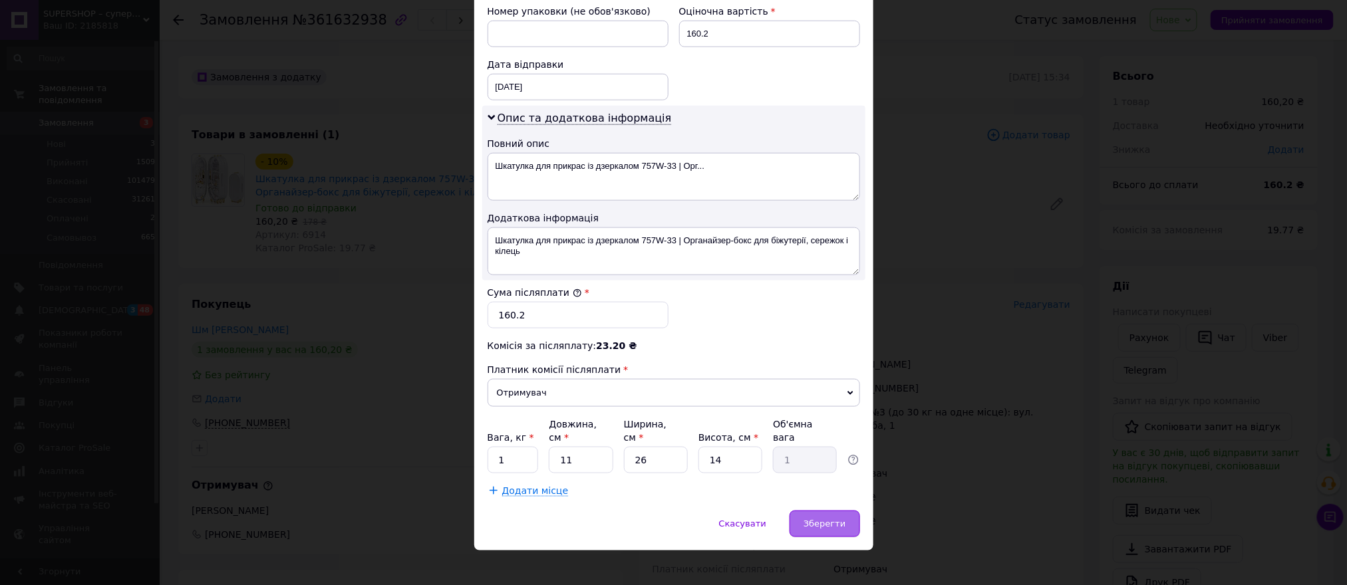
click at [847, 487] on div "Зберегти" at bounding box center [824, 524] width 70 height 27
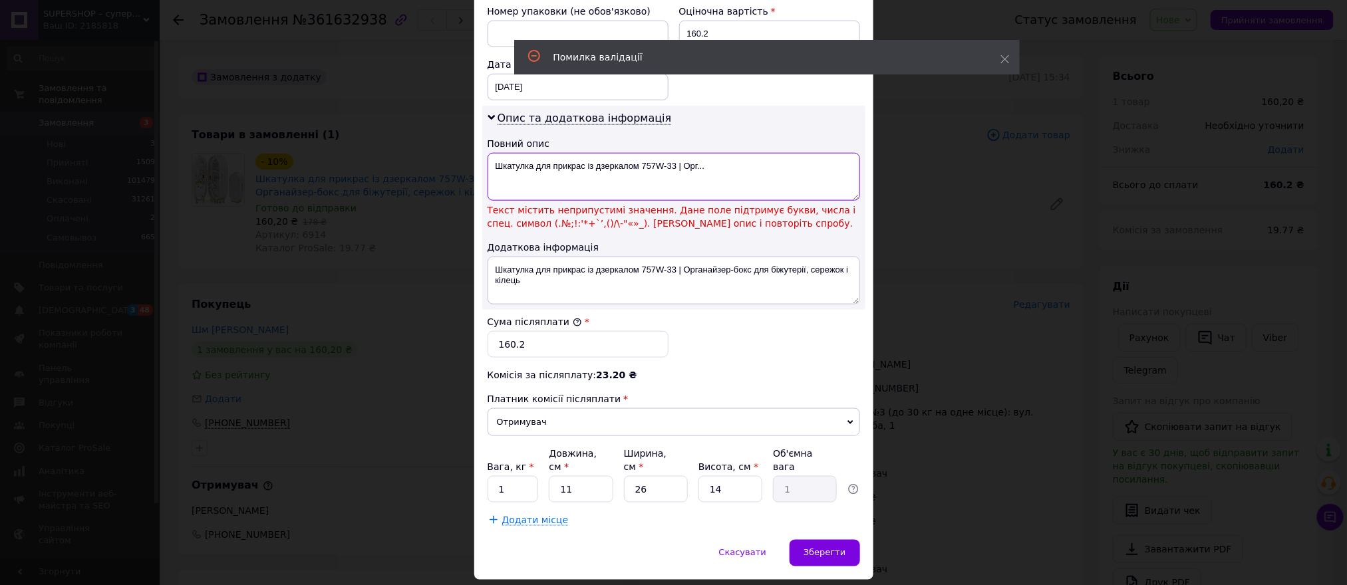
drag, startPoint x: 640, startPoint y: 162, endPoint x: 706, endPoint y: 168, distance: 66.1
click at [706, 168] on textarea "Шкатулка для прикрас із дзеркалом 757W-33 | Орг..." at bounding box center [673, 177] width 372 height 48
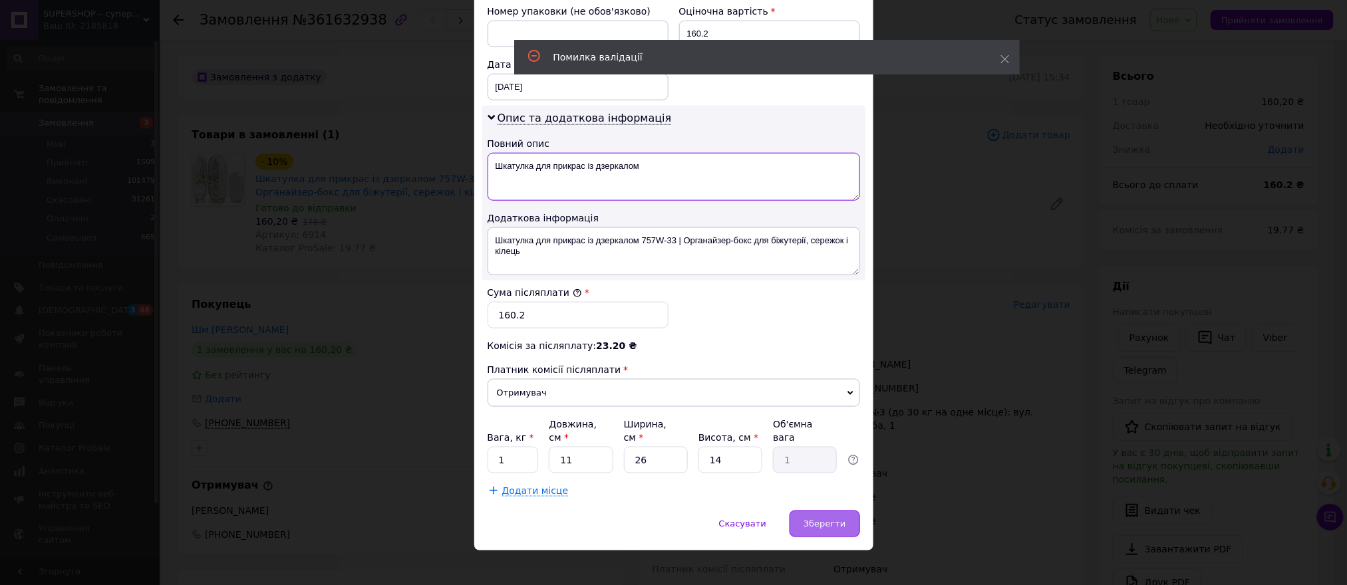
type textarea "Шкатулка для прикрас із дзеркалом"
click at [831, 487] on div "Зберегти" at bounding box center [824, 524] width 70 height 27
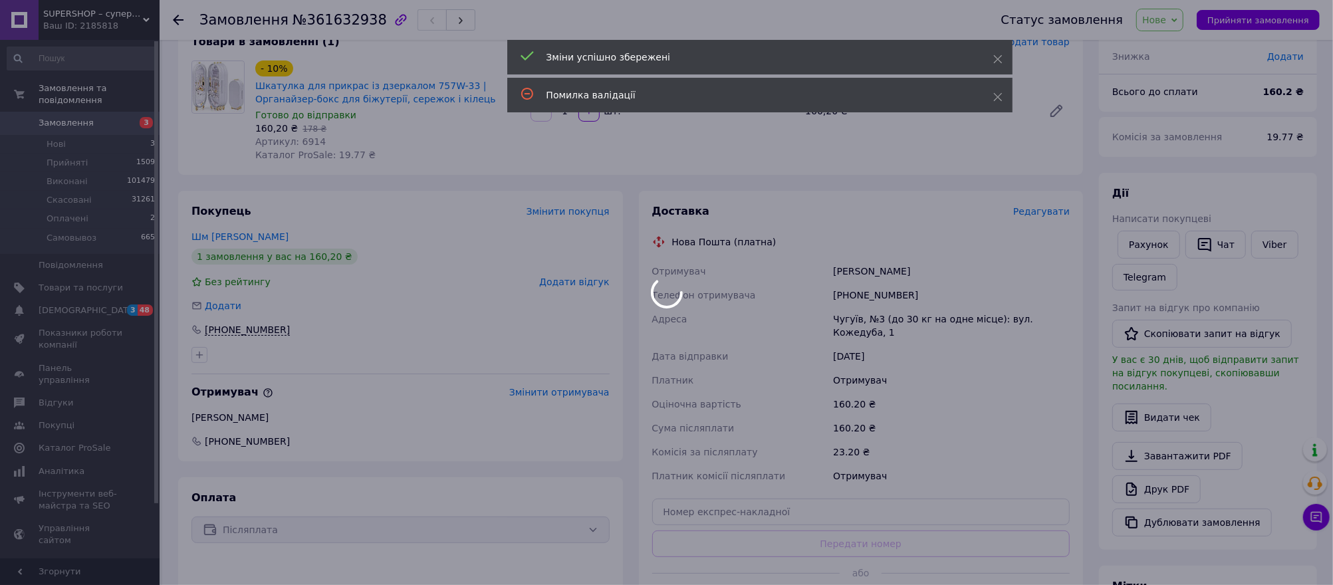
scroll to position [177, 0]
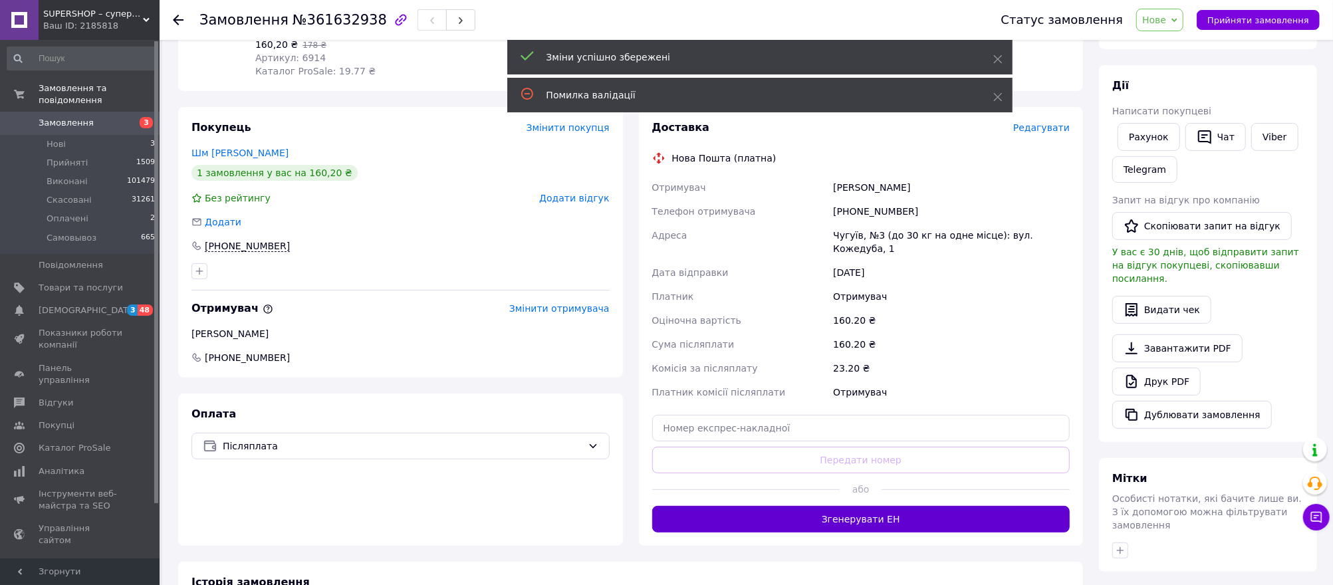
click at [798, 487] on button "Згенерувати ЕН" at bounding box center [861, 519] width 418 height 27
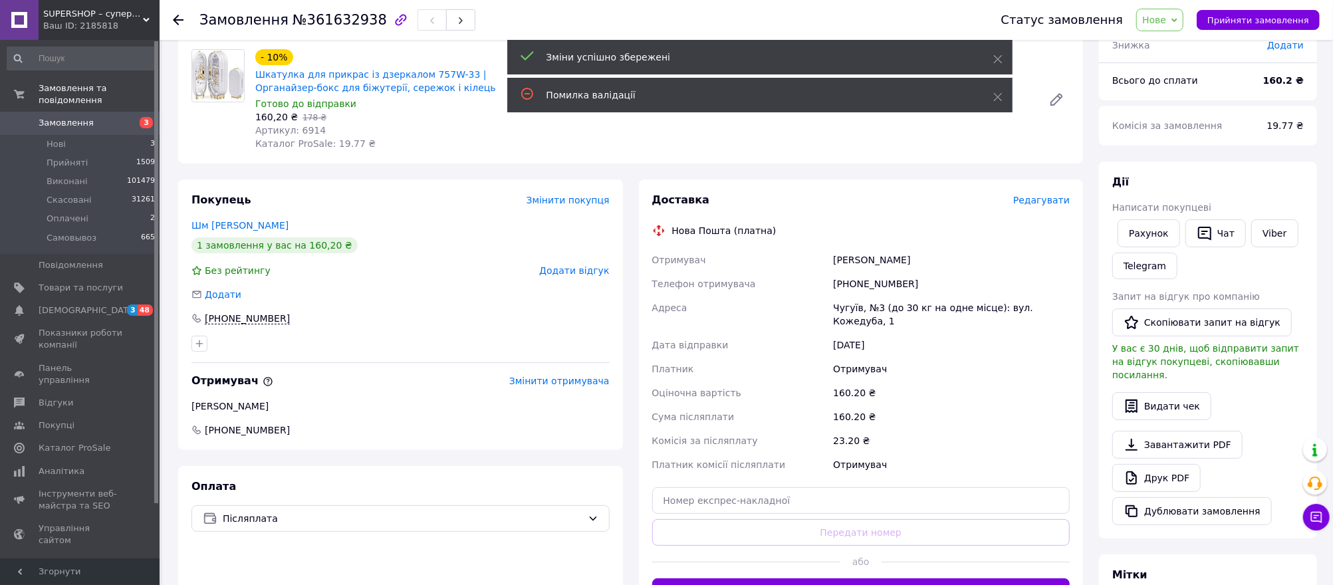
scroll to position [0, 0]
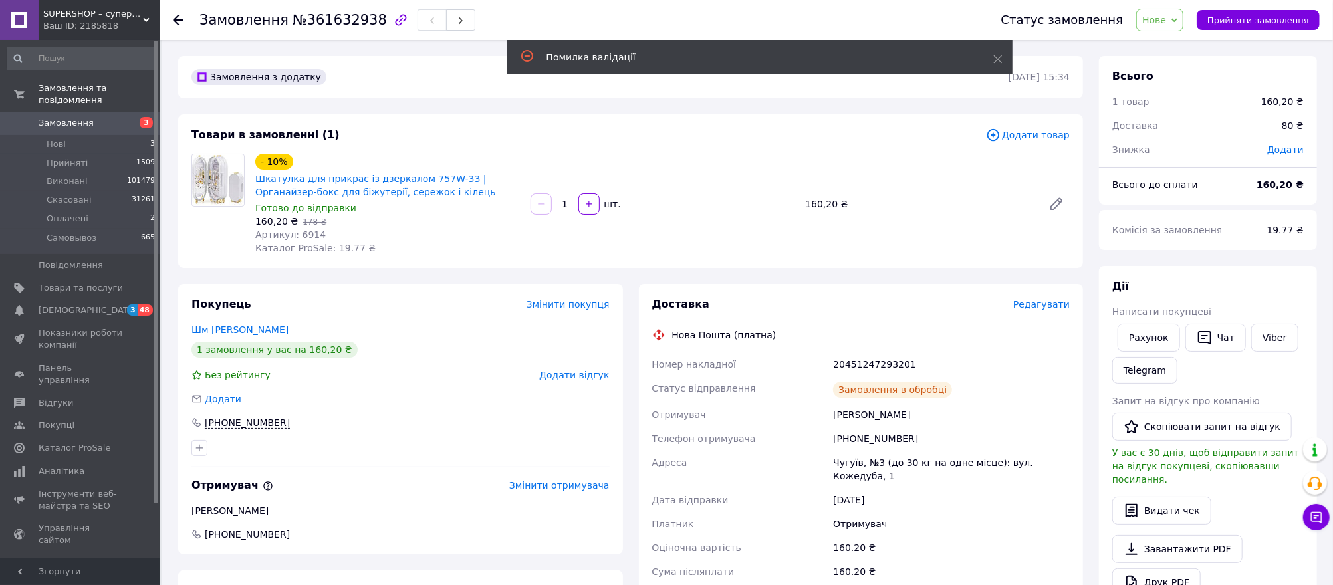
click at [860, 363] on div "20451247293201" at bounding box center [952, 364] width 242 height 24
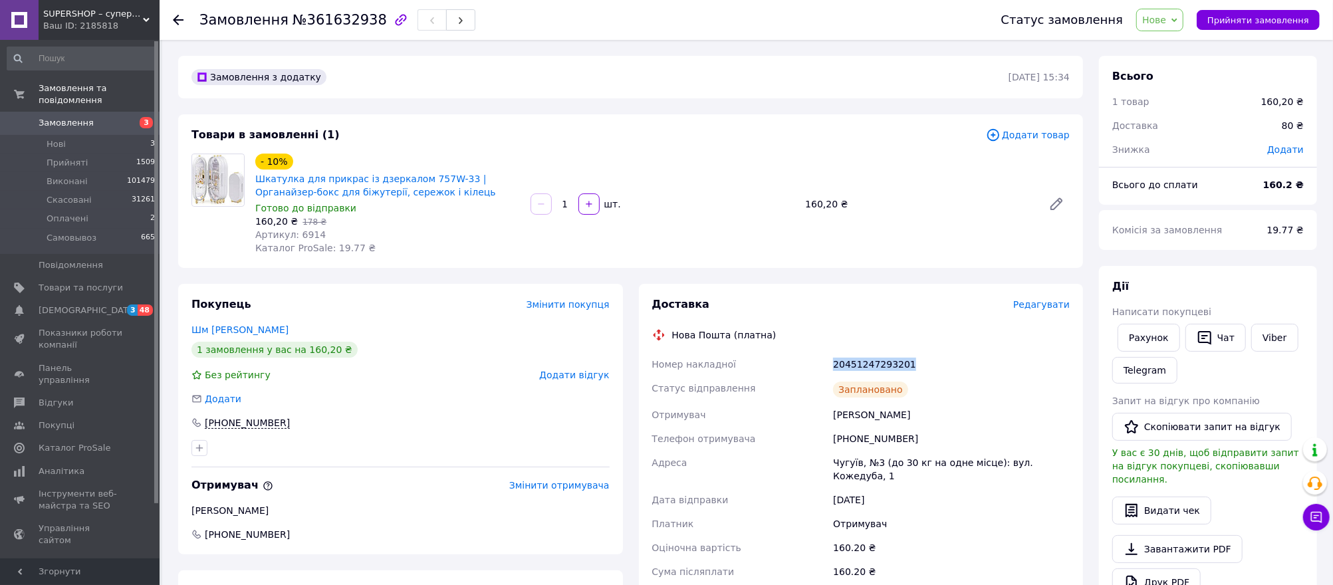
copy div "20451247293201"
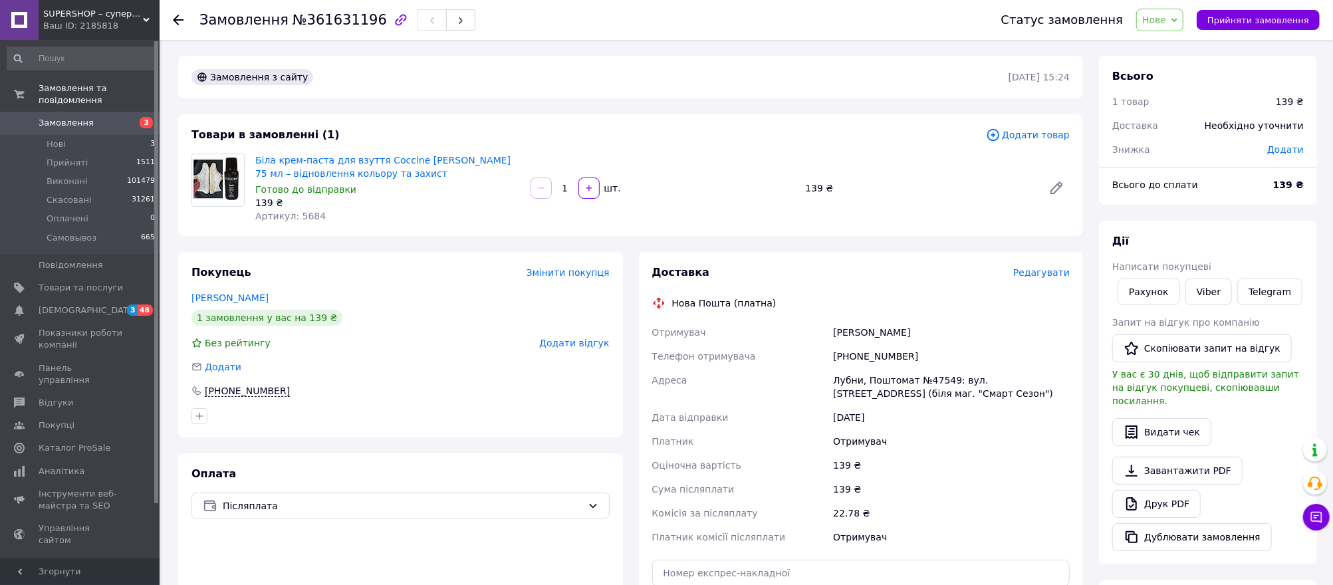
click at [1050, 273] on span "Редагувати" at bounding box center [1041, 272] width 57 height 11
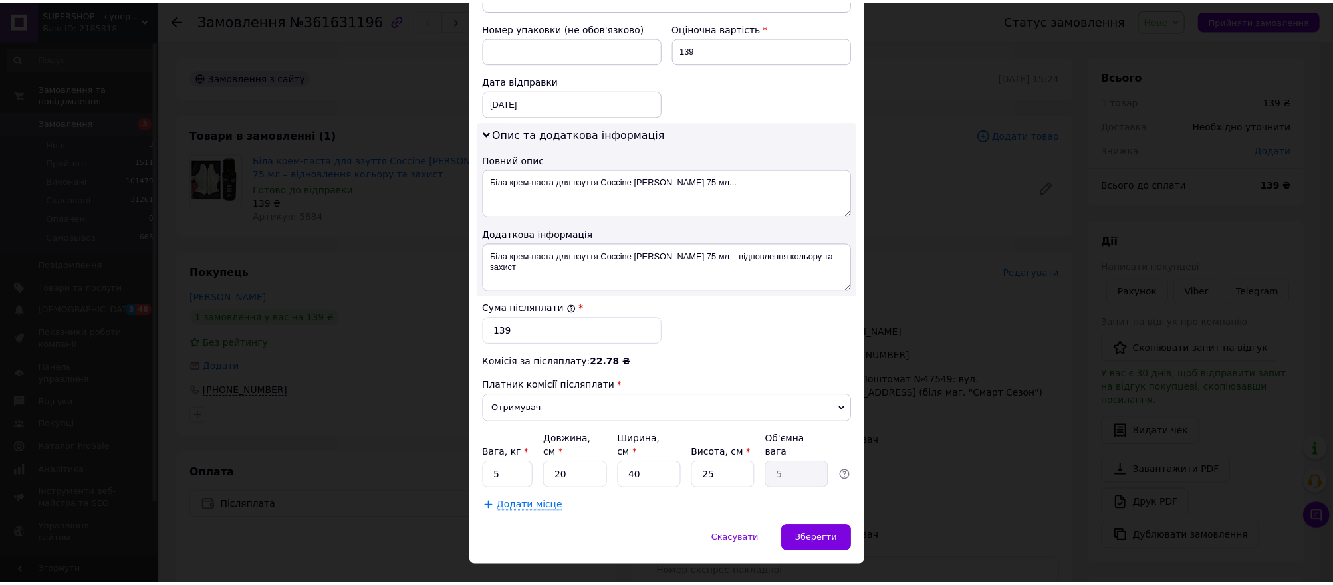
scroll to position [580, 0]
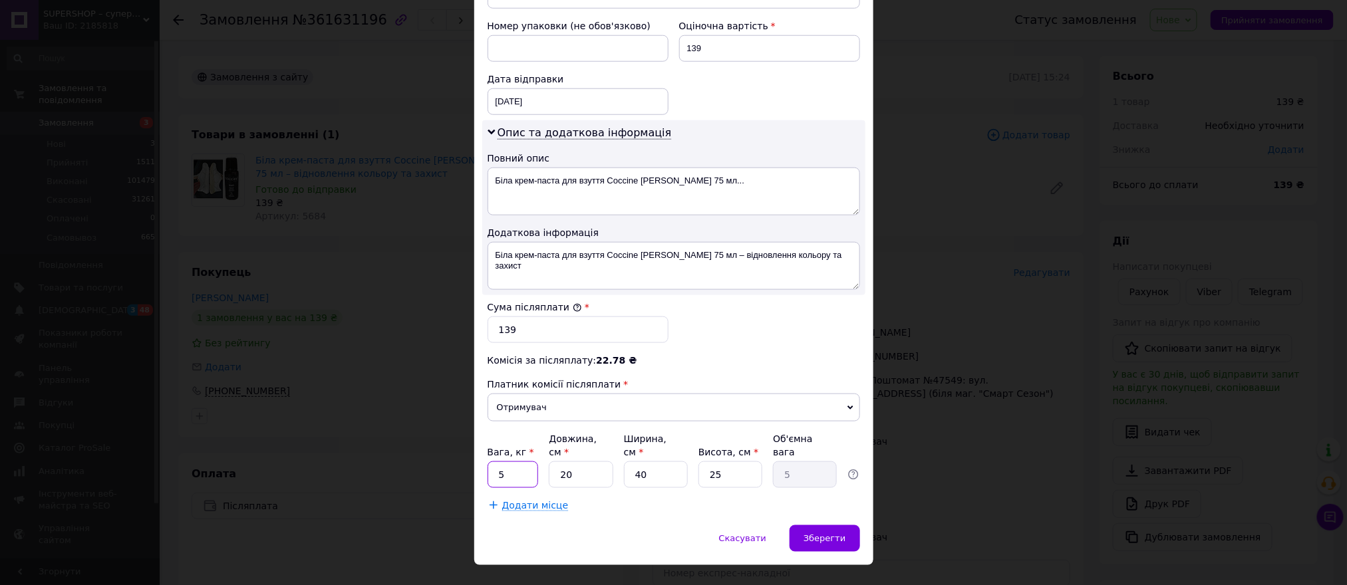
click at [517, 461] on input "5" at bounding box center [512, 474] width 51 height 27
type input "1"
type input "2"
type input "0.5"
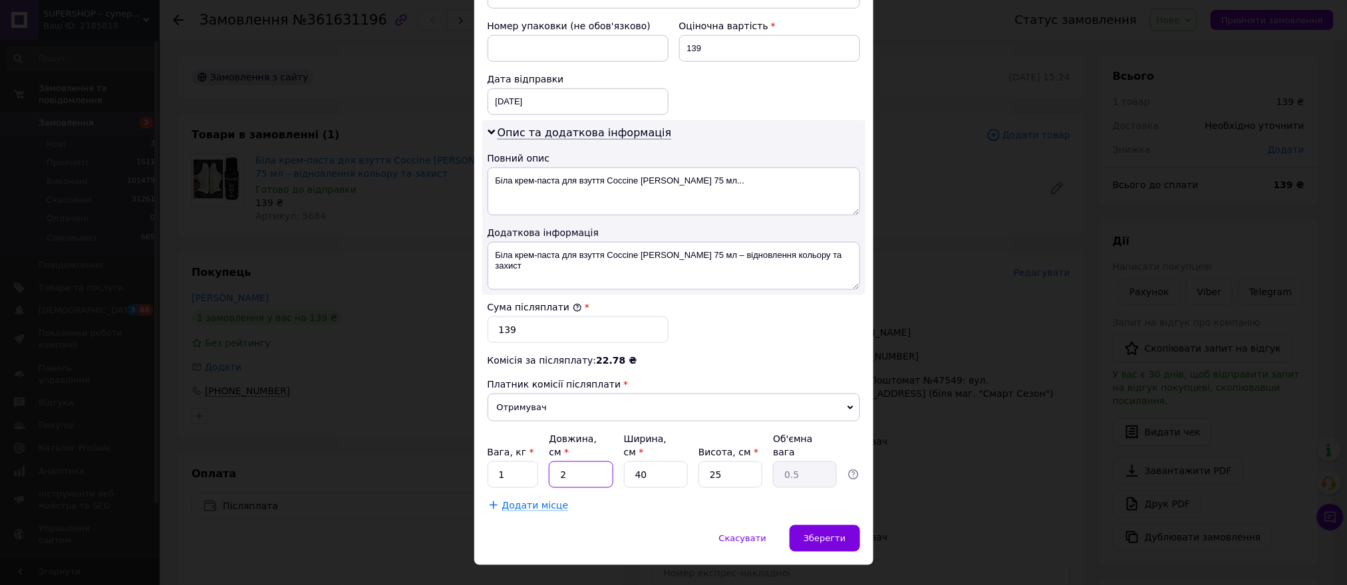
type input "20"
type input "5"
type input "2"
type input "0.25"
type input "20"
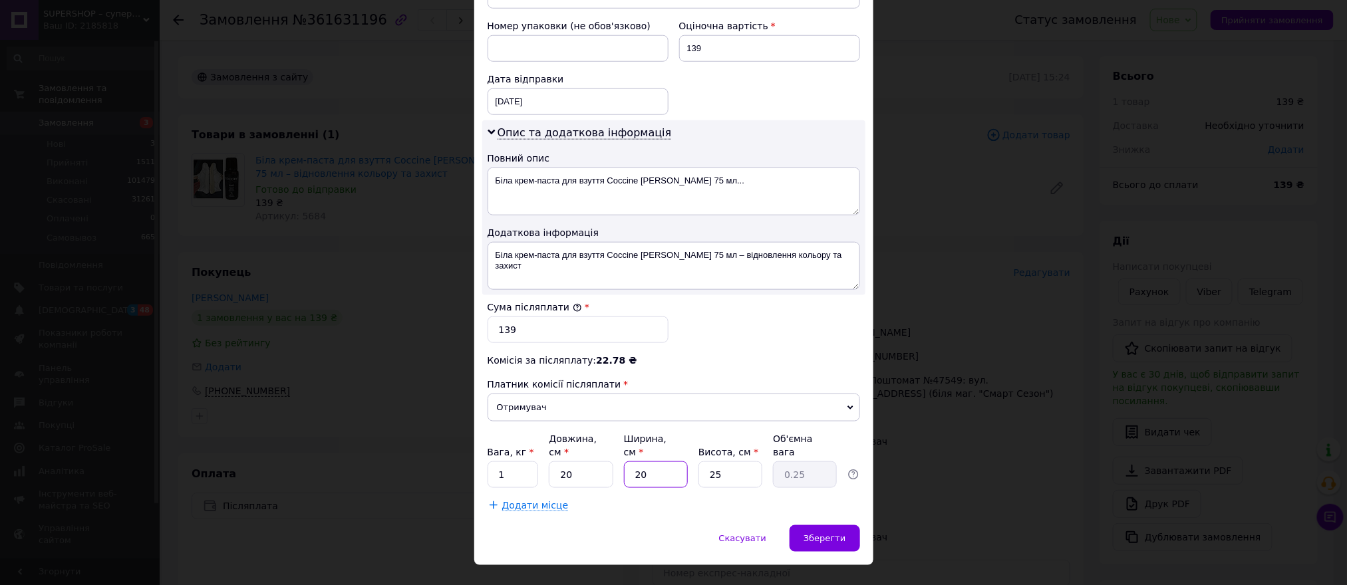
type input "2.5"
type input "20"
type input "2"
type input "0.2"
type input "20"
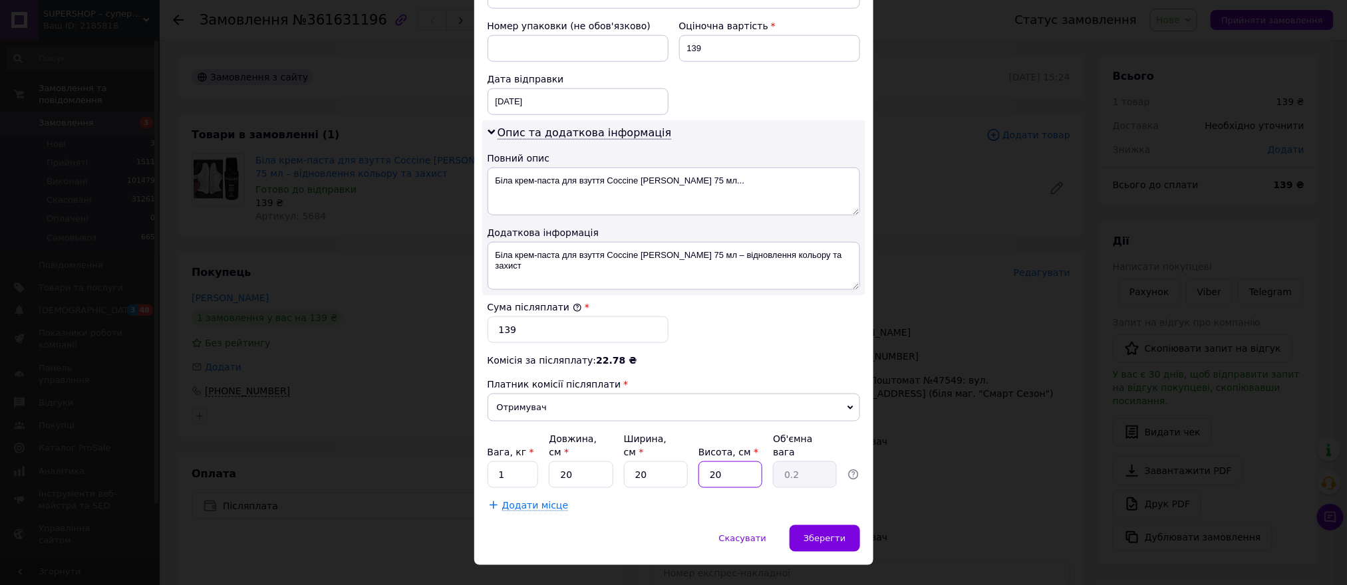
type input "2"
type input "20"
click at [843, 487] on span "Зберегти" at bounding box center [824, 538] width 42 height 10
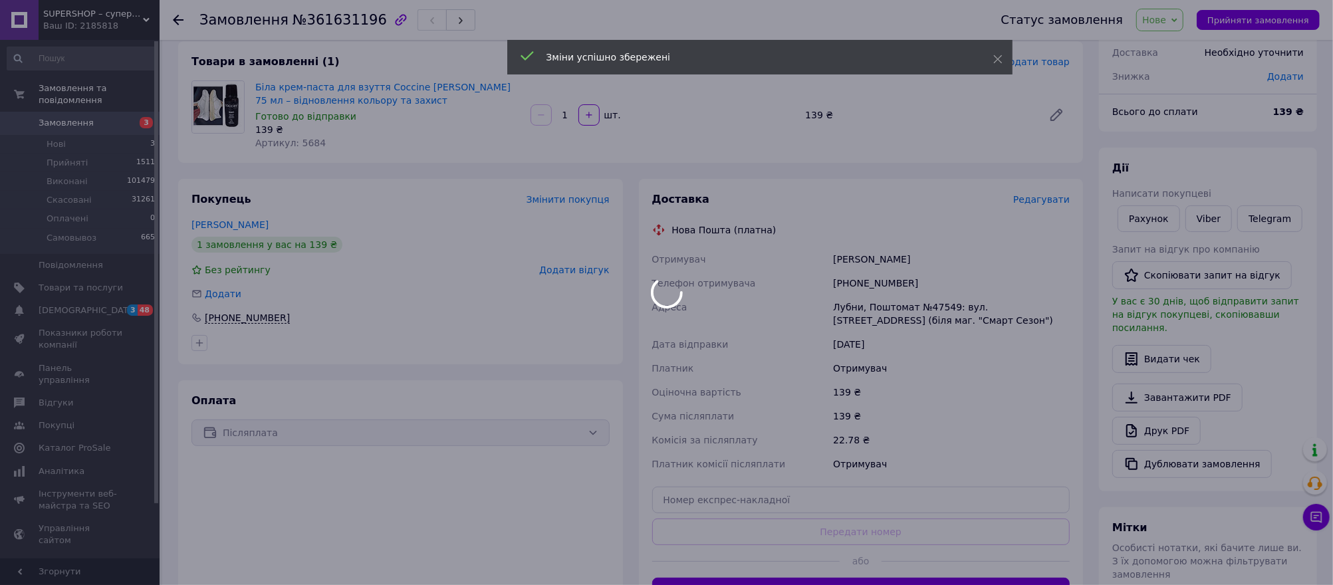
scroll to position [177, 0]
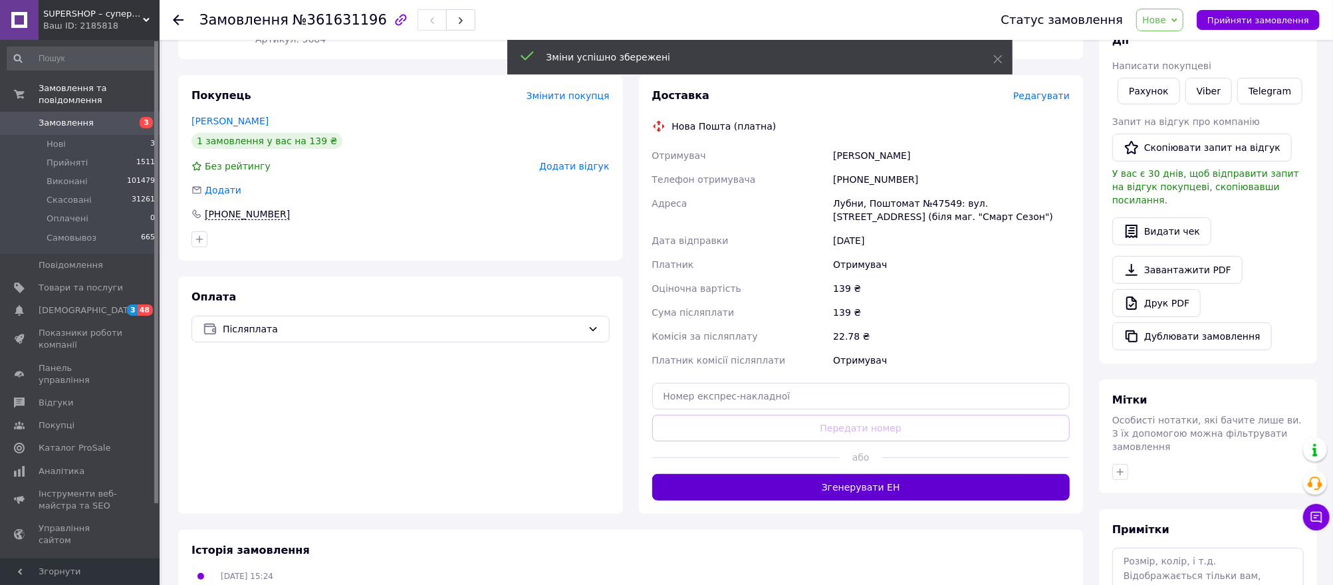
click at [850, 481] on button "Згенерувати ЕН" at bounding box center [861, 487] width 418 height 27
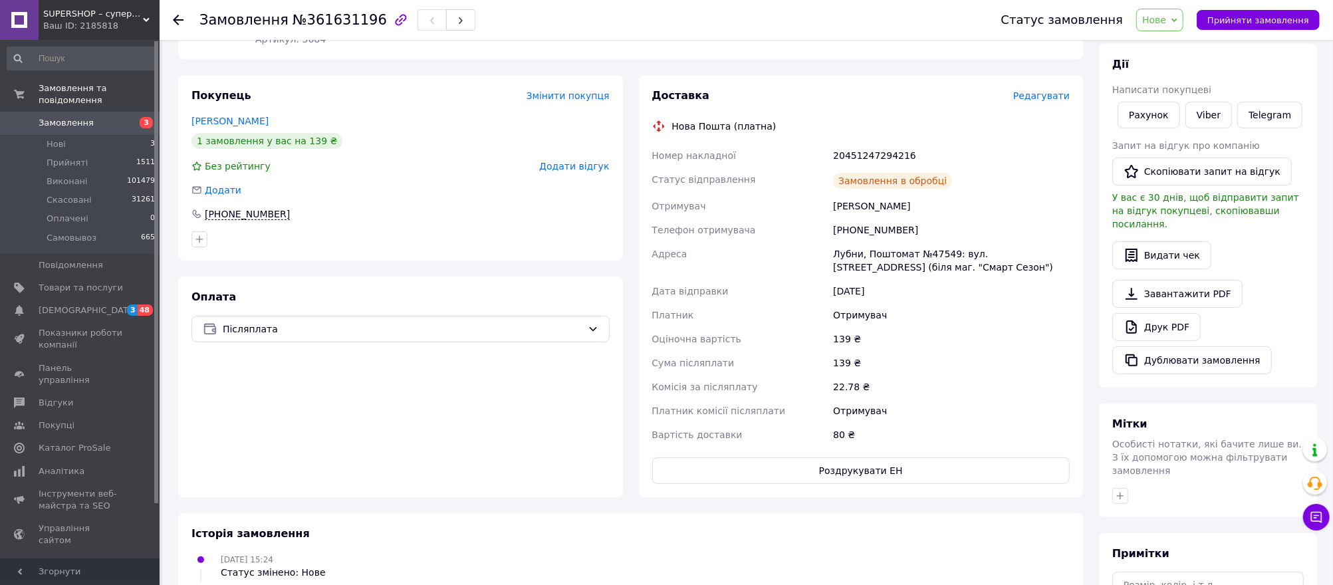
click at [864, 156] on div "20451247294216" at bounding box center [952, 156] width 242 height 24
copy div "20451247294216"
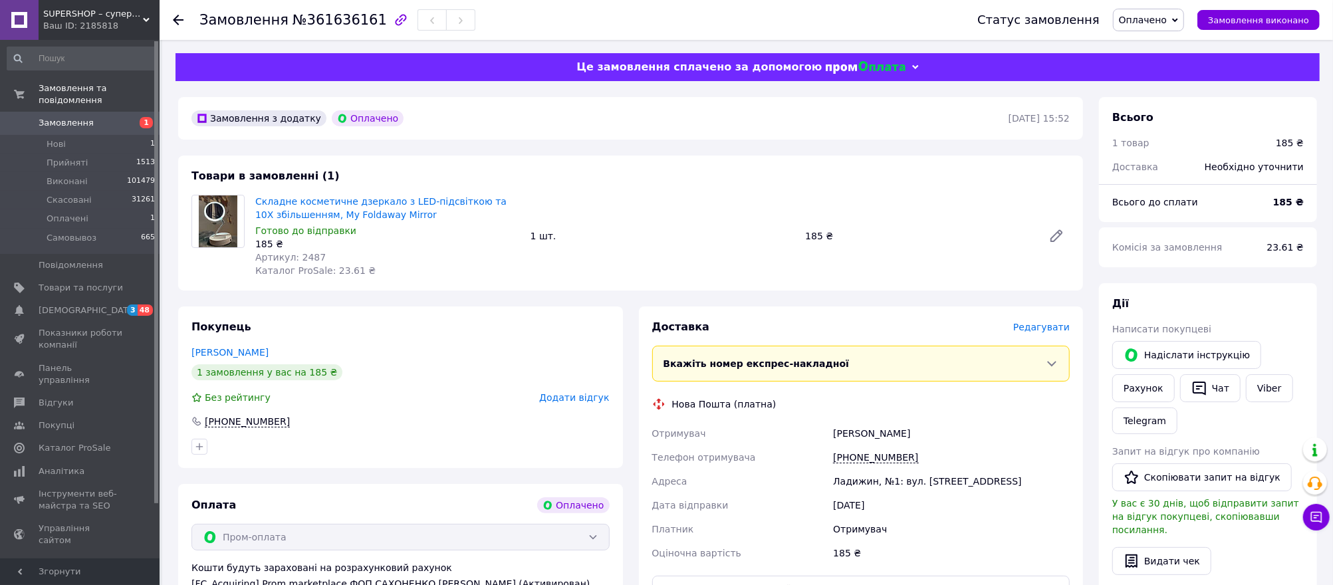
click at [1051, 334] on div "Редагувати" at bounding box center [1041, 327] width 57 height 13
click at [1053, 329] on span "Редагувати" at bounding box center [1041, 327] width 57 height 11
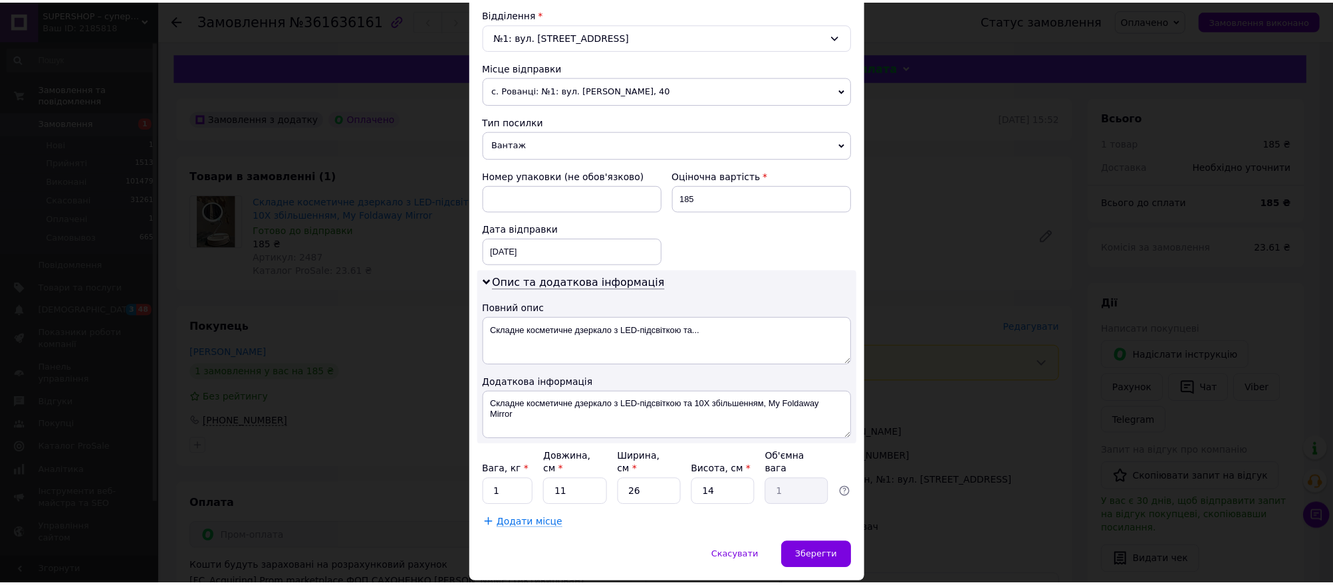
scroll to position [448, 0]
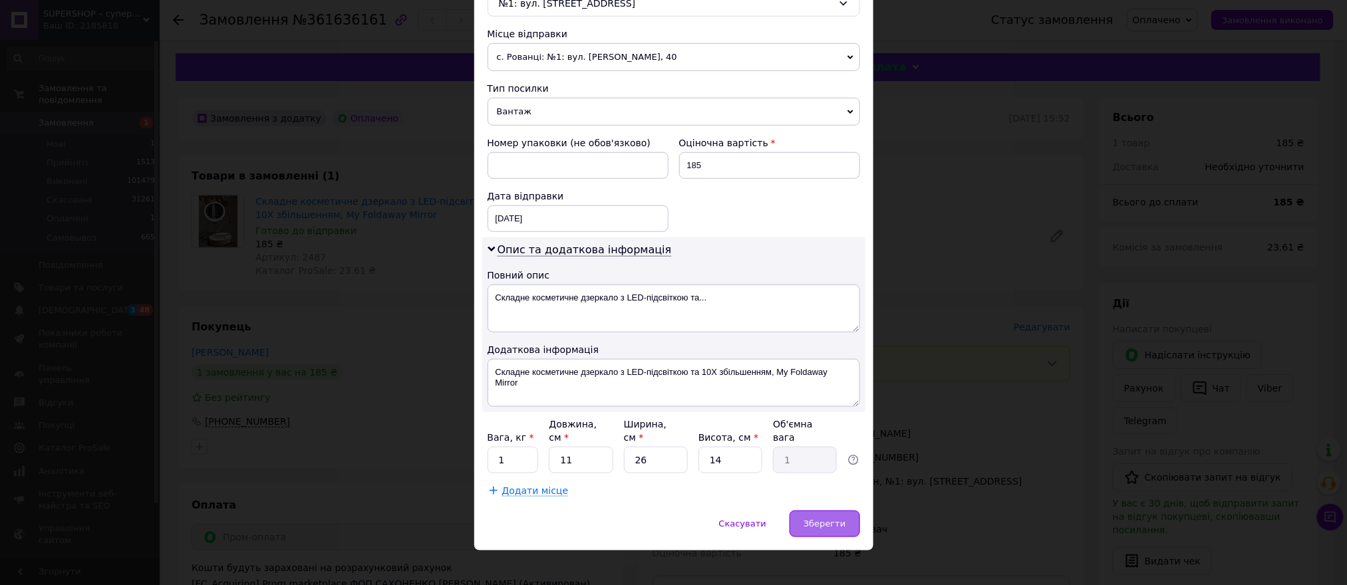
click at [837, 519] on span "Зберегти" at bounding box center [824, 524] width 42 height 10
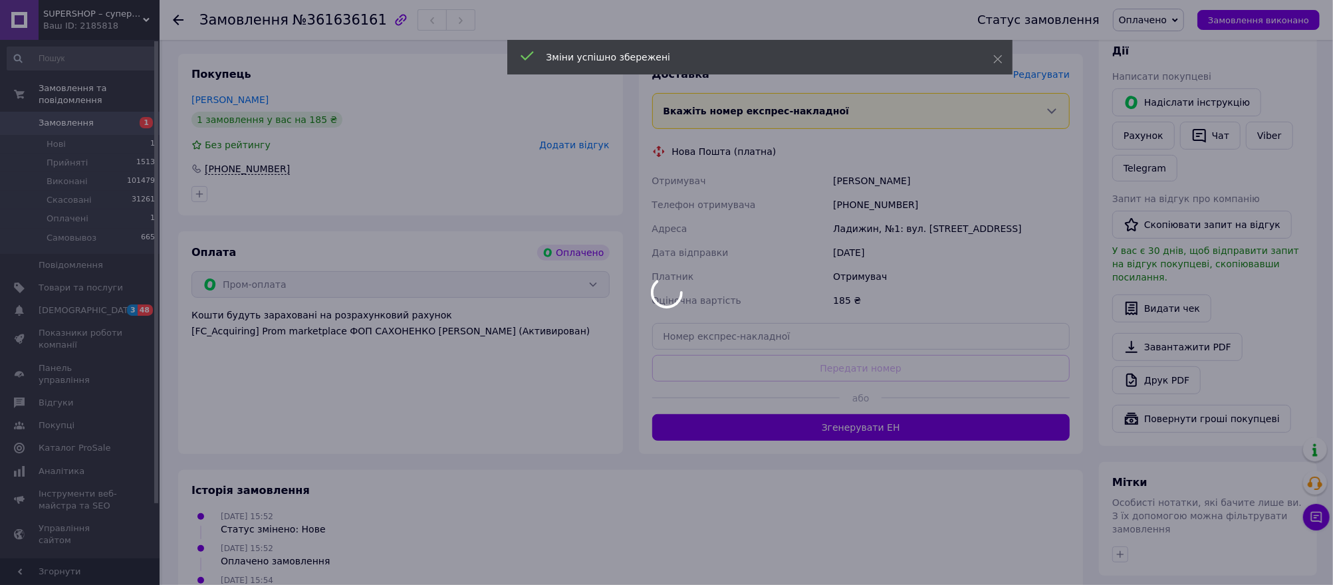
scroll to position [266, 0]
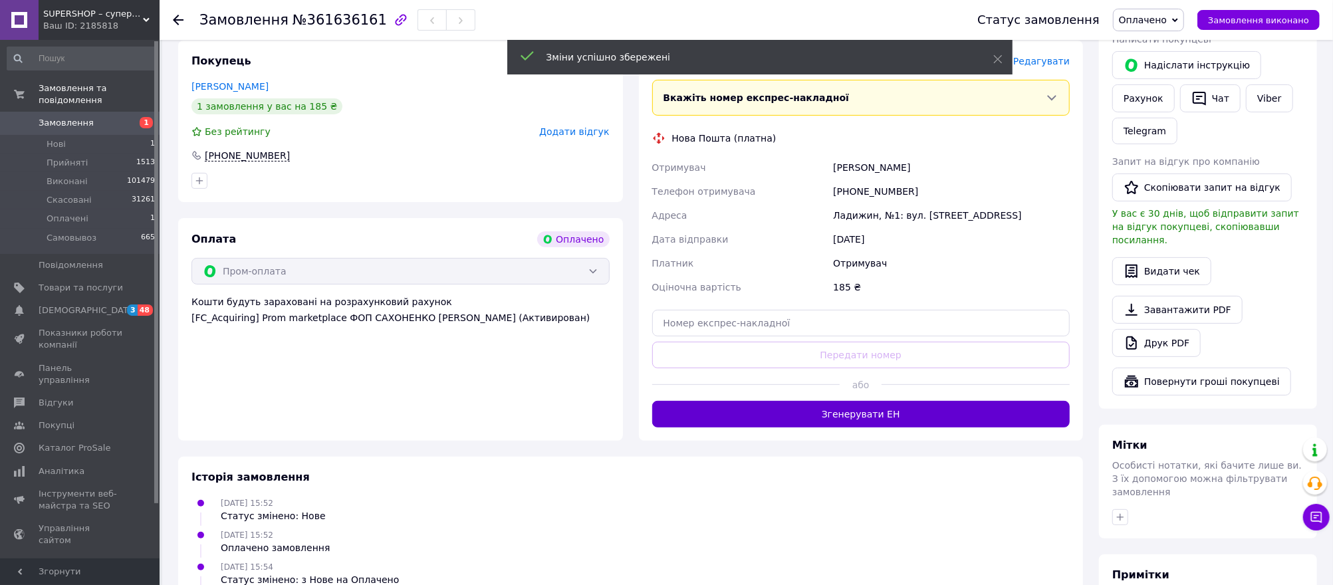
click at [835, 421] on button "Згенерувати ЕН" at bounding box center [861, 414] width 418 height 27
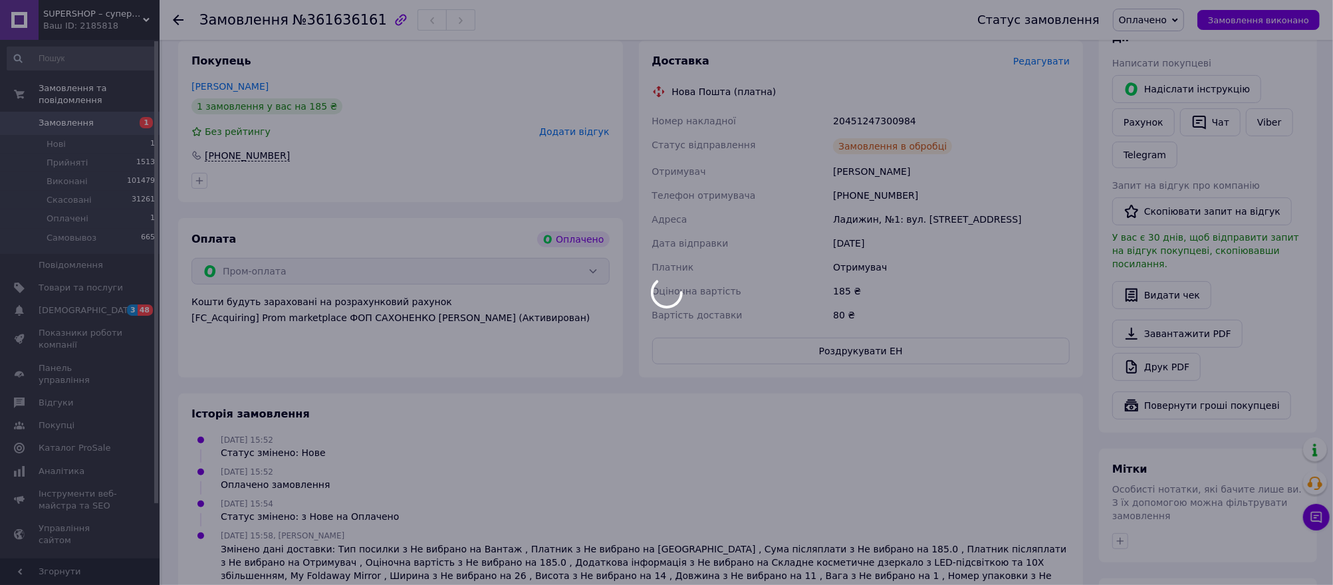
scroll to position [88, 0]
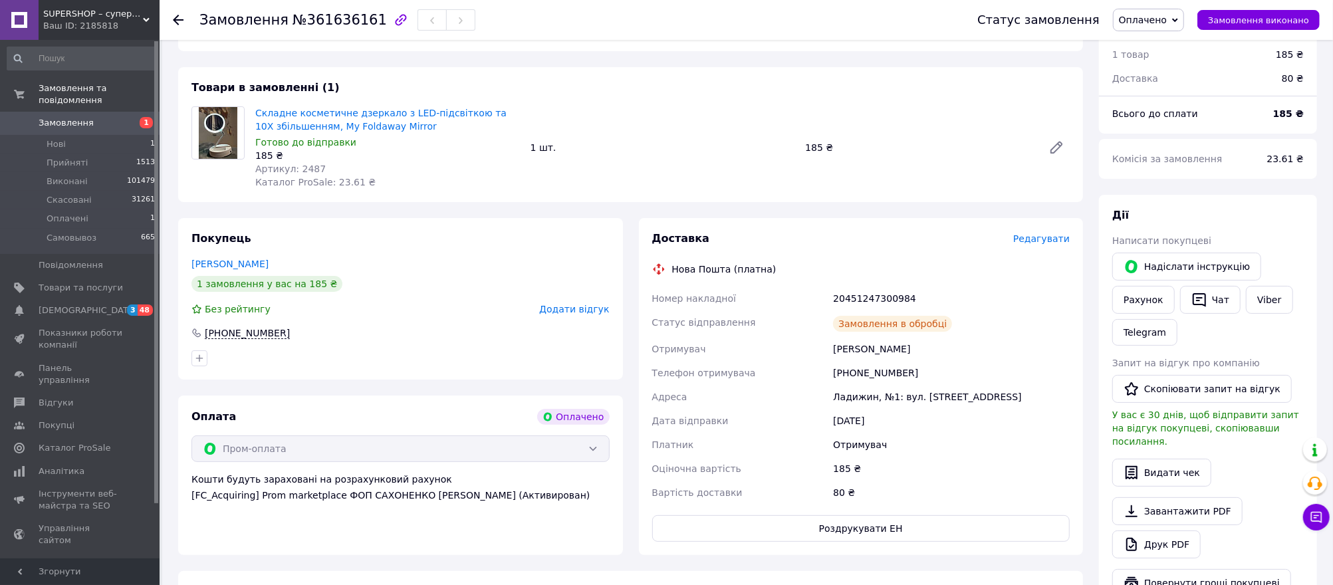
click at [858, 302] on div "20451247300984" at bounding box center [952, 299] width 242 height 24
copy div "20451247300984"
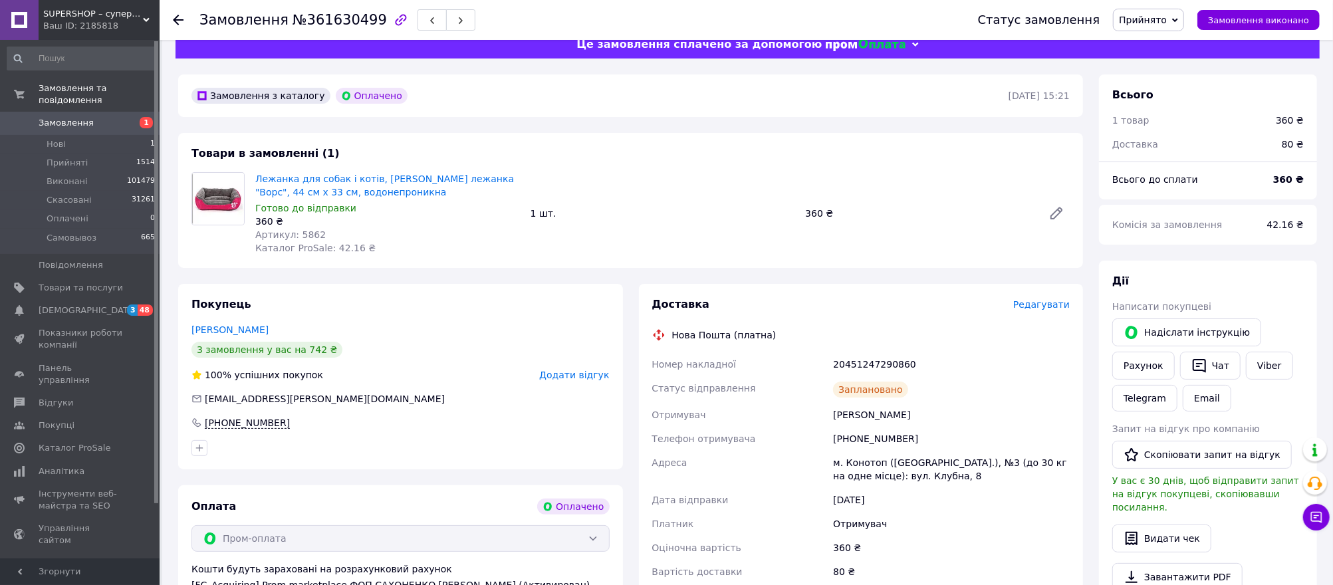
scroll to position [23, 0]
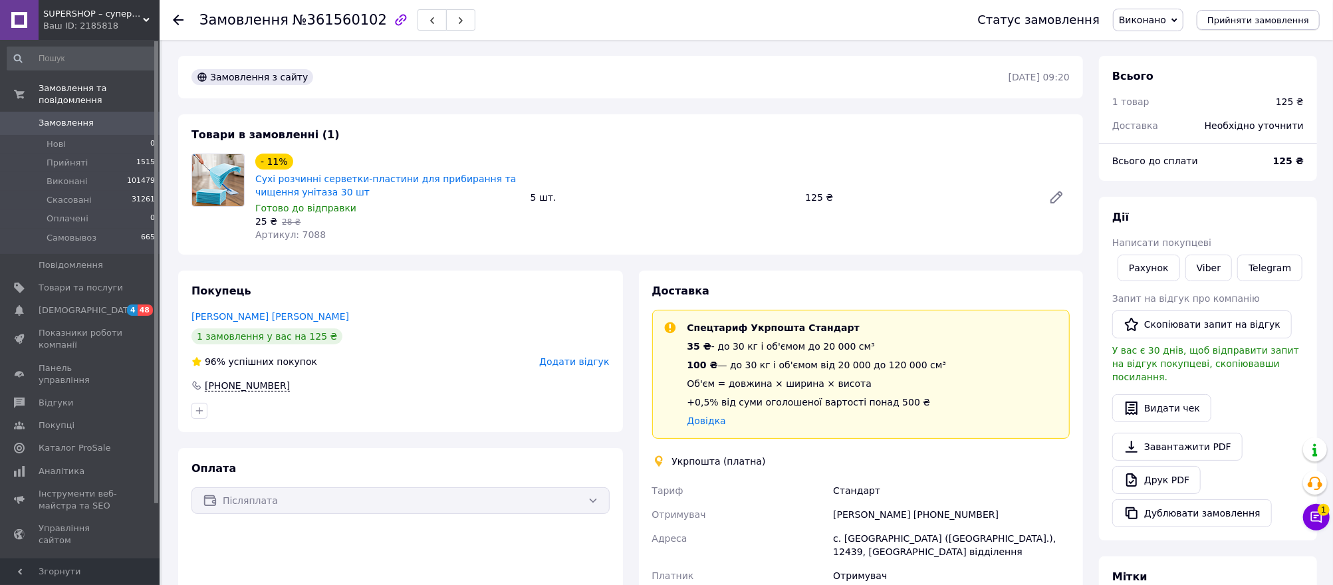
click at [1235, 19] on span "Прийняти замовлення" at bounding box center [1259, 20] width 102 height 10
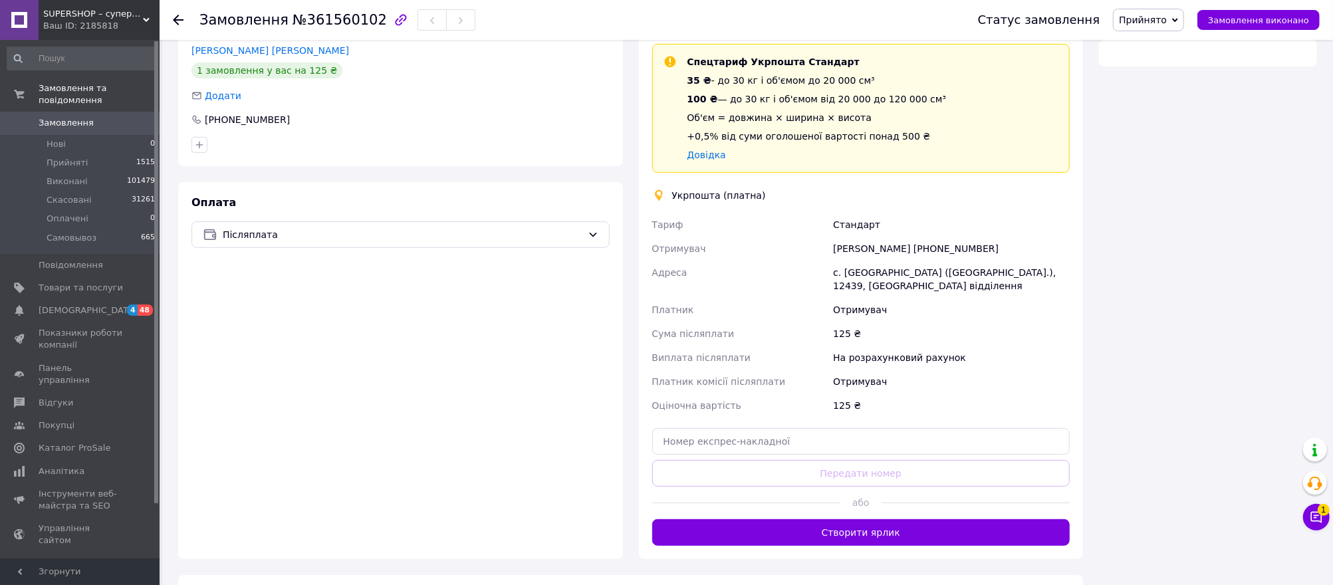
scroll to position [267, 0]
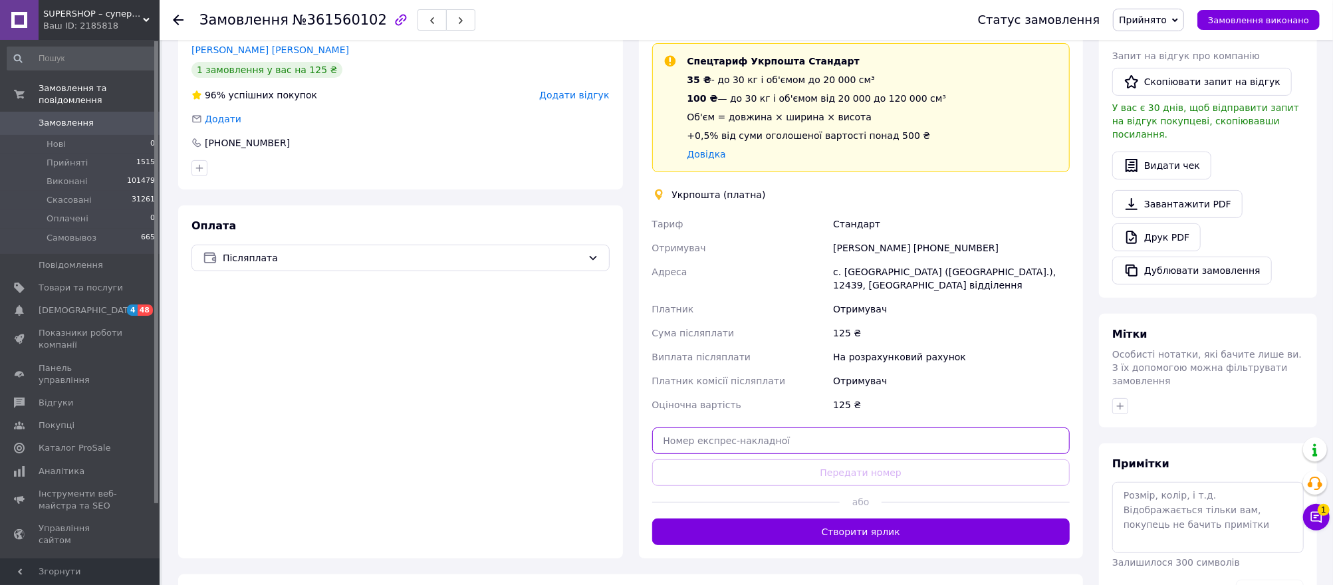
click at [858, 444] on input "text" at bounding box center [861, 441] width 418 height 27
paste input "0505368622146"
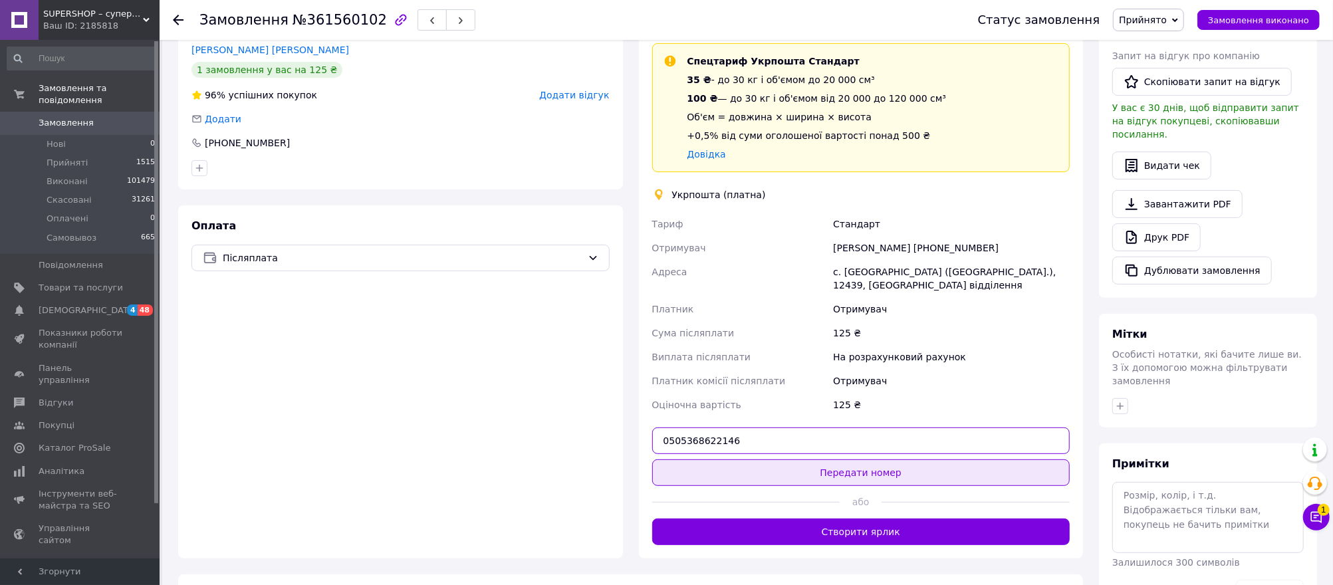
type input "0505368622146"
click at [845, 479] on button "Передати номер" at bounding box center [861, 472] width 418 height 27
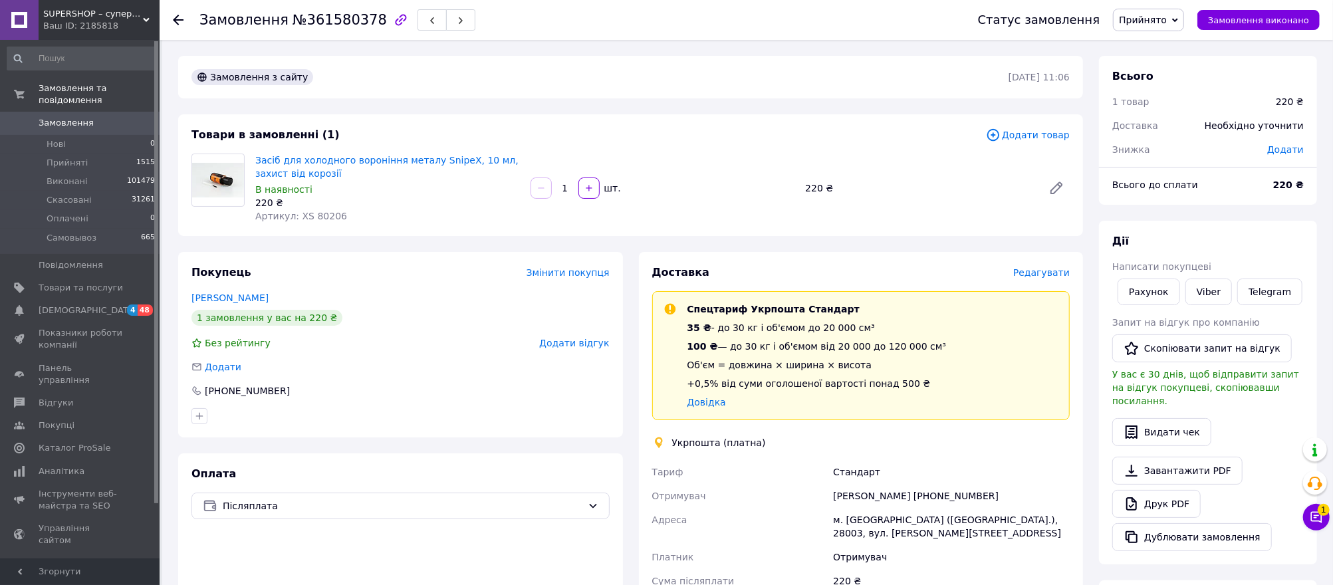
click at [830, 472] on div "Тариф" at bounding box center [741, 472] width 182 height 24
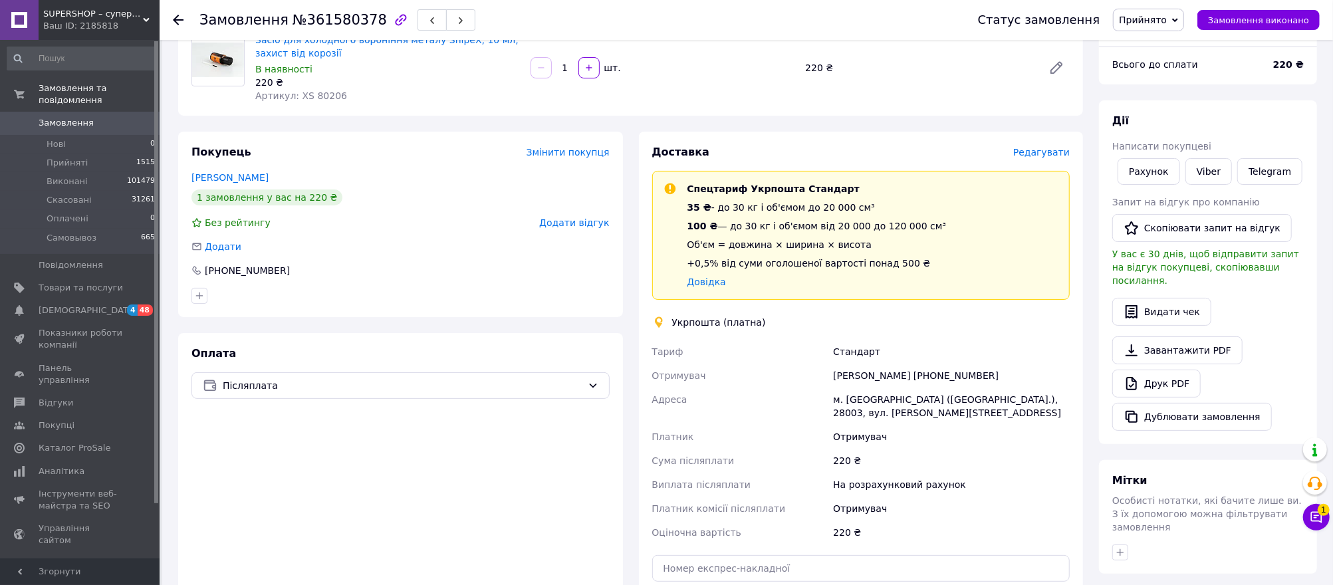
scroll to position [266, 0]
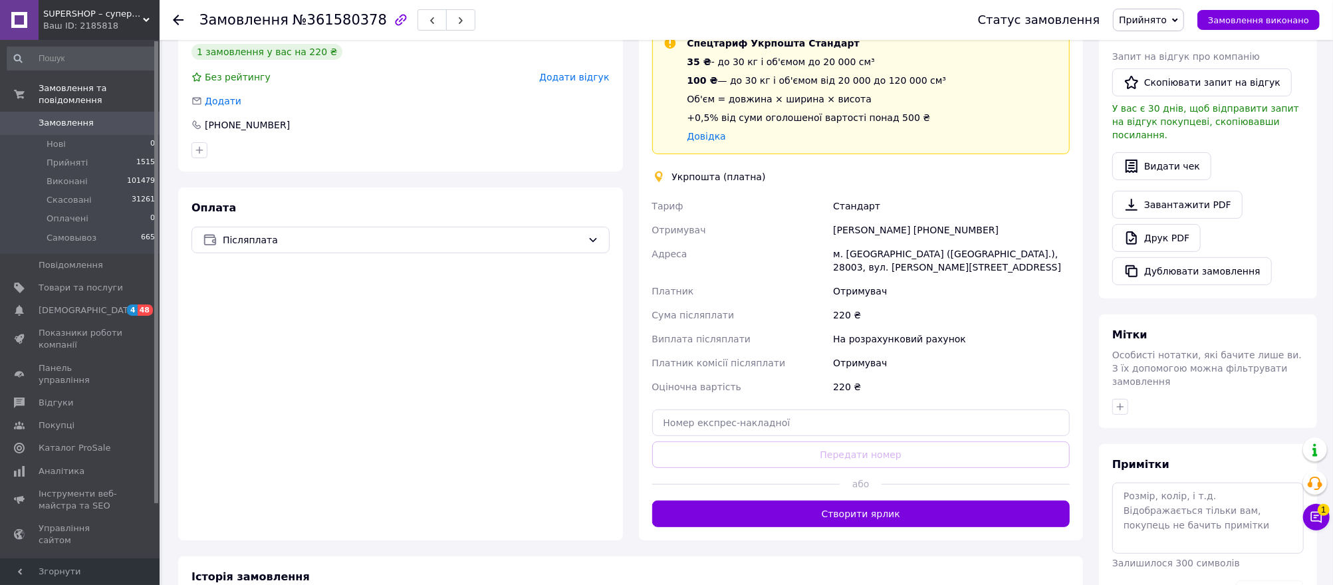
click at [825, 408] on div "Доставка Редагувати Спецтариф Укрпошта Стандарт 35 ₴ - до 30 кг і об'ємом до 20…" at bounding box center [861, 263] width 418 height 528
click at [823, 435] on input "text" at bounding box center [861, 423] width 418 height 27
paste input "0505368695976"
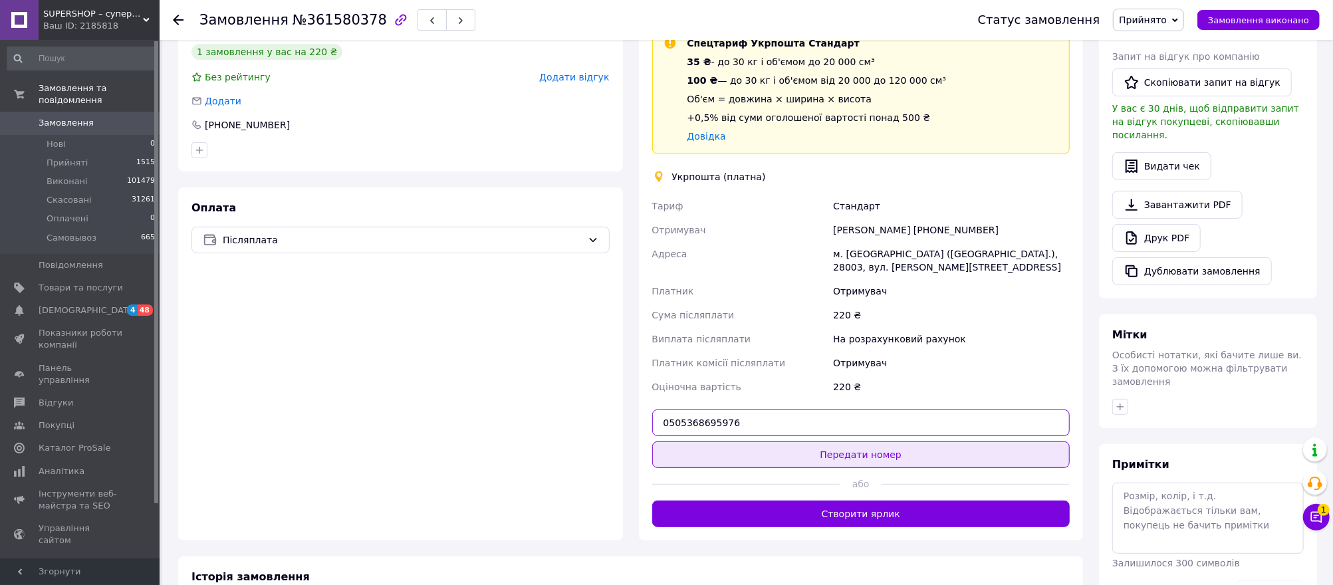
type input "0505368695976"
click at [815, 461] on button "Передати номер" at bounding box center [861, 455] width 418 height 27
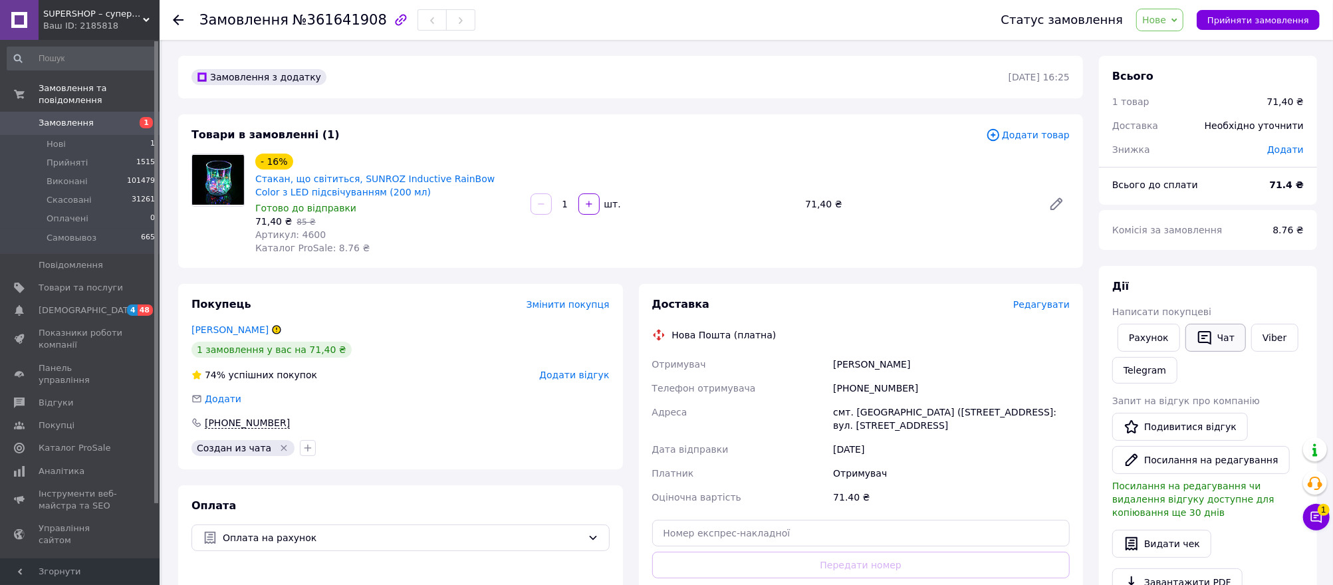
click at [1110, 336] on icon "button" at bounding box center [1204, 338] width 13 height 14
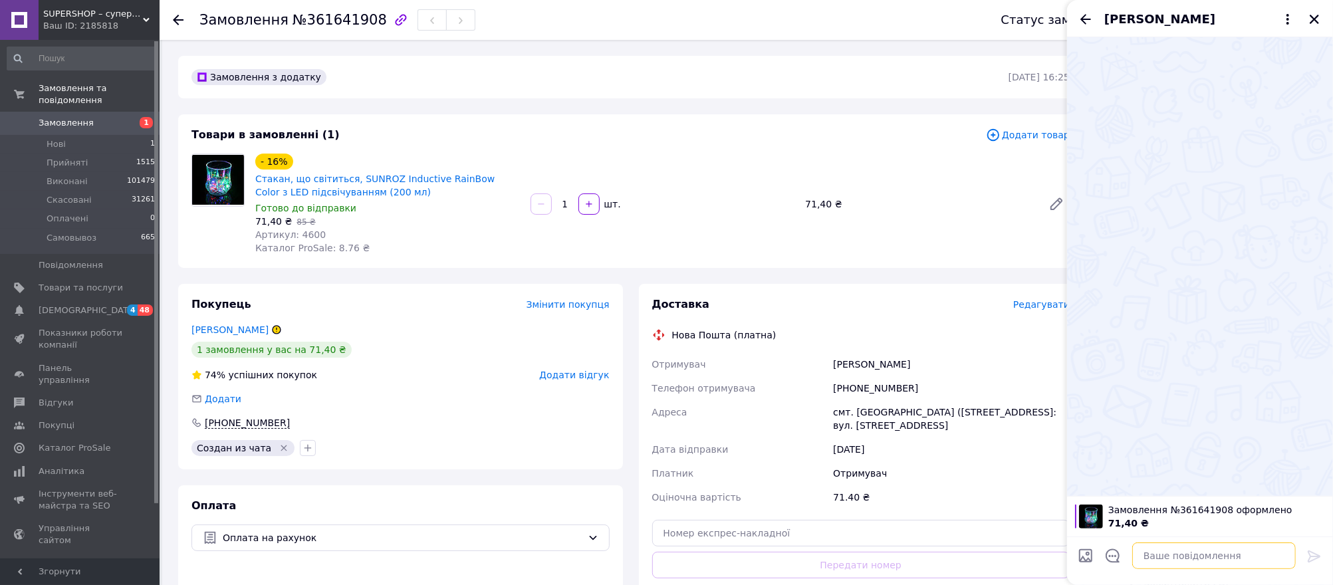
click at [1110, 487] on textarea at bounding box center [1214, 556] width 164 height 27
paste textarea "Номер карти: [CREDIT_CARD_NUMBER] Одержувач: [PERSON_NAME] [PERSON_NAME]: Моноб…"
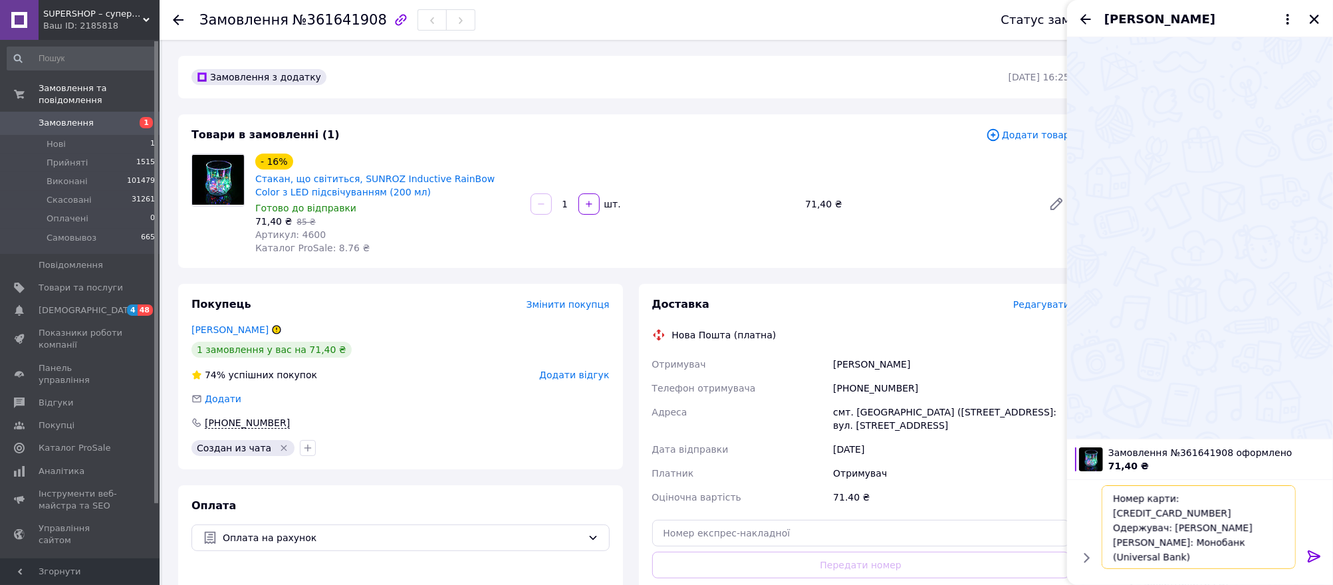
scroll to position [16, 0]
click at [1110, 487] on textarea "Номер карти: [CREDIT_CARD_NUMBER] Одержувач: [PERSON_NAME] [PERSON_NAME]: Моноб…" at bounding box center [1201, 527] width 190 height 84
type textarea "Номер карти: [CREDIT_CARD_NUMBER] Одержувач: [PERSON_NAME] [PERSON_NAME]: Моноб…"
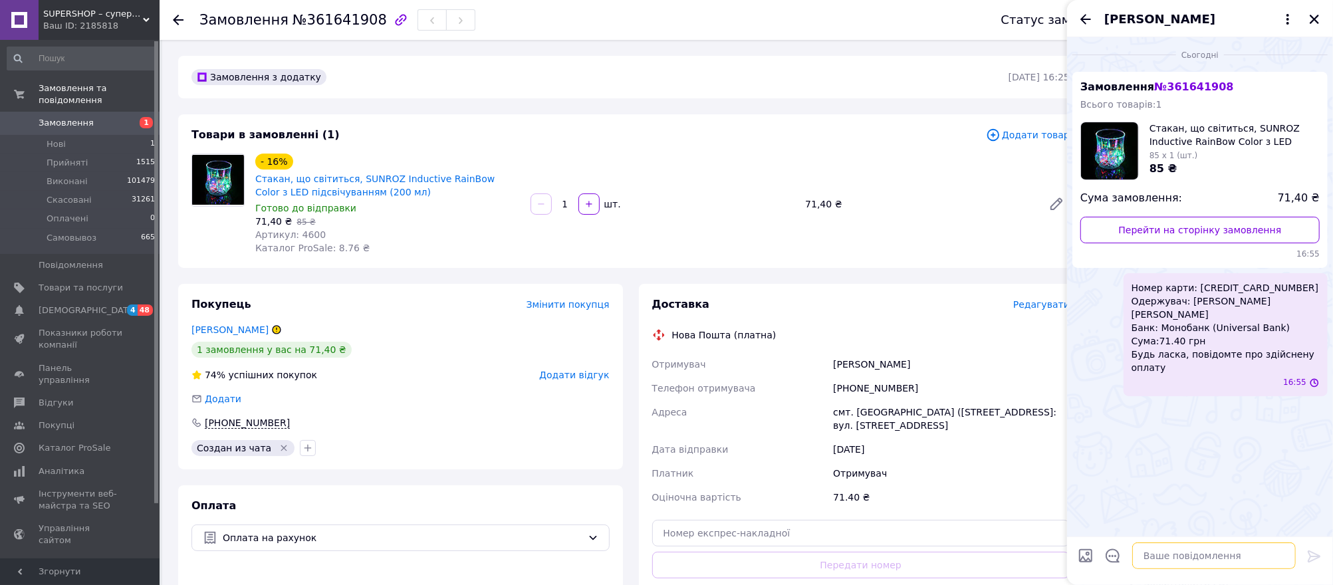
scroll to position [0, 0]
click at [1110, 20] on icon "Закрити" at bounding box center [1315, 19] width 12 height 12
